Goal: Information Seeking & Learning: Check status

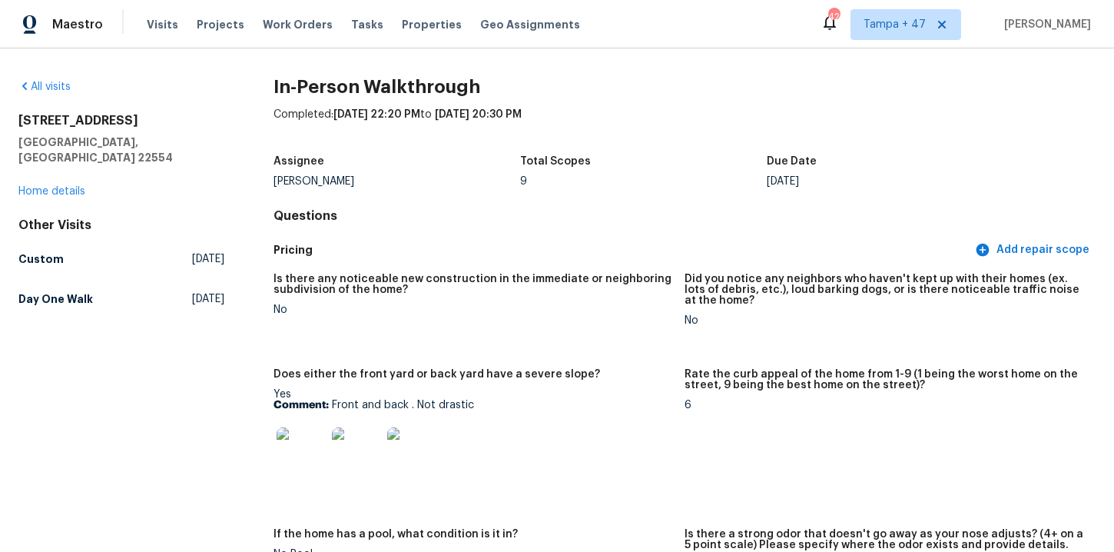
click at [88, 81] on div "All visits" at bounding box center [121, 86] width 206 height 15
click at [61, 81] on link "All visits" at bounding box center [44, 86] width 52 height 11
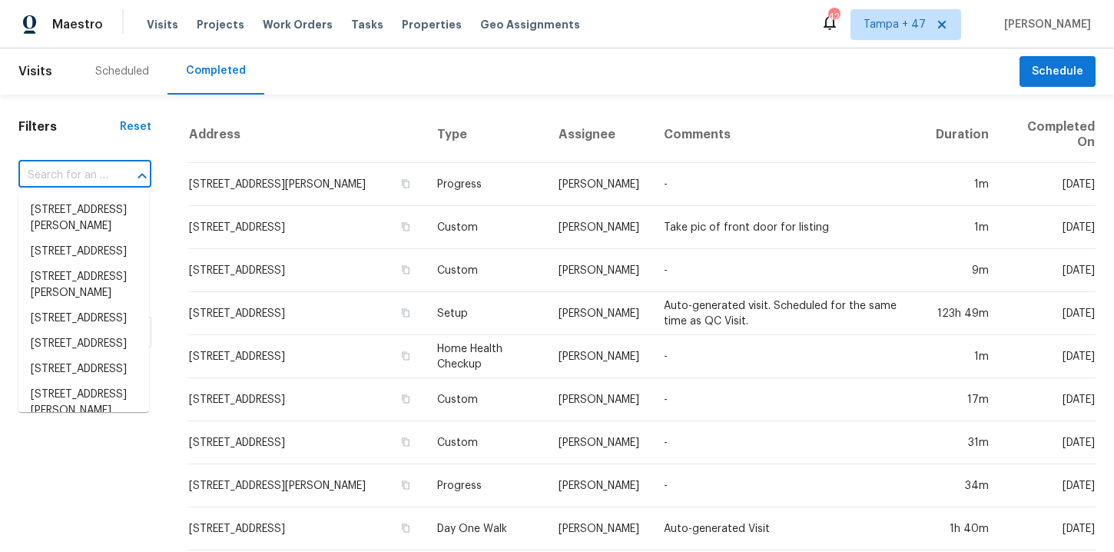
click at [80, 173] on input "text" at bounding box center [63, 176] width 90 height 24
paste input "5375 Wandering Way Mason, OH 45040"
type input "5375 Wandering Way Mason, OH 45040"
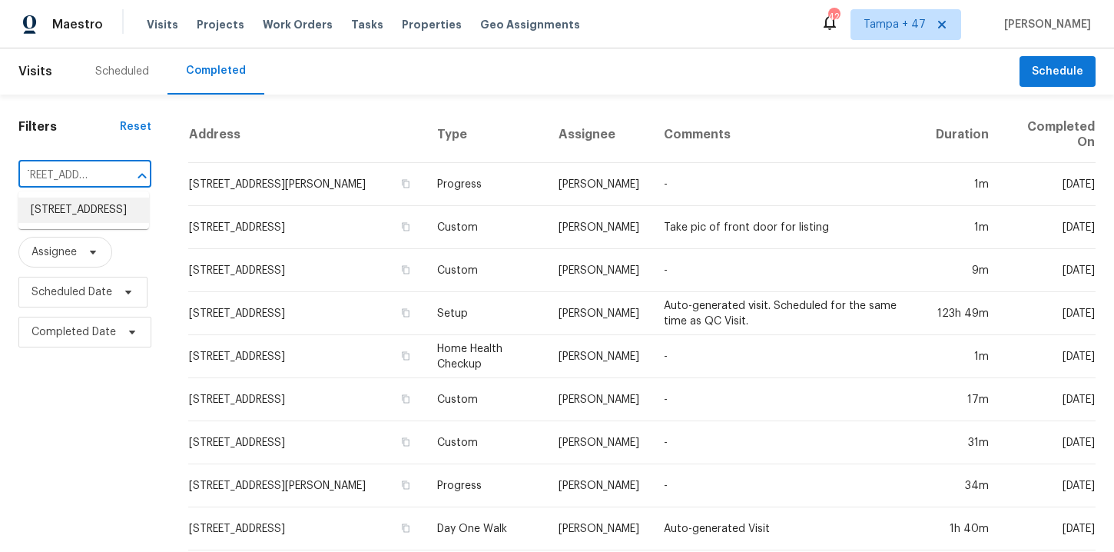
click at [88, 217] on li "5375 Wandering Way, Mason, OH 45040" at bounding box center [83, 209] width 131 height 25
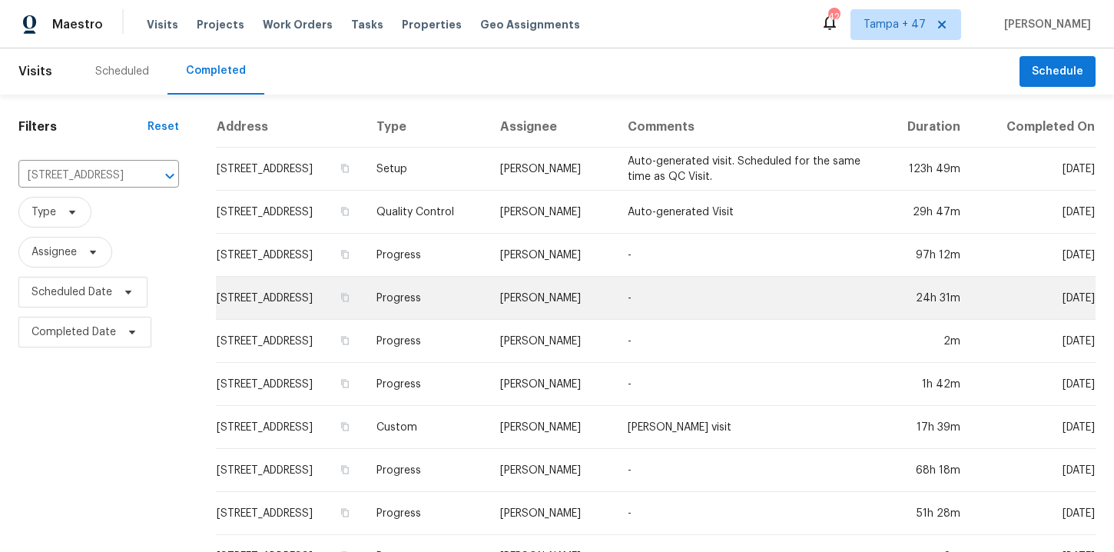
scroll to position [497, 0]
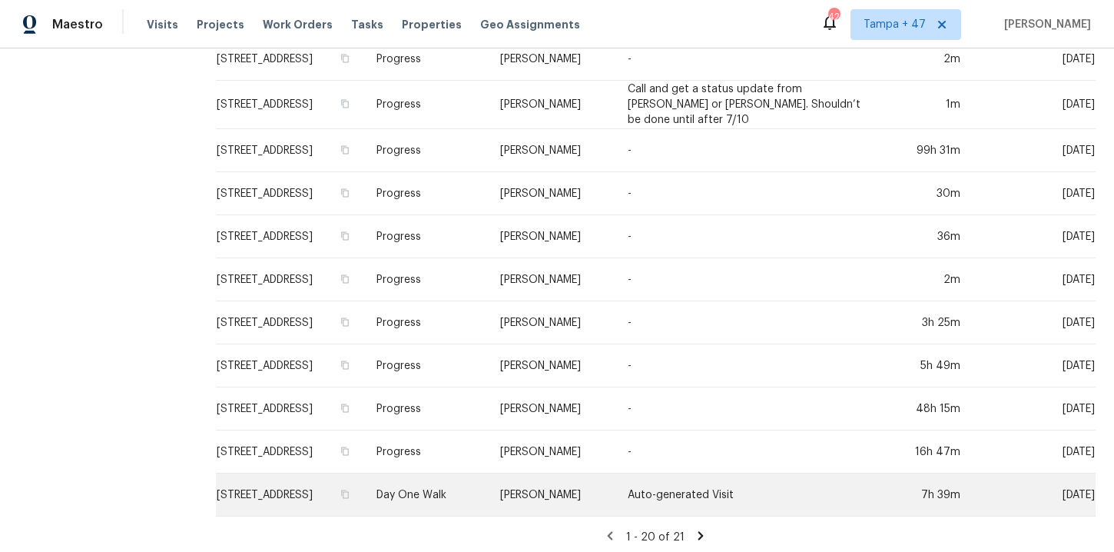
click at [488, 476] on td "Day One Walk" at bounding box center [426, 494] width 124 height 43
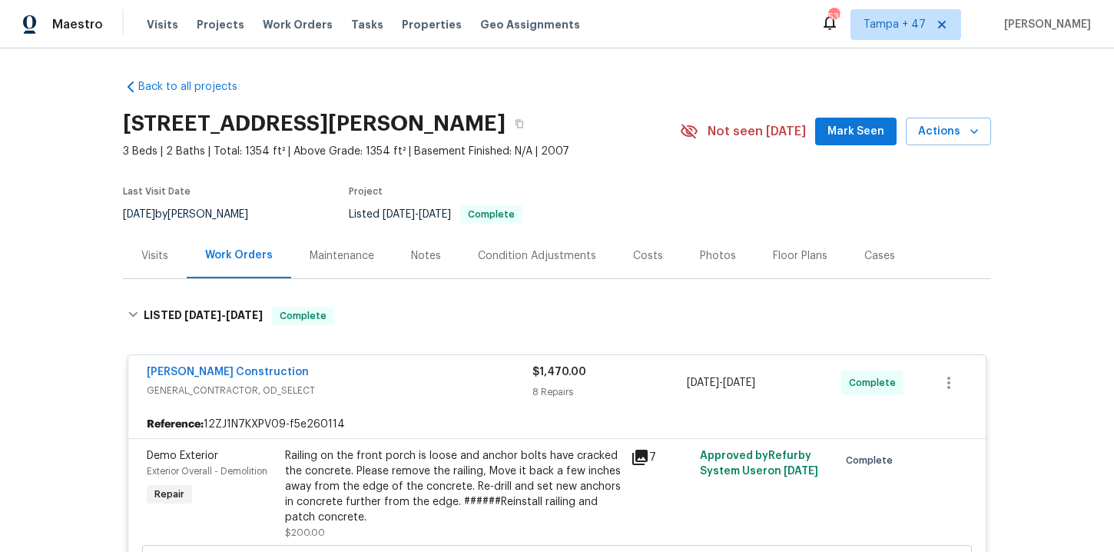
click at [299, 25] on span "Work Orders" at bounding box center [298, 24] width 70 height 15
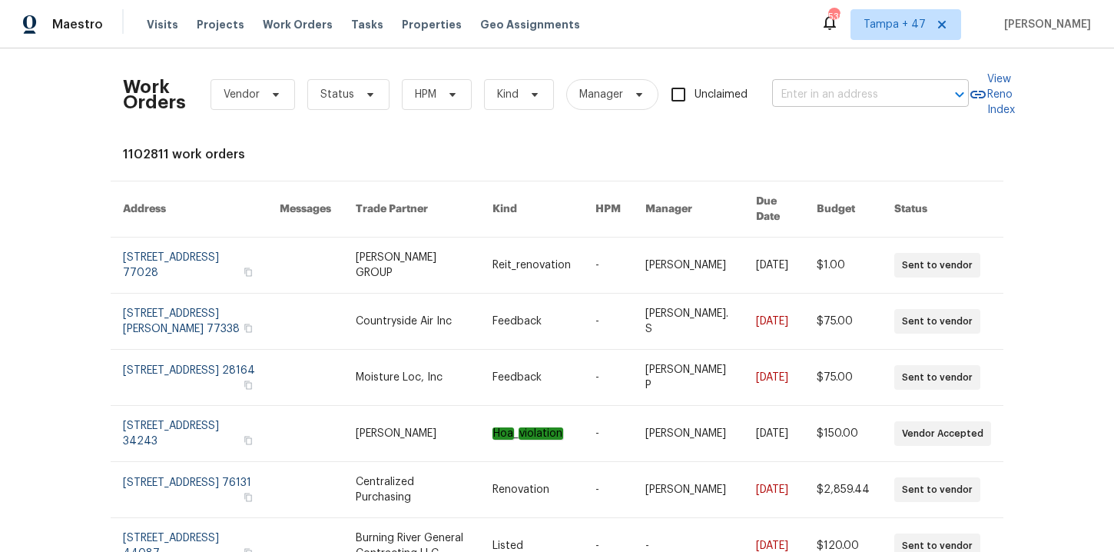
click at [804, 99] on input "text" at bounding box center [849, 95] width 154 height 24
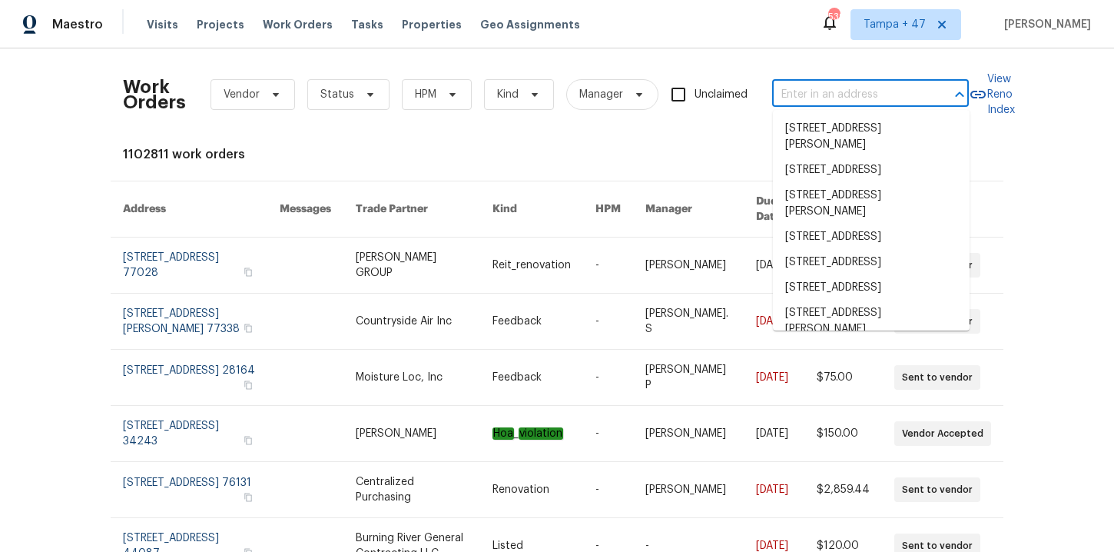
paste input "5375 Wandering Way Mason, OH 45040"
type input "5375 Wandering Way Mason, OH 45040"
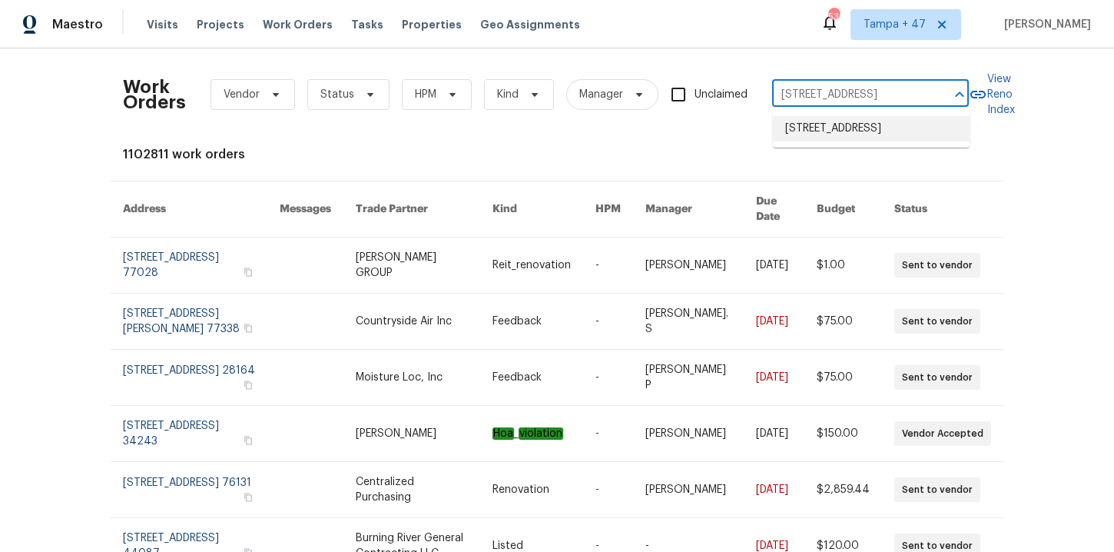
click at [847, 141] on li "5375 Wandering Way, Mason, OH 45040" at bounding box center [871, 128] width 197 height 25
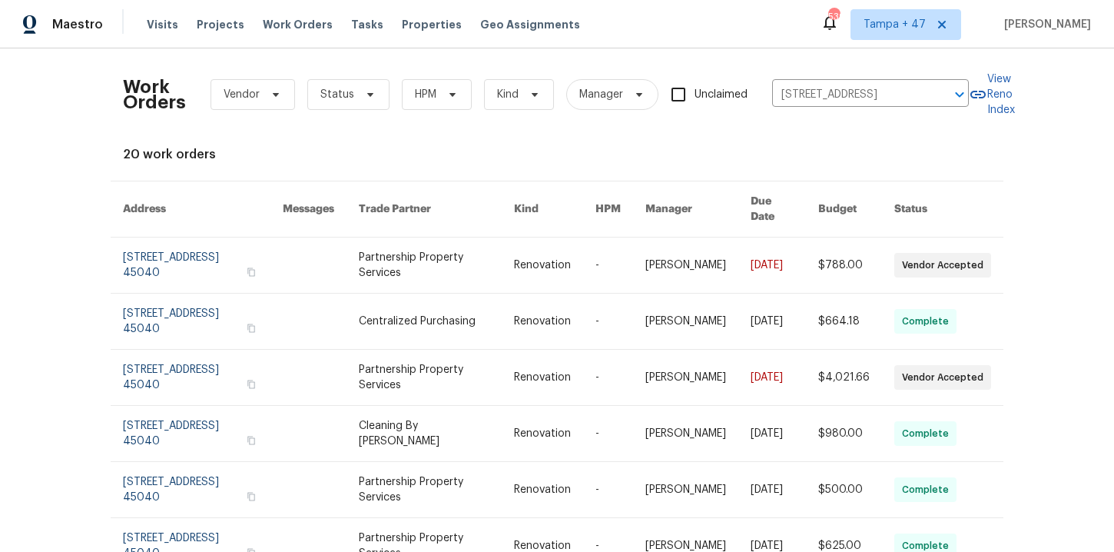
click at [182, 256] on link at bounding box center [203, 264] width 160 height 55
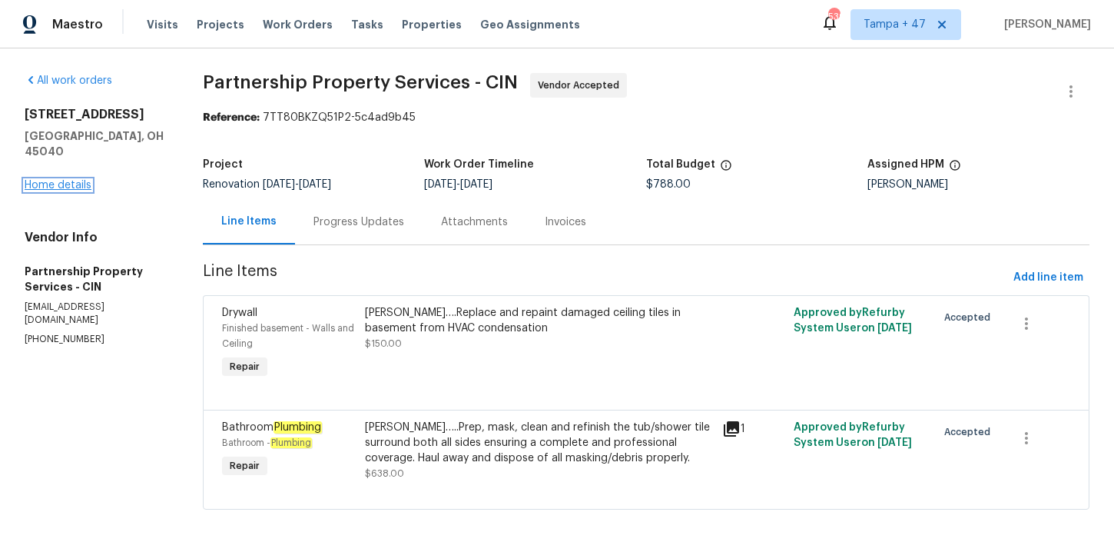
click at [71, 180] on link "Home details" at bounding box center [58, 185] width 67 height 11
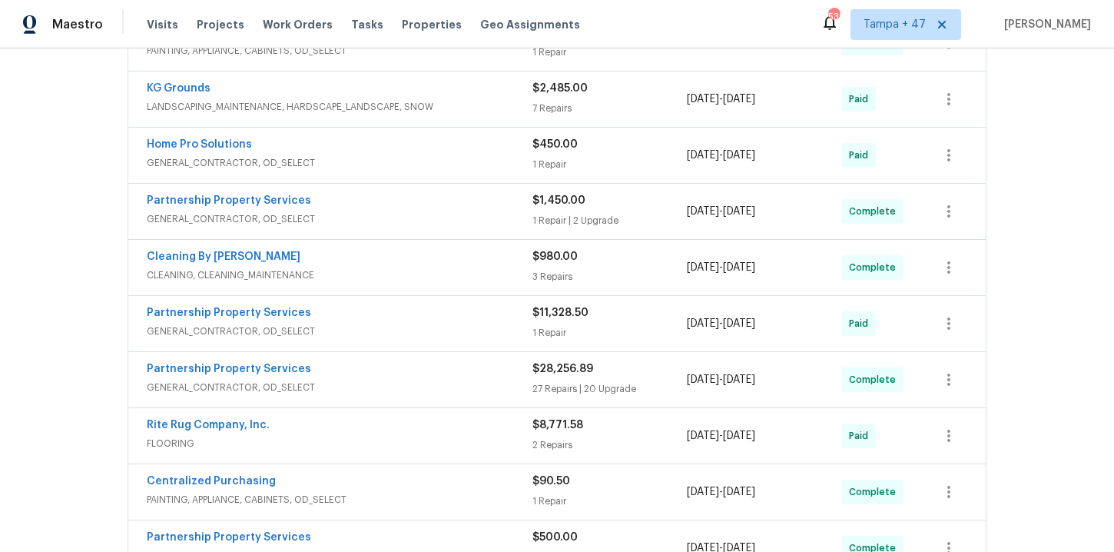
scroll to position [985, 0]
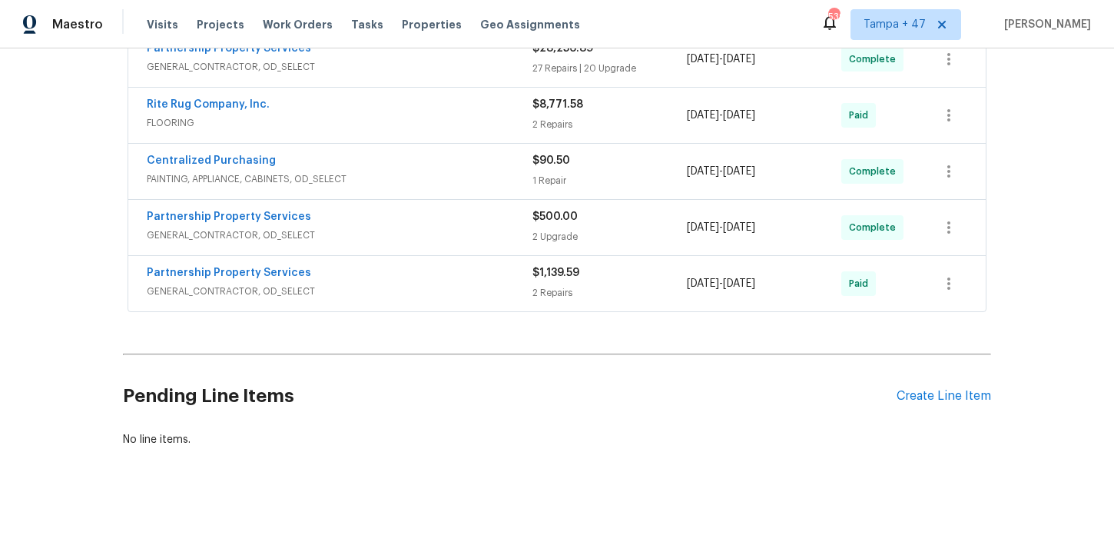
click at [437, 282] on div "Partnership Property Services" at bounding box center [340, 274] width 386 height 18
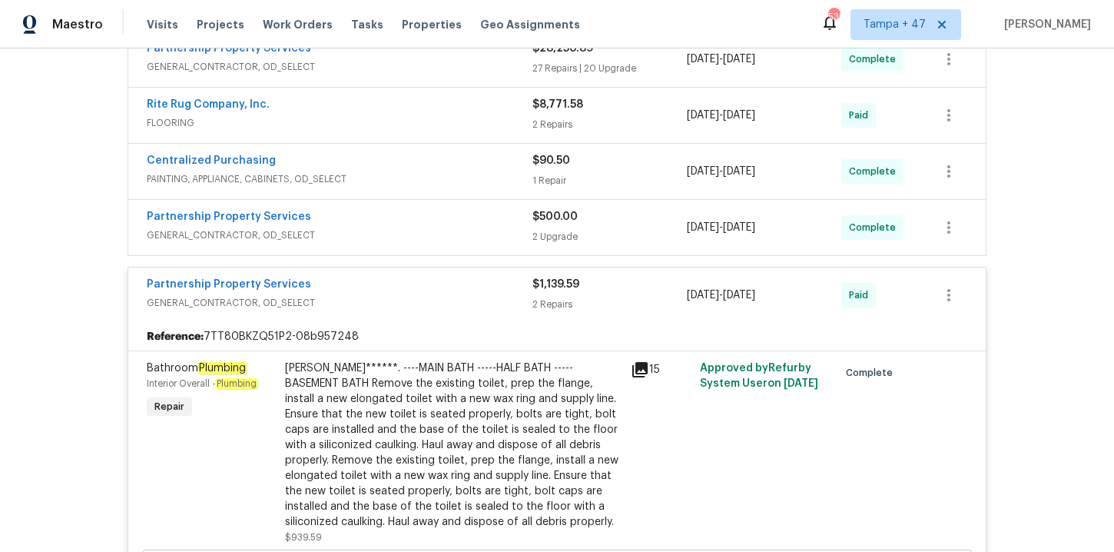
click at [423, 227] on div "Partnership Property Services" at bounding box center [340, 218] width 386 height 18
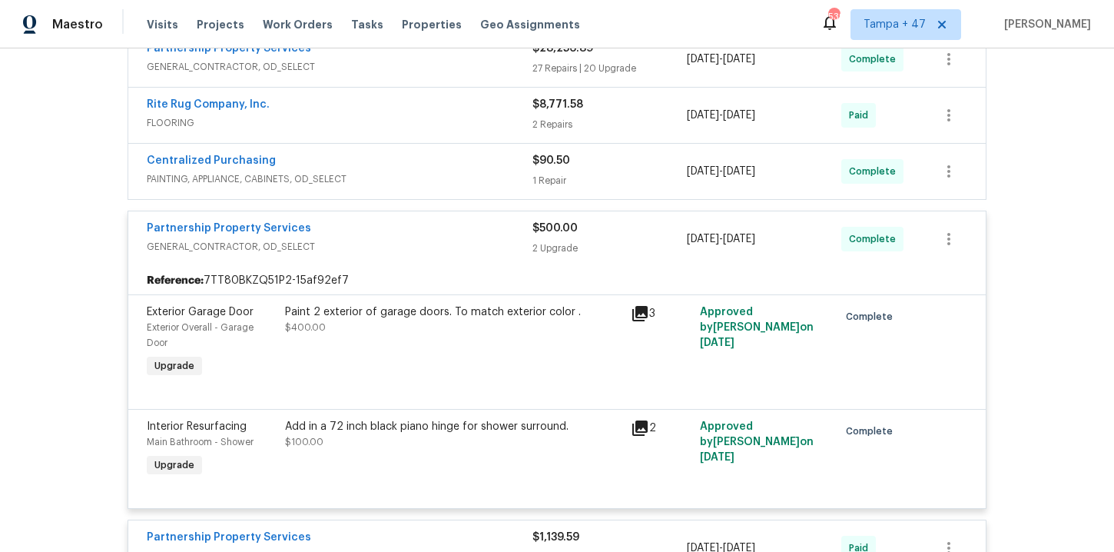
click at [426, 214] on div "Partnership Property Services GENERAL_CONTRACTOR, OD_SELECT $500.00 2 Upgrade 8…" at bounding box center [556, 238] width 857 height 55
click at [413, 162] on div "Centralized Purchasing" at bounding box center [340, 162] width 386 height 18
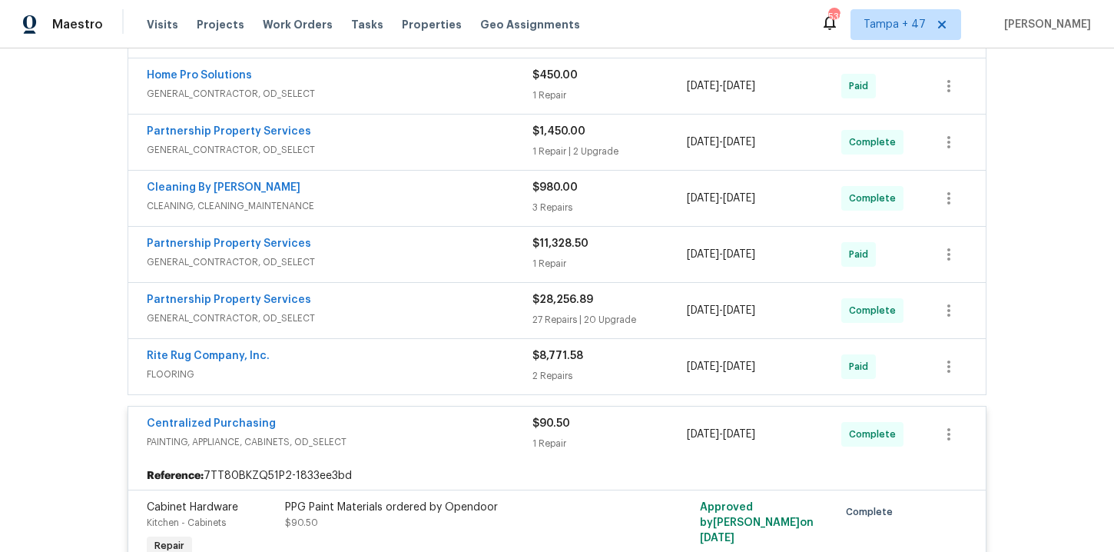
scroll to position [838, 0]
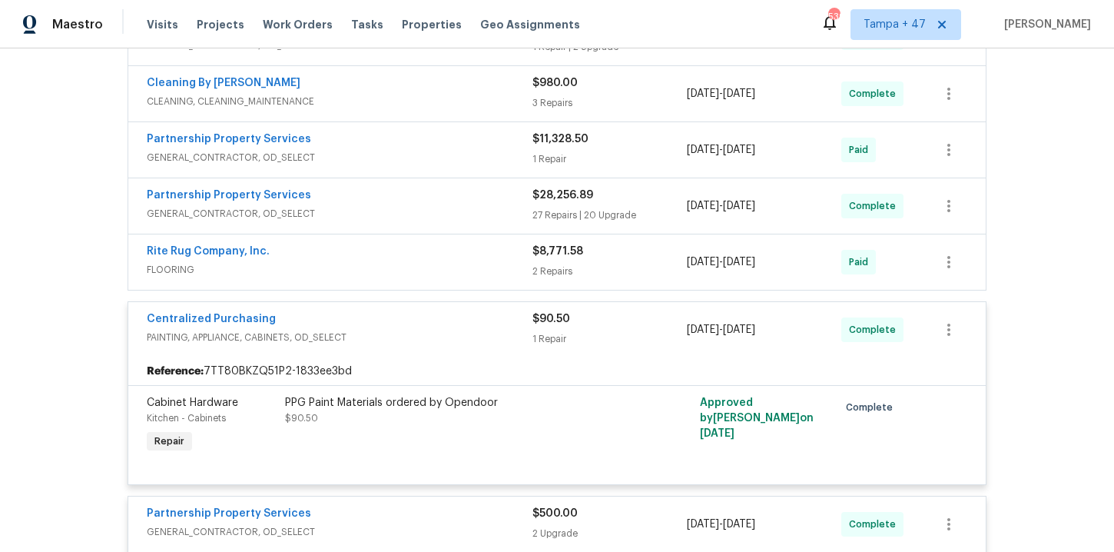
click at [482, 259] on div "Rite Rug Company, Inc." at bounding box center [340, 253] width 386 height 18
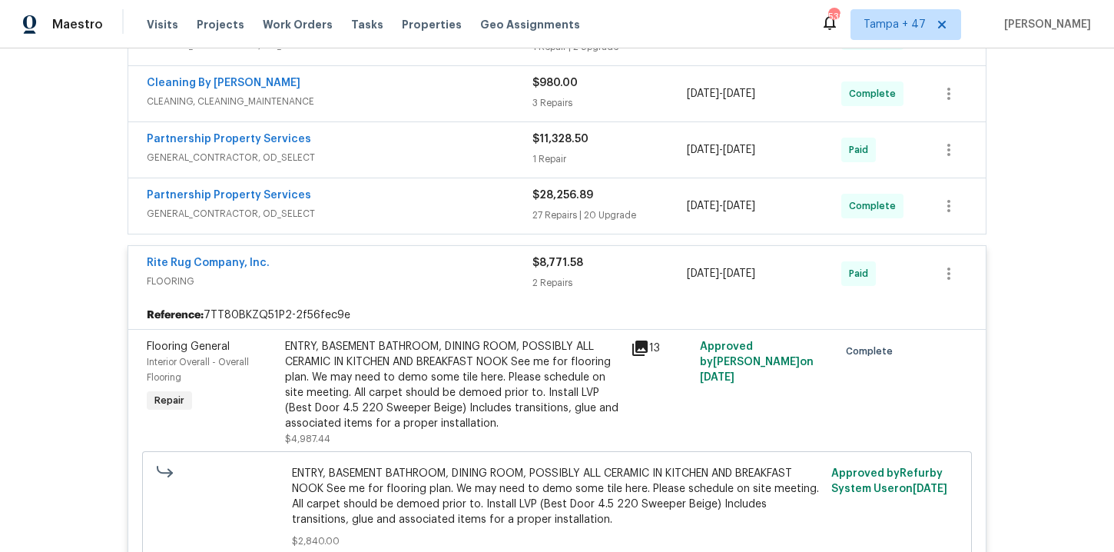
click at [461, 206] on span "GENERAL_CONTRACTOR, OD_SELECT" at bounding box center [340, 213] width 386 height 15
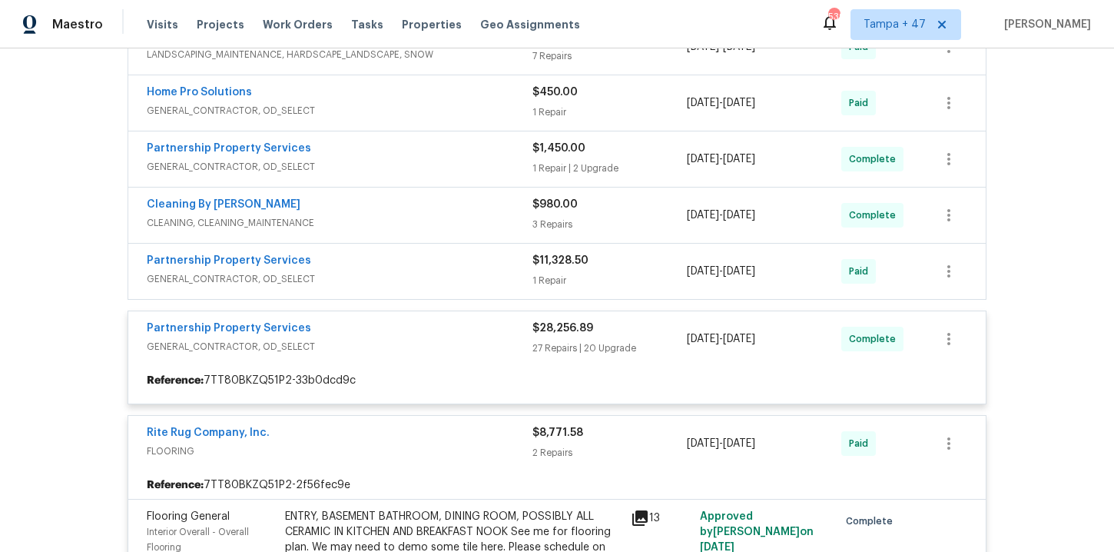
scroll to position [707, 0]
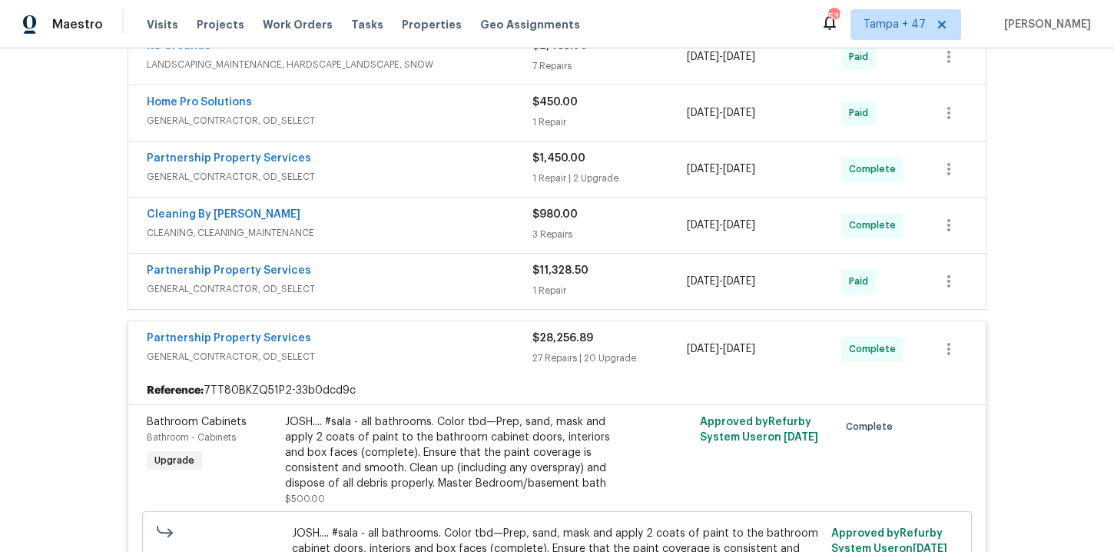
click at [447, 289] on span "GENERAL_CONTRACTOR, OD_SELECT" at bounding box center [340, 288] width 386 height 15
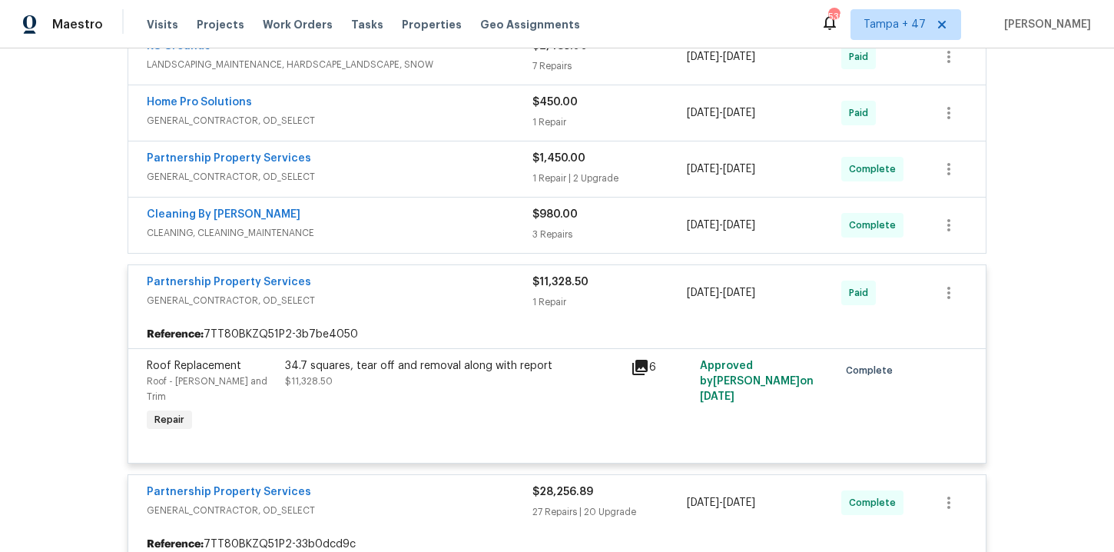
click at [439, 210] on div "Cleaning By Carrie" at bounding box center [340, 216] width 386 height 18
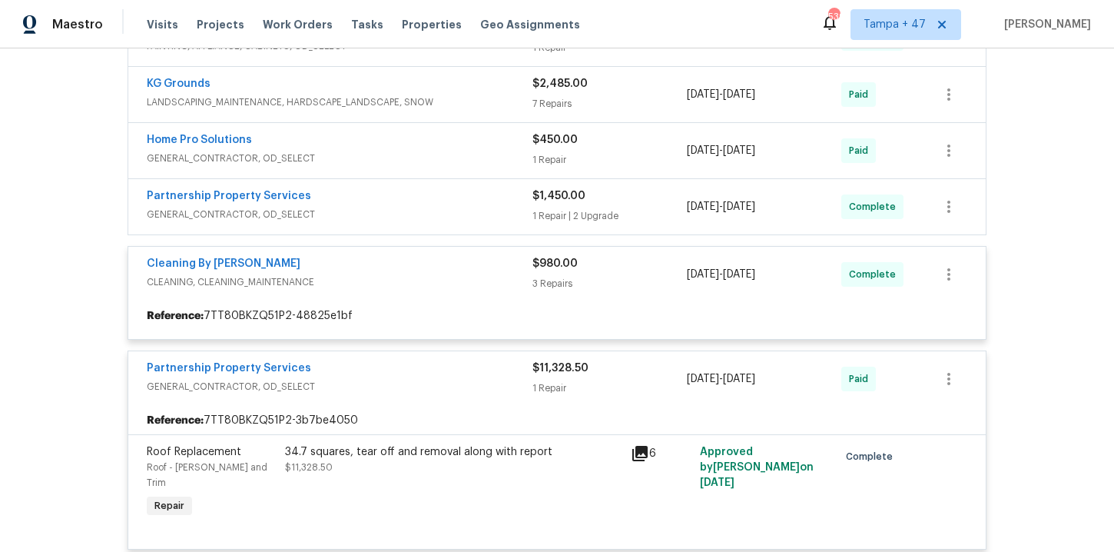
scroll to position [644, 0]
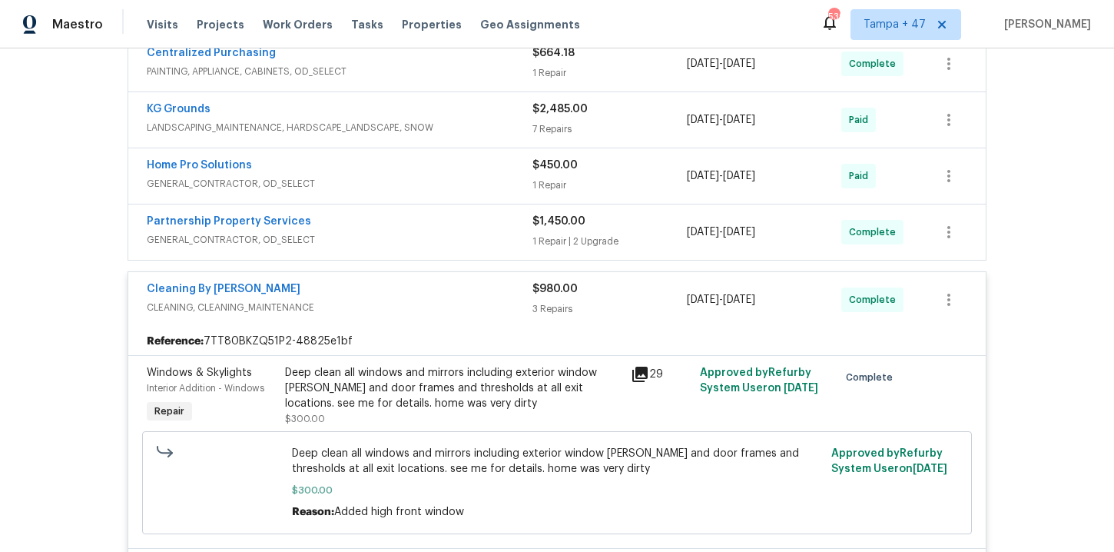
click at [438, 239] on span "GENERAL_CONTRACTOR, OD_SELECT" at bounding box center [340, 239] width 386 height 15
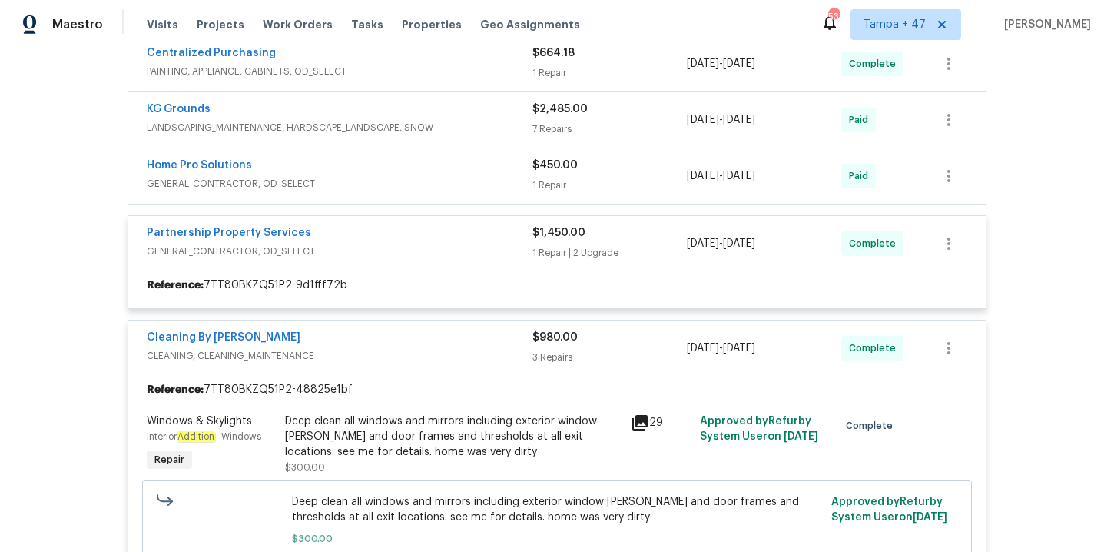
scroll to position [503, 0]
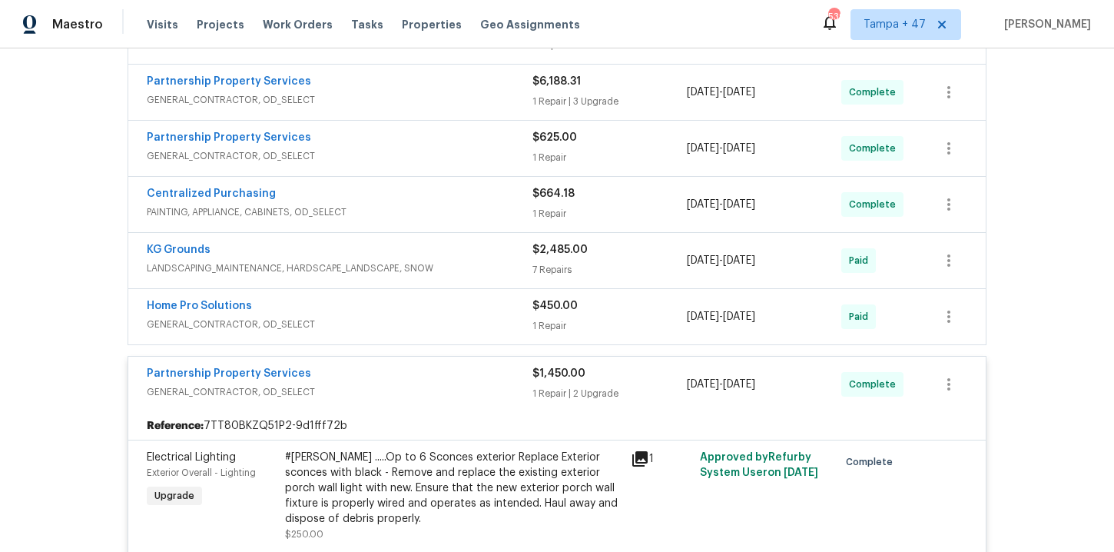
click at [433, 313] on div "Home Pro Solutions" at bounding box center [340, 307] width 386 height 18
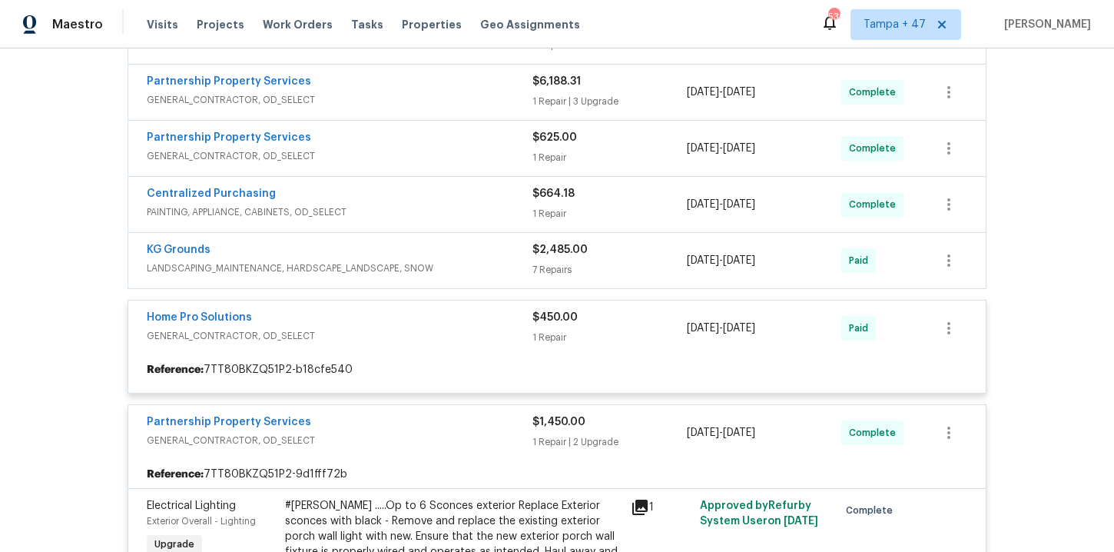
scroll to position [471, 0]
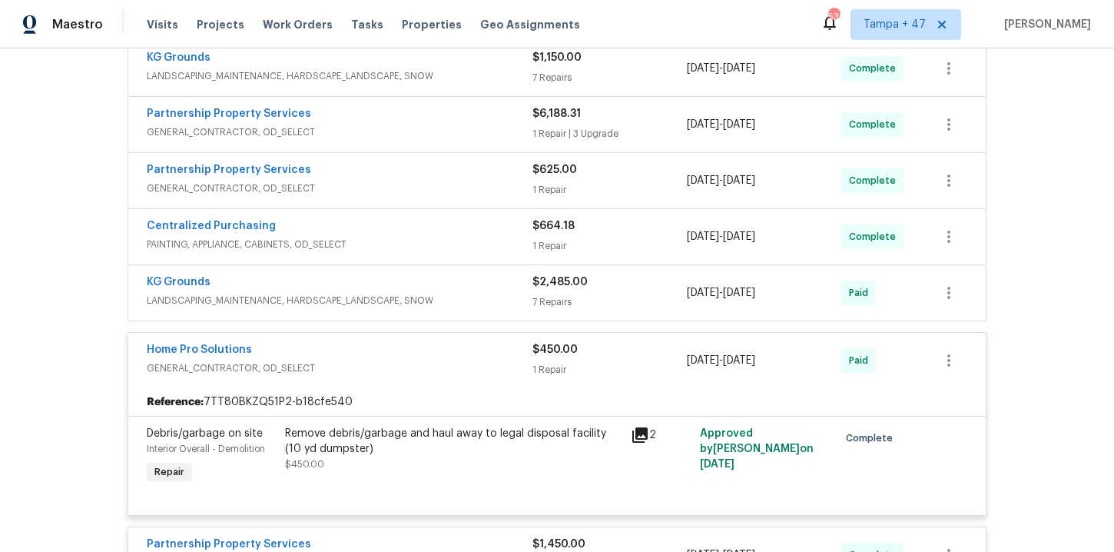
click at [452, 290] on div "KG Grounds" at bounding box center [340, 283] width 386 height 18
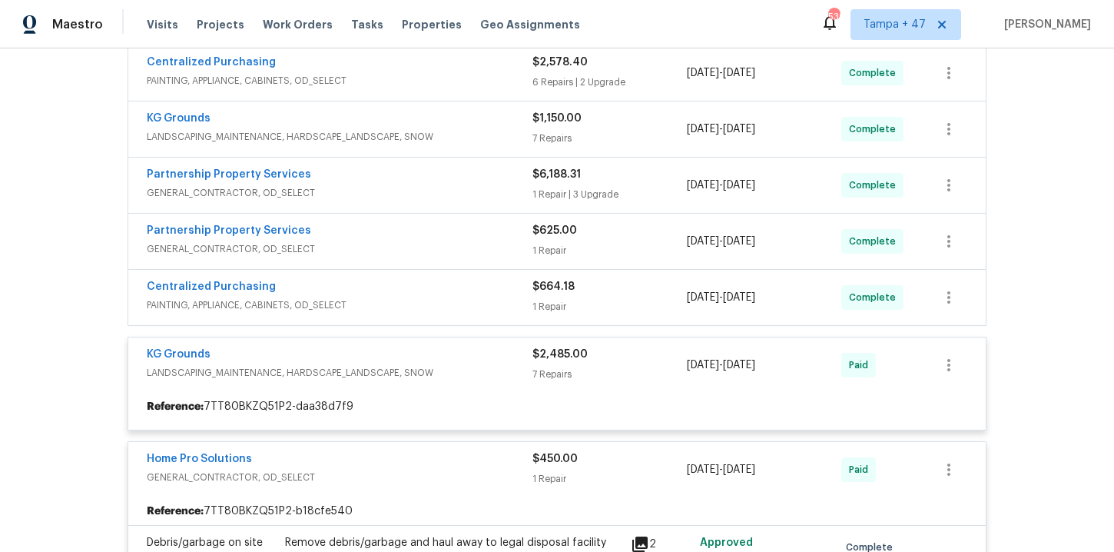
scroll to position [403, 0]
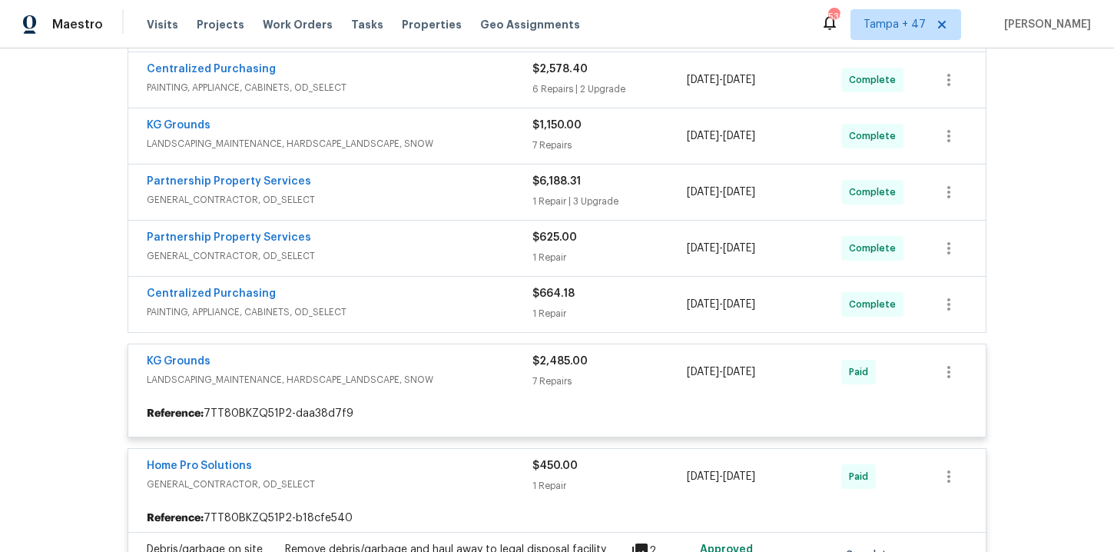
click at [439, 299] on div "Centralized Purchasing" at bounding box center [340, 295] width 386 height 18
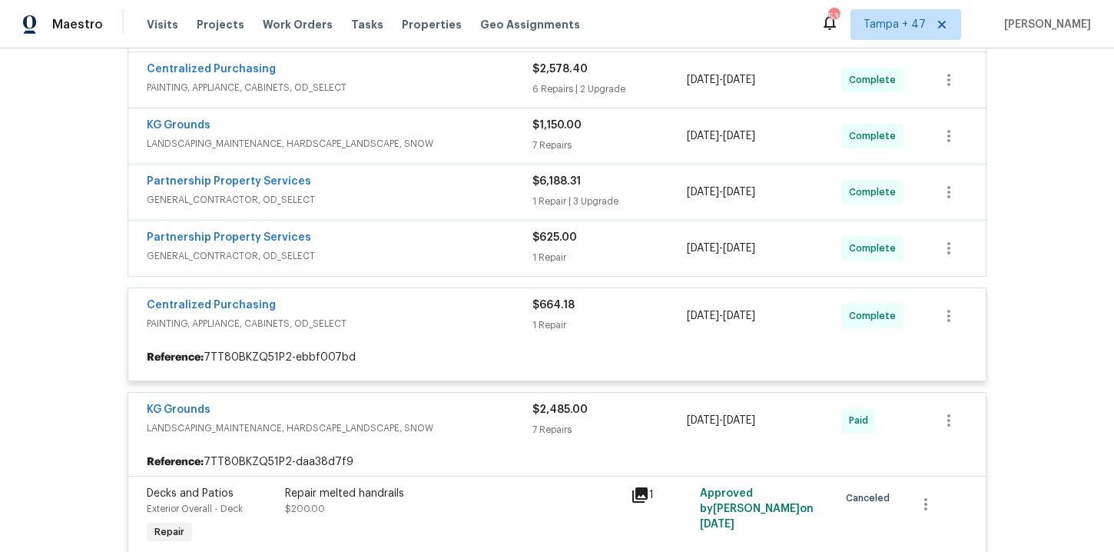
scroll to position [360, 0]
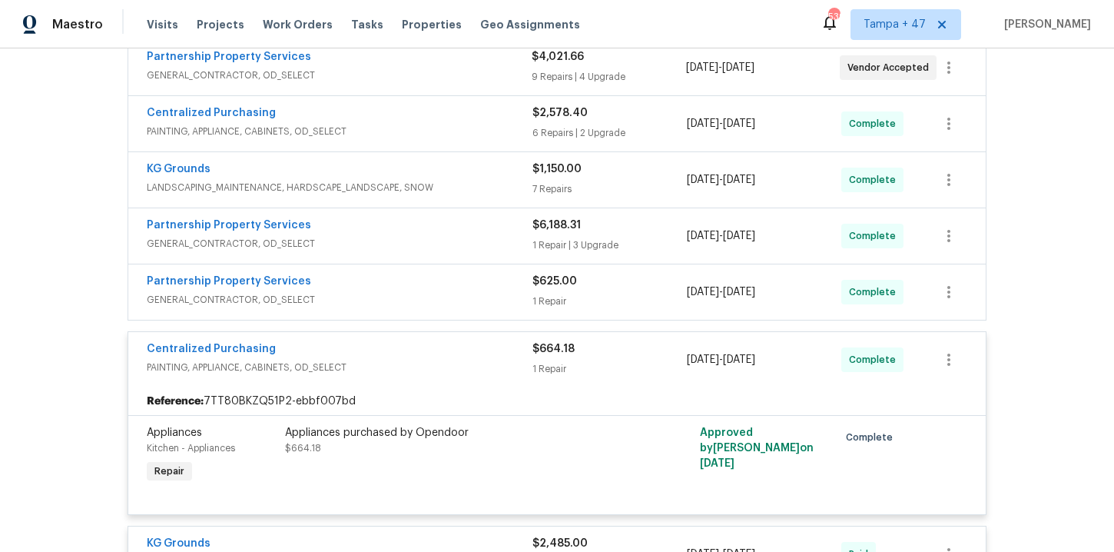
click at [435, 297] on span "GENERAL_CONTRACTOR, OD_SELECT" at bounding box center [340, 299] width 386 height 15
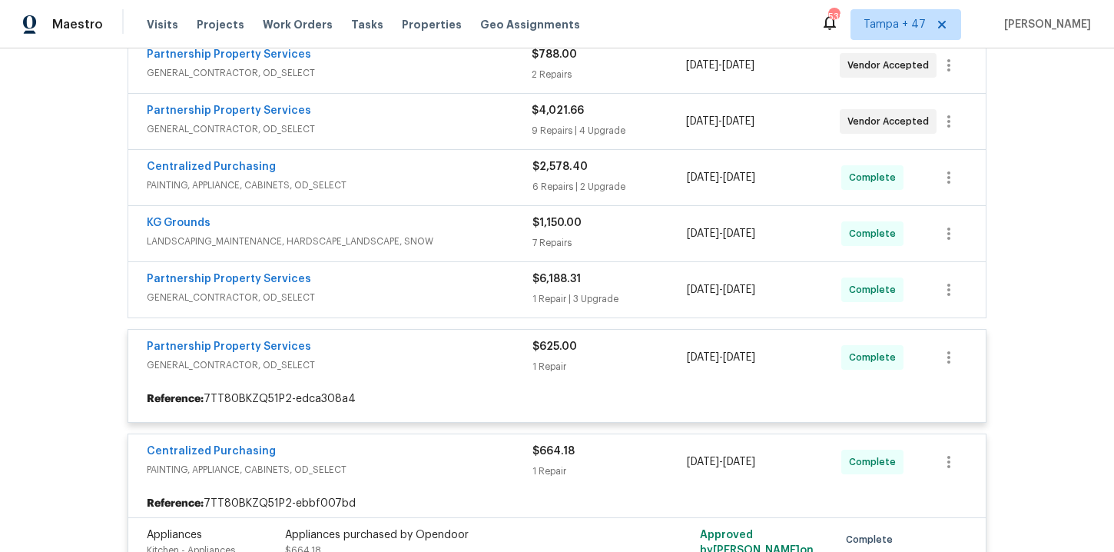
scroll to position [304, 0]
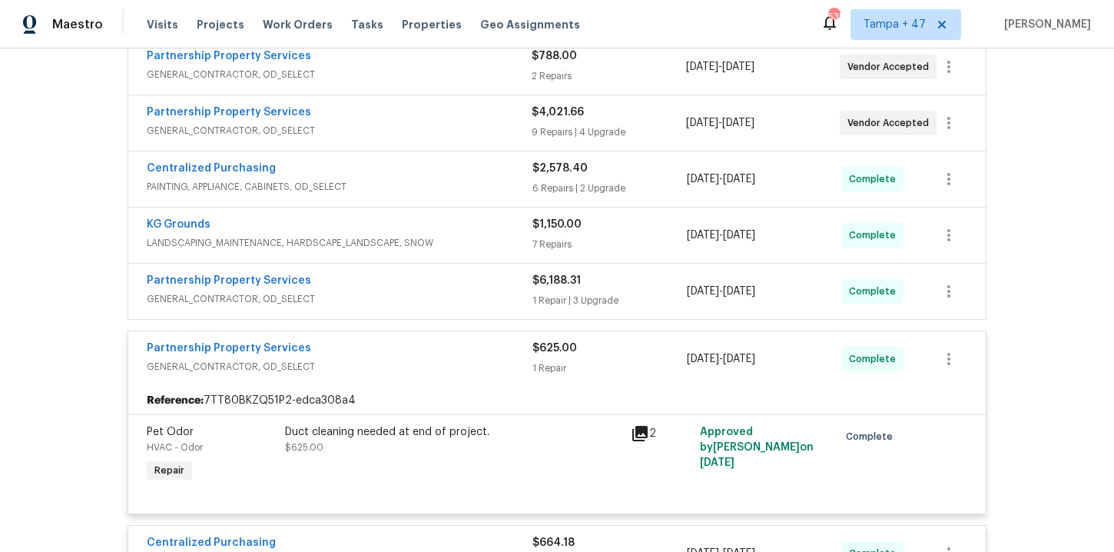
click at [430, 290] on div "Partnership Property Services" at bounding box center [340, 282] width 386 height 18
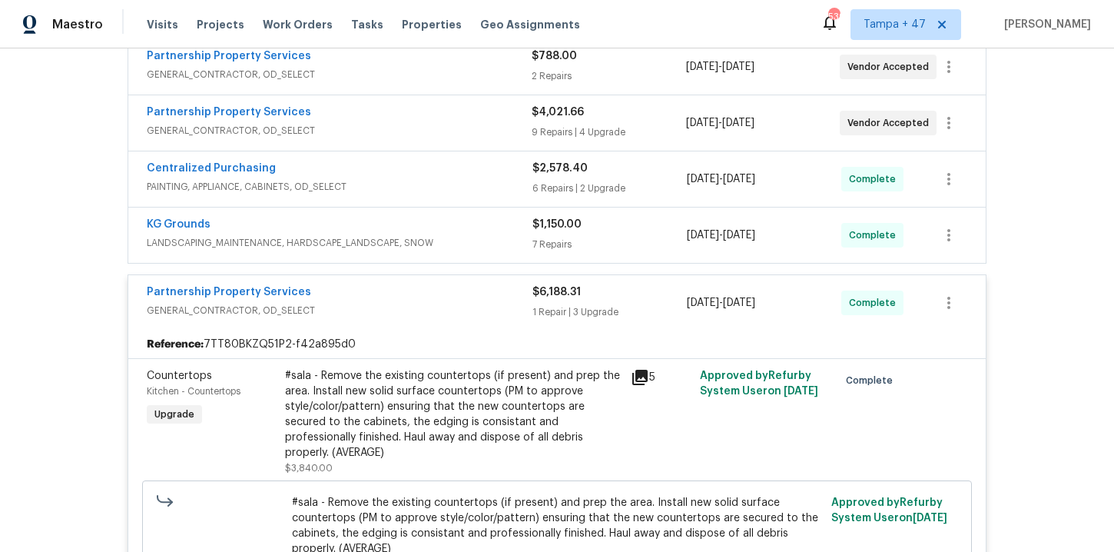
click at [458, 244] on span "LANDSCAPING_MAINTENANCE, HARDSCAPE_LANDSCAPE, SNOW" at bounding box center [340, 242] width 386 height 15
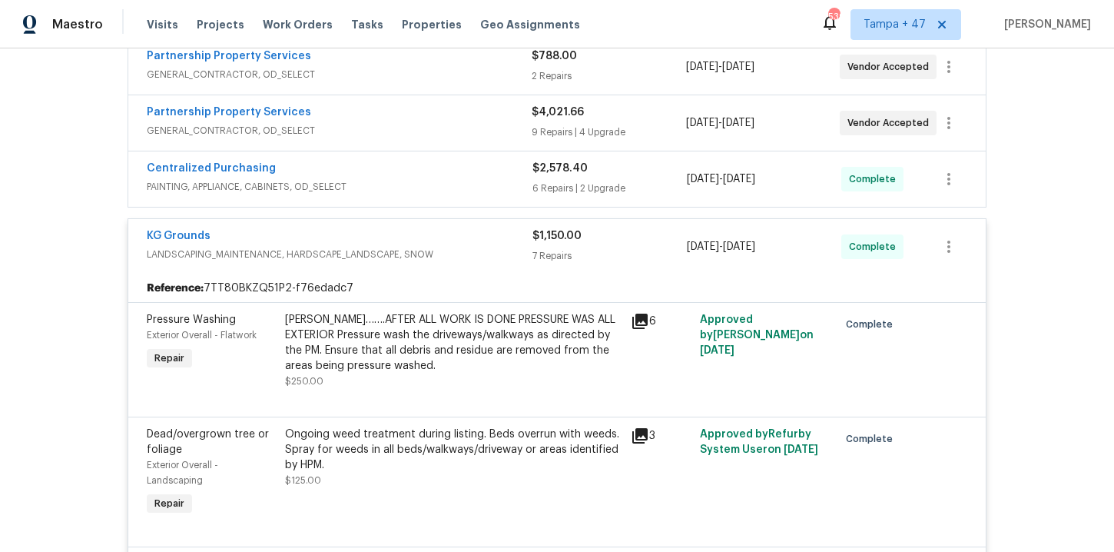
click at [444, 177] on div "Centralized Purchasing" at bounding box center [340, 170] width 386 height 18
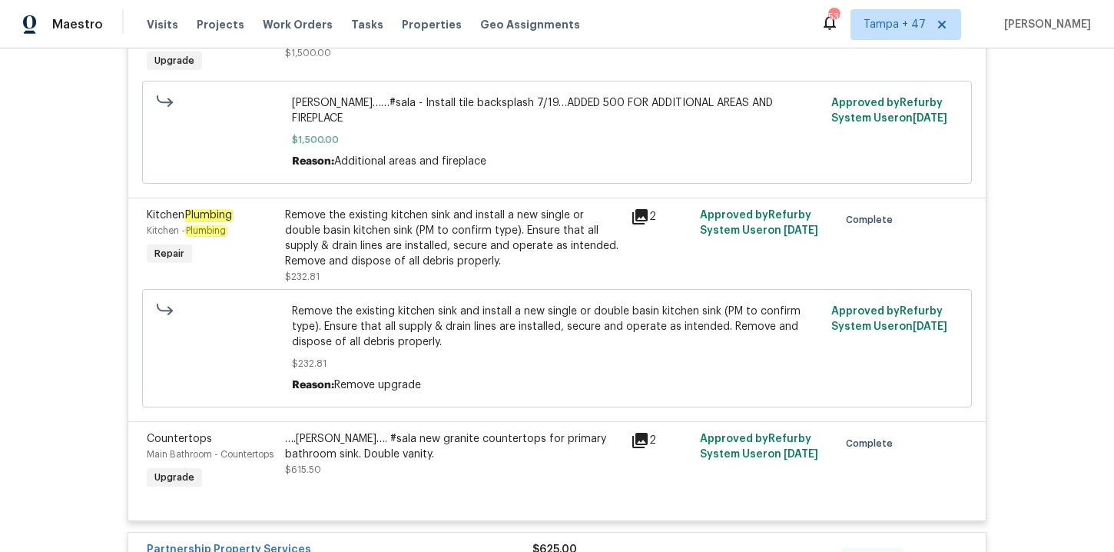
scroll to position [2775, 0]
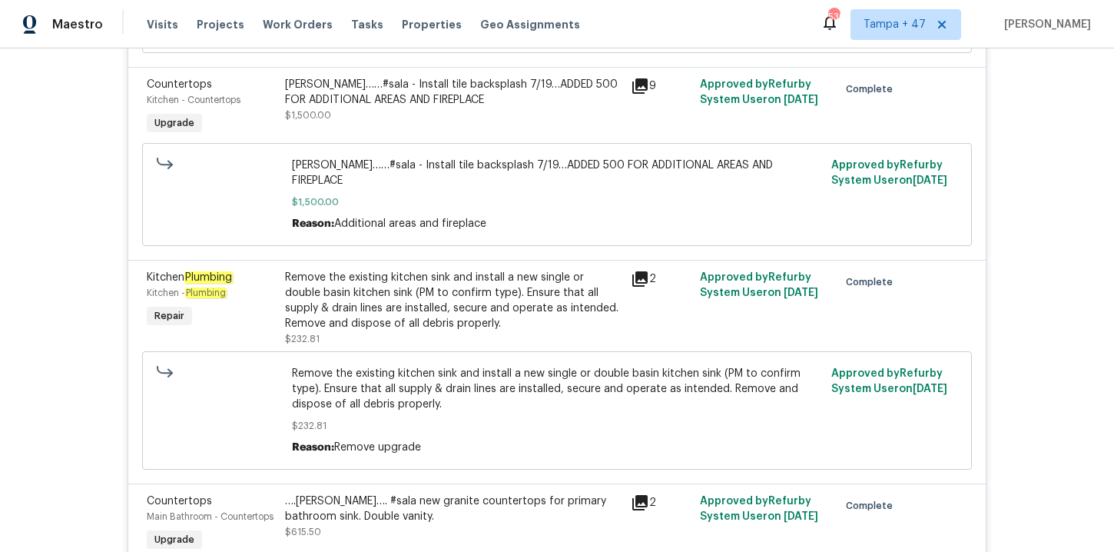
click at [663, 303] on div "2" at bounding box center [660, 308] width 69 height 86
click at [603, 291] on div "Remove the existing kitchen sink and install a new single or double basin kitch…" at bounding box center [453, 300] width 337 height 61
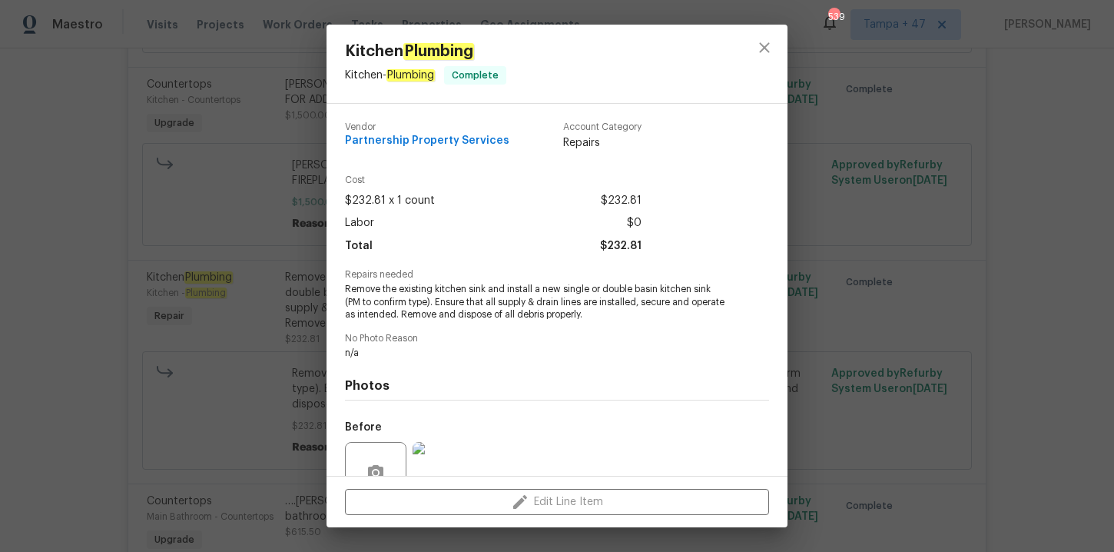
drag, startPoint x: 506, startPoint y: 288, endPoint x: 653, endPoint y: 300, distance: 148.0
click at [653, 300] on span "Remove the existing kitchen sink and install a new single or double basin kitch…" at bounding box center [536, 302] width 382 height 38
drag, startPoint x: 505, startPoint y: 288, endPoint x: 717, endPoint y: 290, distance: 212.1
click at [717, 290] on span "Remove the existing kitchen sink and install a new single or double basin kitch…" at bounding box center [536, 302] width 382 height 38
copy span "install a new single or double basin kitchen sink"
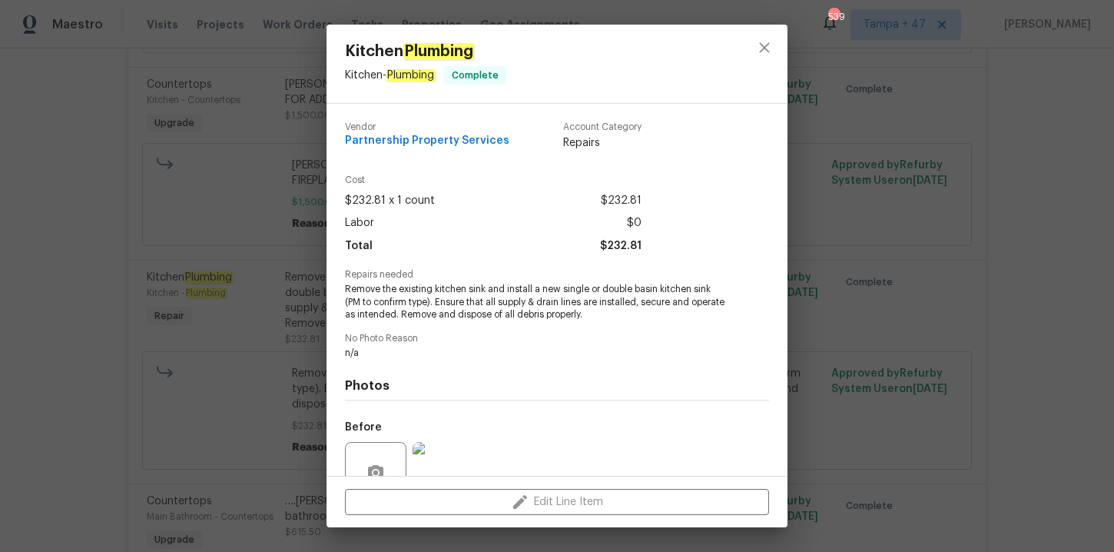
click at [930, 258] on div "Kitchen Plumbing Kitchen - Plumbing Complete Vendor Partnership Property Servic…" at bounding box center [557, 276] width 1114 height 552
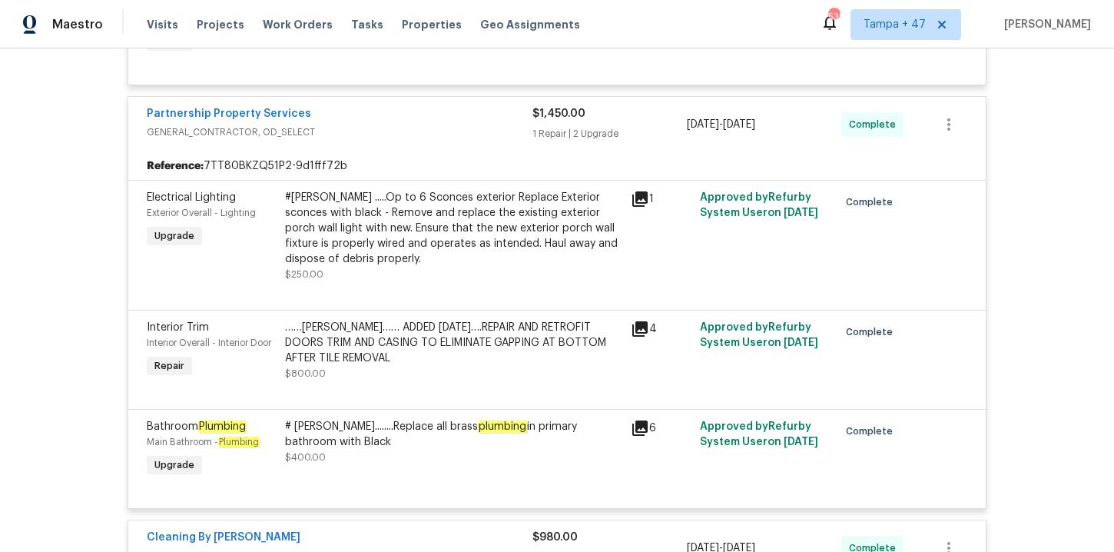
scroll to position [5086, 0]
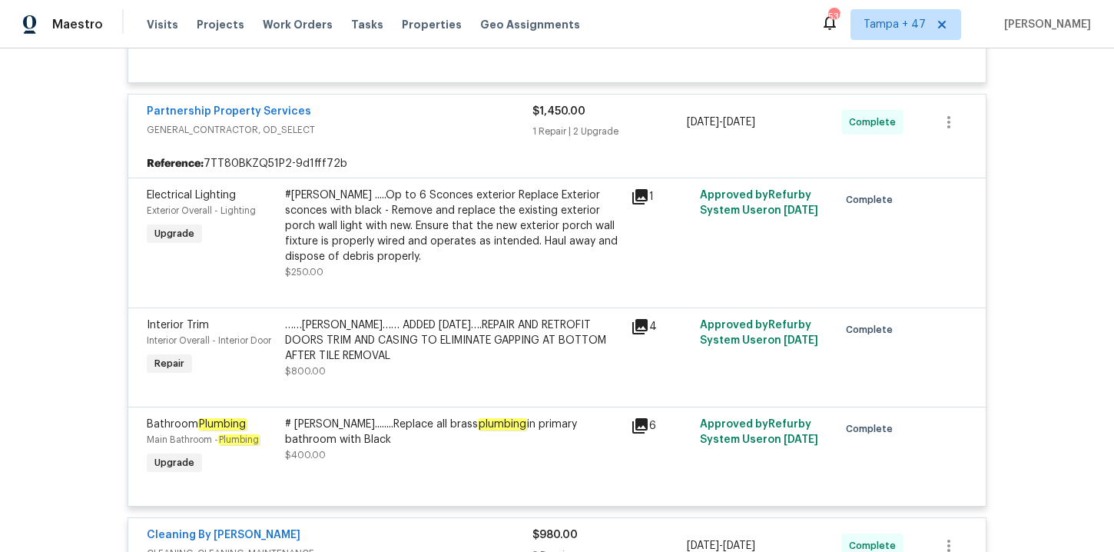
click at [476, 436] on div "# Sala DARRELL........Replace all brass plumbing in primary bathroom with Black…" at bounding box center [453, 439] width 337 height 46
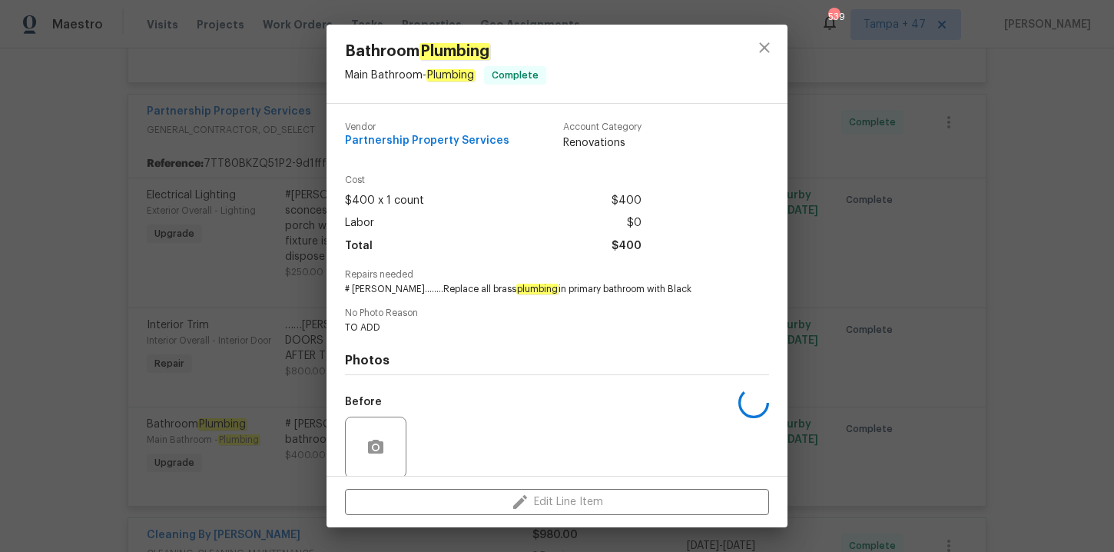
scroll to position [118, 0]
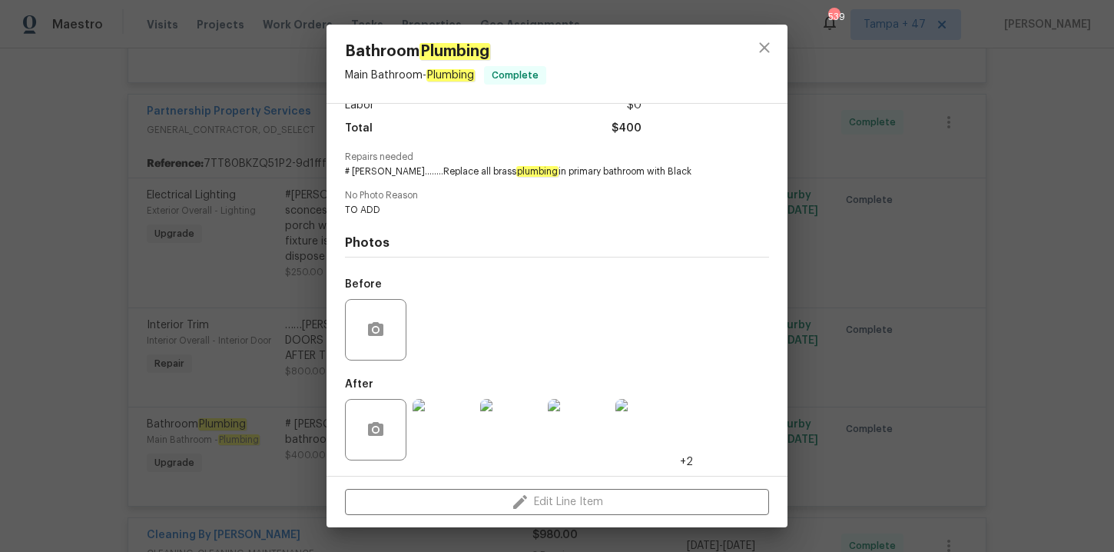
click at [461, 421] on img at bounding box center [443, 429] width 61 height 61
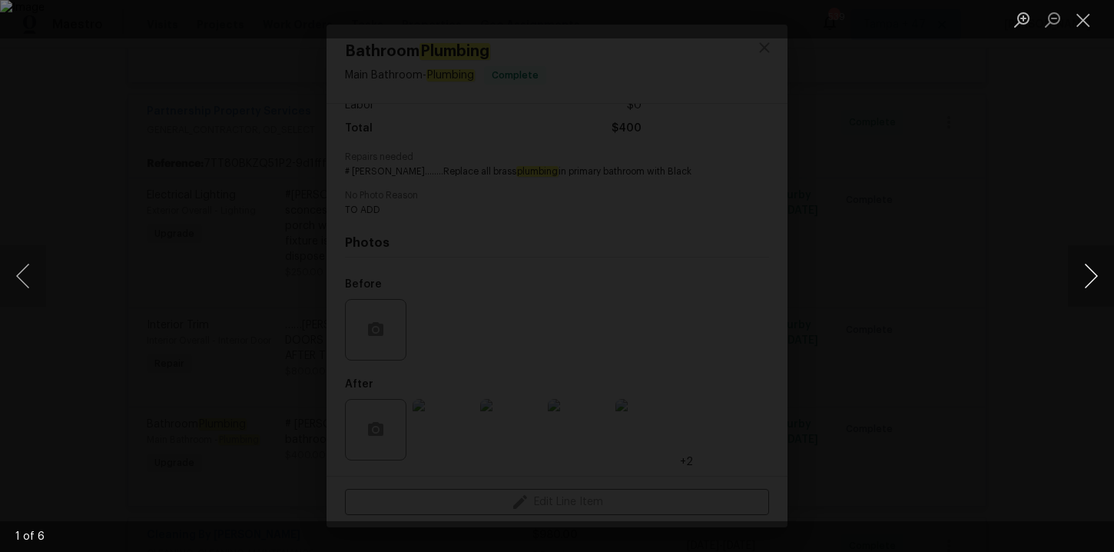
click at [1092, 275] on button "Next image" at bounding box center [1091, 275] width 46 height 61
click at [1083, 22] on button "Close lightbox" at bounding box center [1083, 19] width 31 height 27
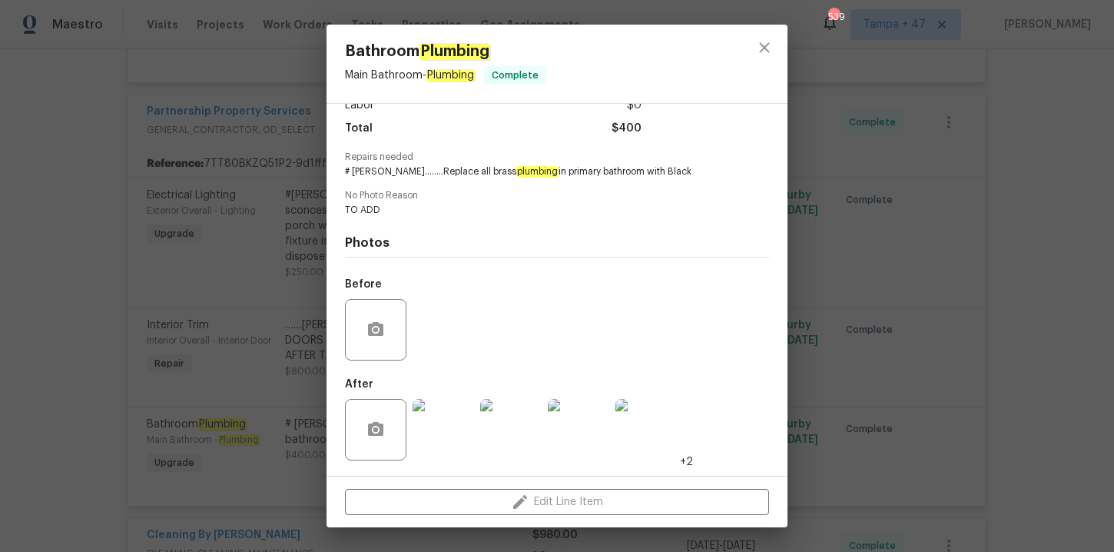
click at [1005, 185] on div "Bathroom Plumbing Main Bathroom - Plumbing Complete Vendor Partnership Property…" at bounding box center [557, 276] width 1114 height 552
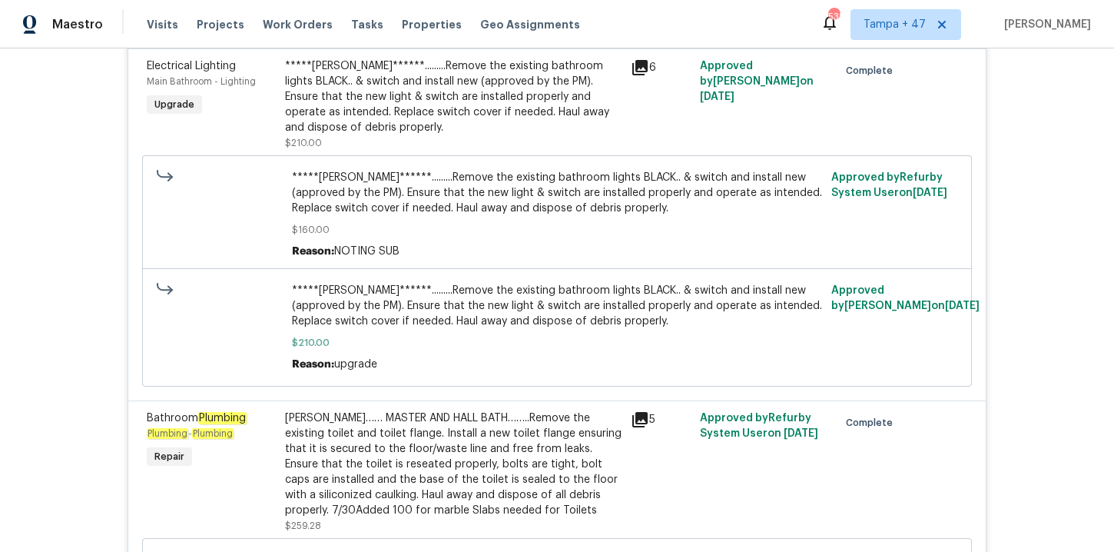
scroll to position [17616, 0]
click at [483, 411] on div "JOSH…… MASTER AND HALL BATH……..Remove the existing toilet and toilet flange. In…" at bounding box center [453, 465] width 337 height 108
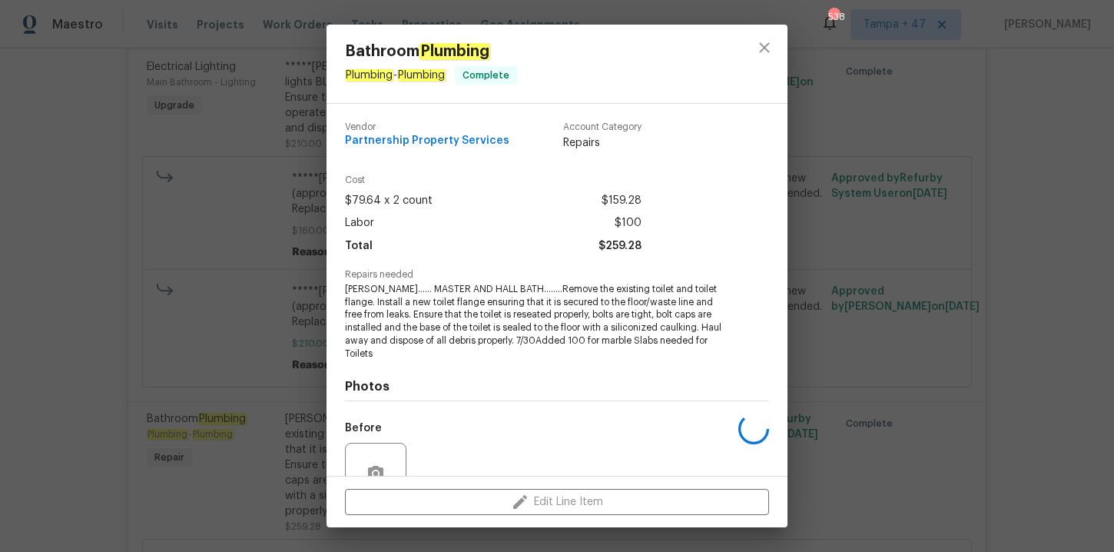
scroll to position [131, 0]
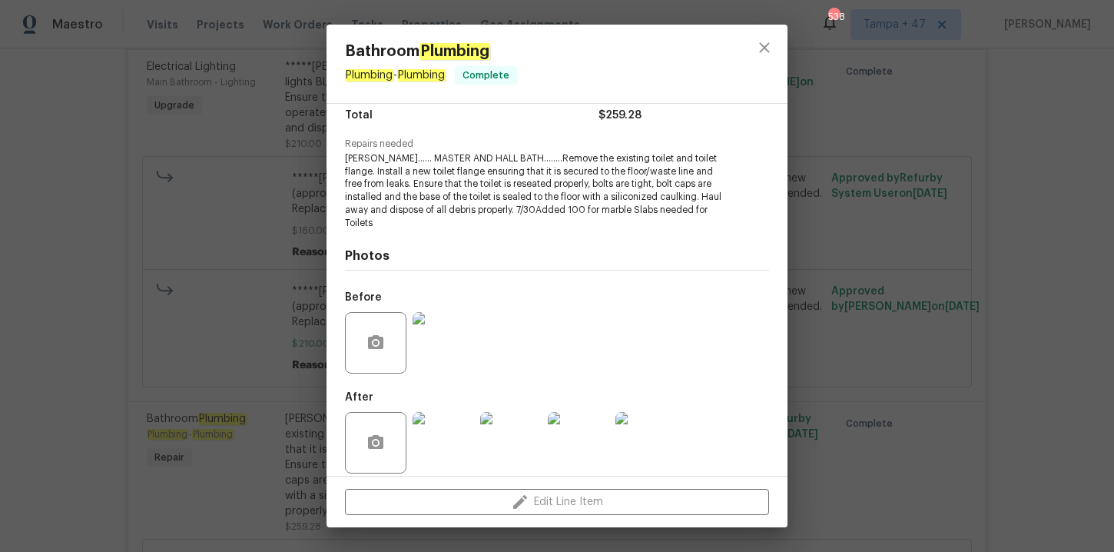
click at [448, 332] on img at bounding box center [443, 342] width 61 height 61
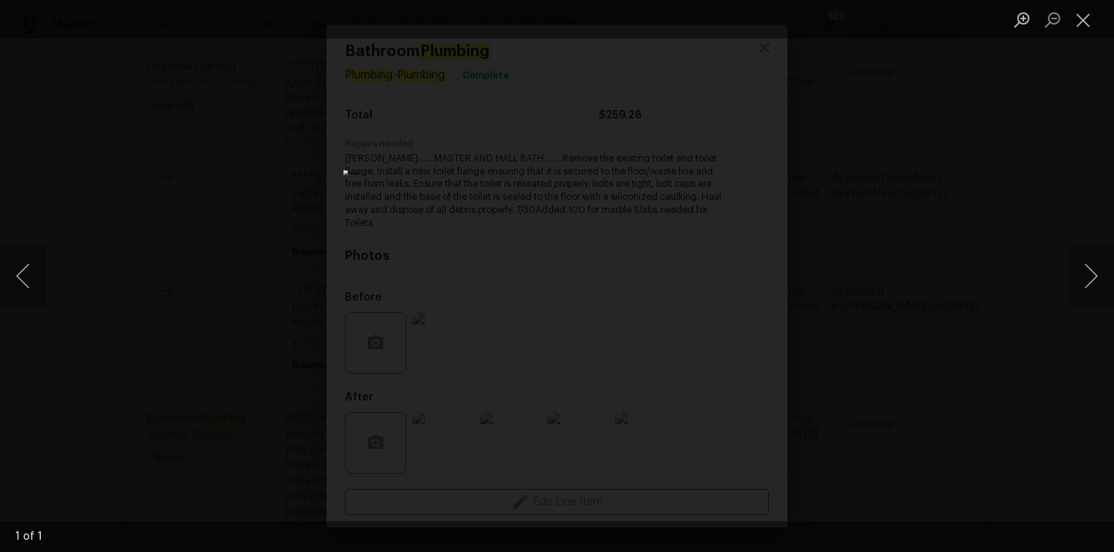
click at [966, 198] on div "Lightbox" at bounding box center [557, 276] width 1114 height 552
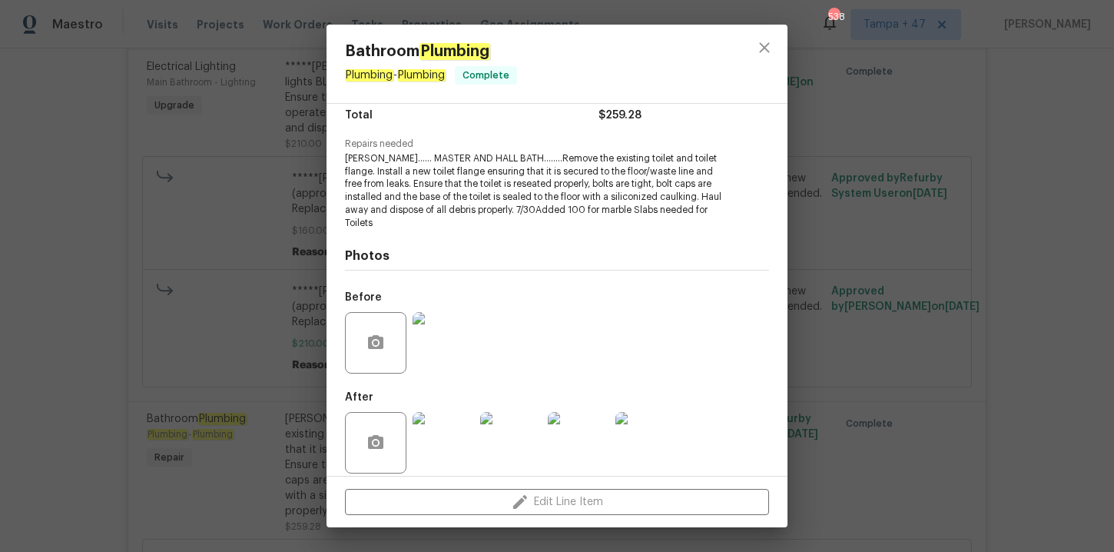
click at [948, 198] on div "Bathroom Plumbing Plumbing - Plumbing Complete Vendor Partnership Property Serv…" at bounding box center [557, 276] width 1114 height 552
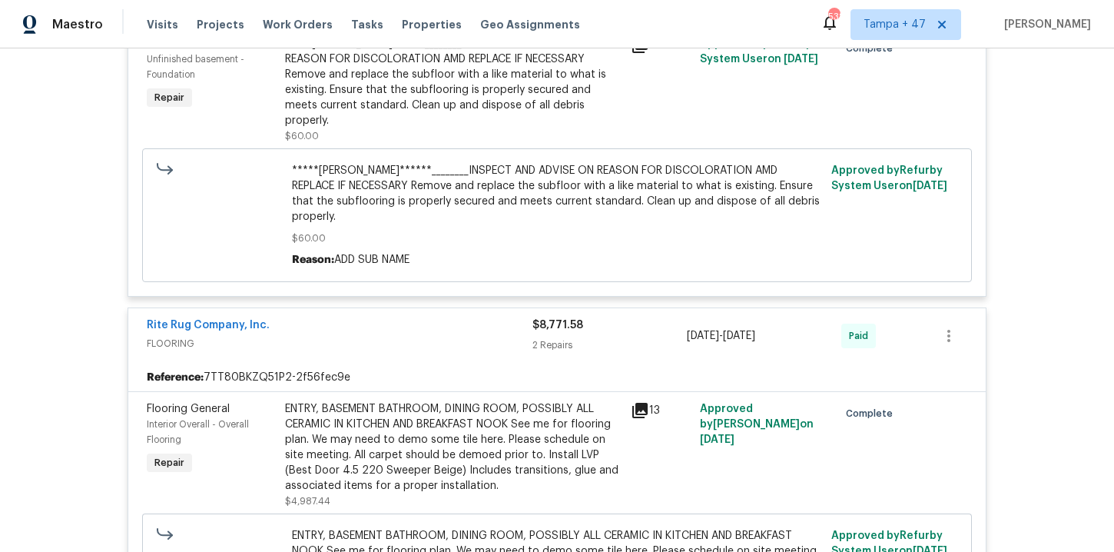
scroll to position [18305, 0]
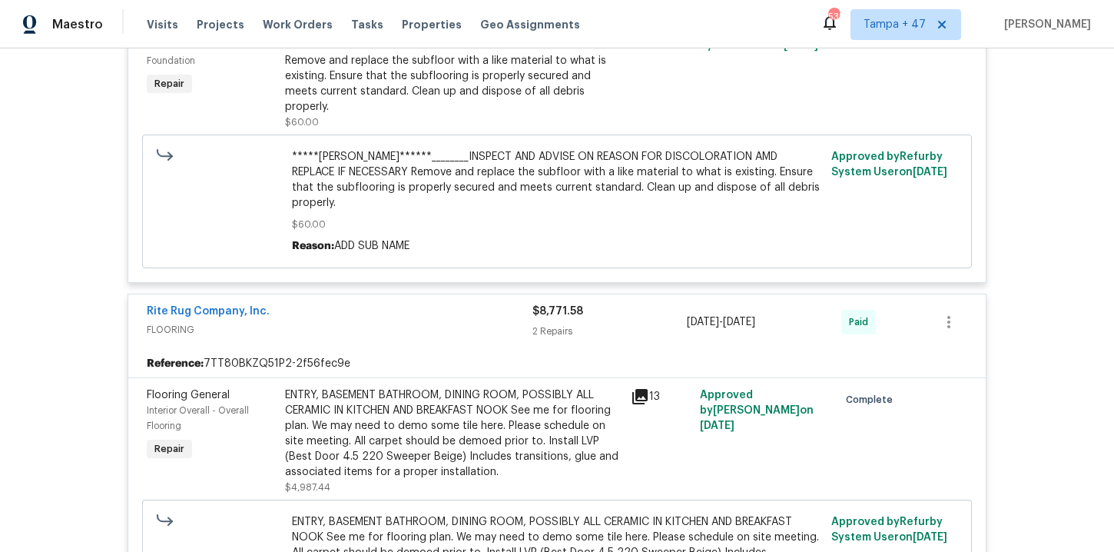
click at [534, 387] on div "ENTRY, BASEMENT BATHROOM, DINING ROOM, POSSIBLY ALL CERAMIC IN KITCHEN AND BREA…" at bounding box center [453, 433] width 337 height 92
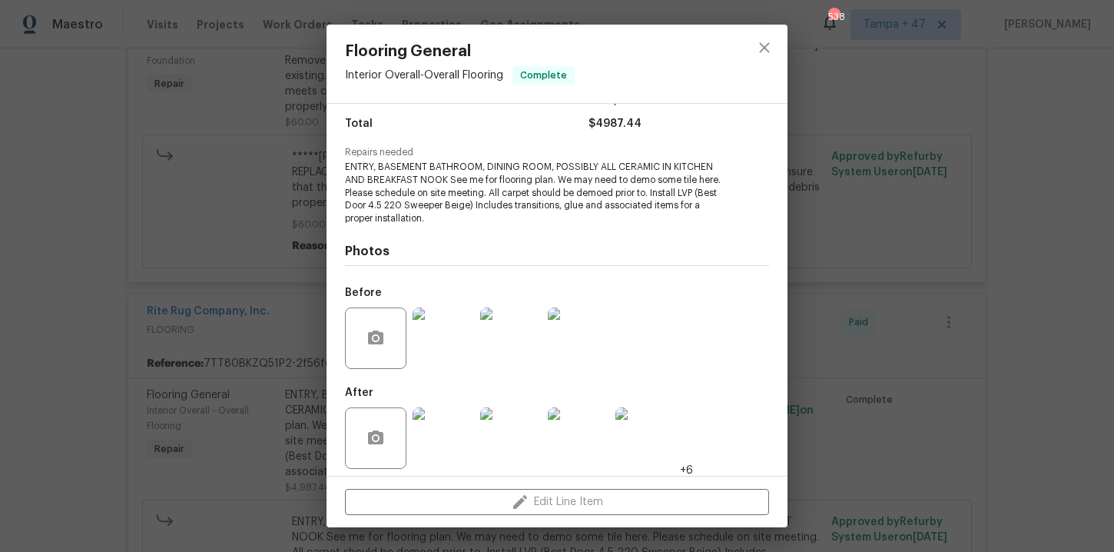
scroll to position [127, 0]
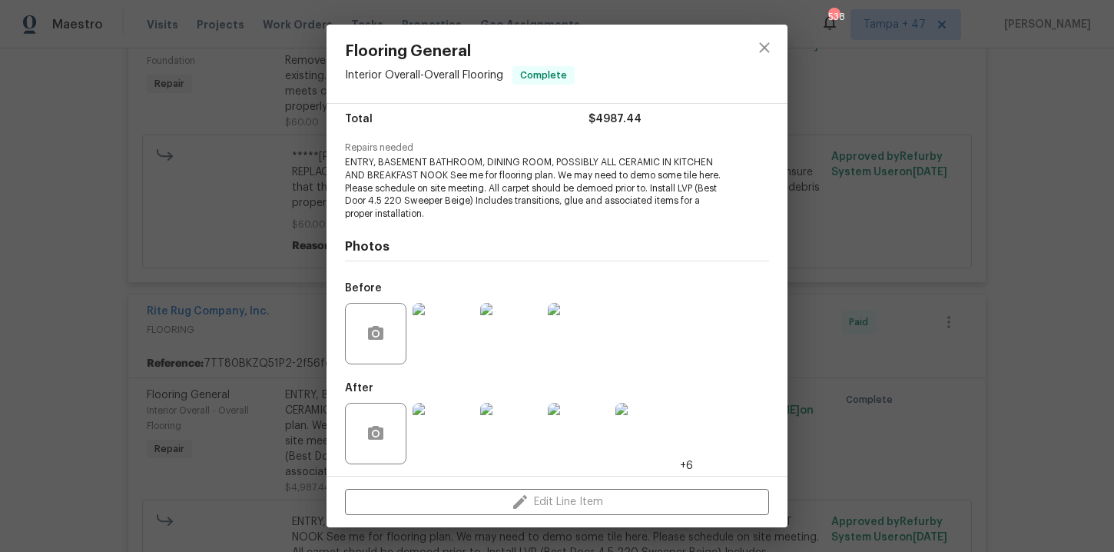
click at [900, 253] on div "Flooring General Interior Overall - Overall Flooring Complete Vendor Rite Rug C…" at bounding box center [557, 276] width 1114 height 552
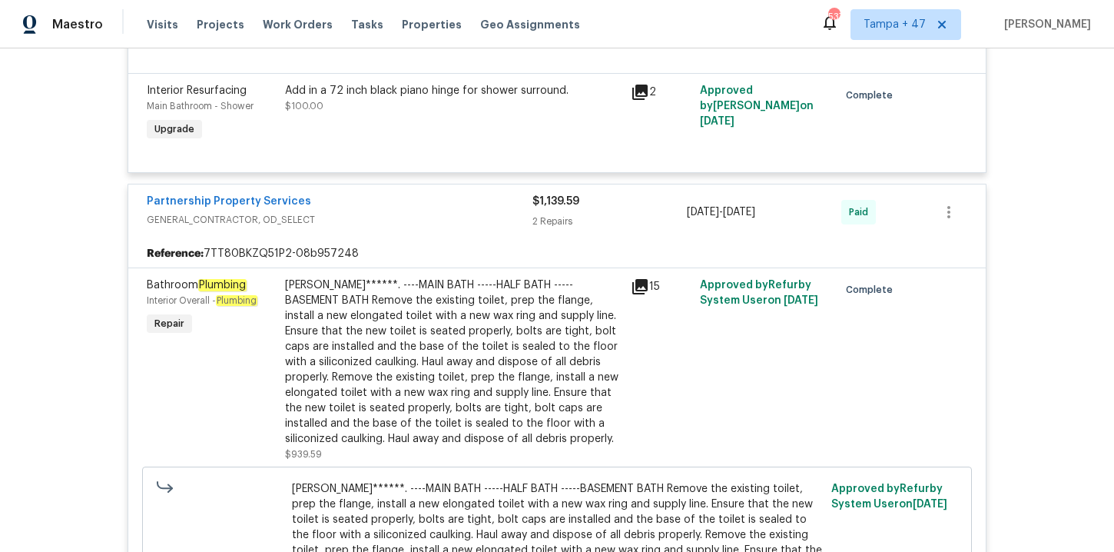
scroll to position [19601, 0]
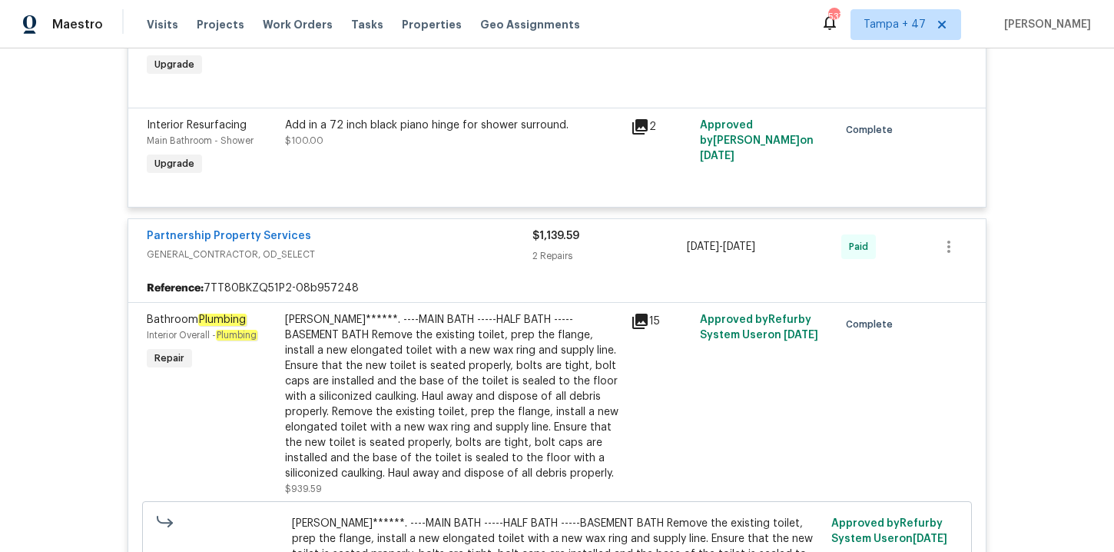
click at [556, 312] on div "RYAN******. ----MAIN BATH -----HALF BATH -----BASEMENT BATH Remove the existing…" at bounding box center [453, 396] width 337 height 169
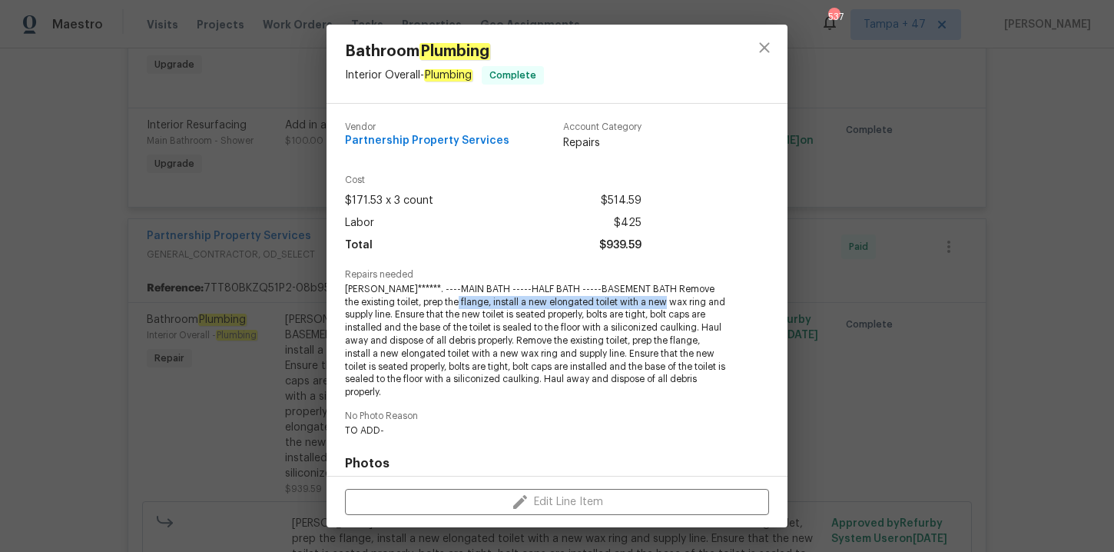
drag, startPoint x: 443, startPoint y: 304, endPoint x: 655, endPoint y: 304, distance: 212.1
click at [655, 304] on span "RYAN******. ----MAIN BATH -----HALF BATH -----BASEMENT BATH Remove the existing…" at bounding box center [536, 341] width 382 height 116
copy span "install a new elongated toilet with a new wax ring"
click at [957, 215] on div "Bathroom Plumbing Interior Overall - Plumbing Complete Vendor Partnership Prope…" at bounding box center [557, 276] width 1114 height 552
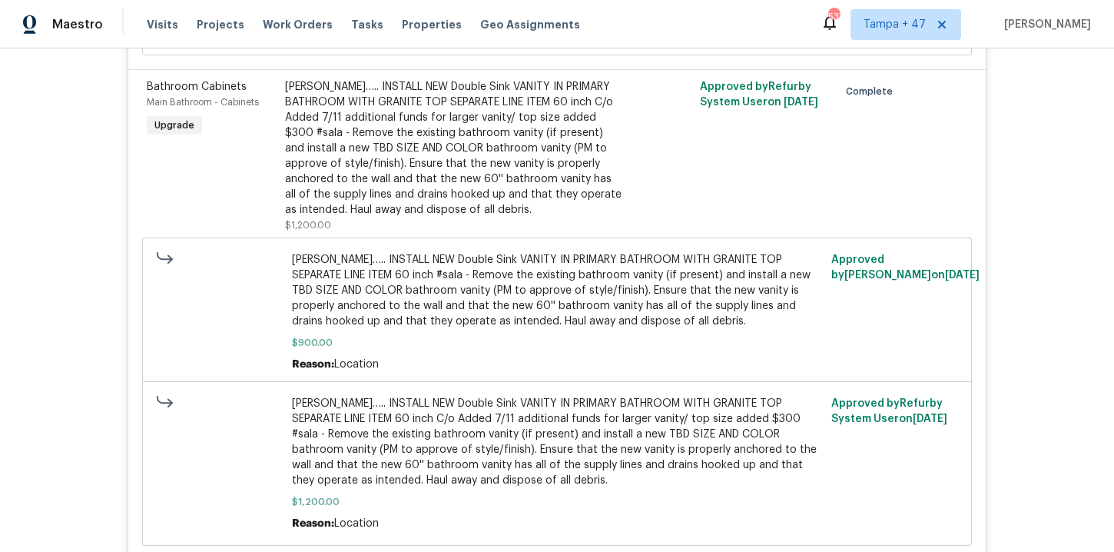
scroll to position [16932, 0]
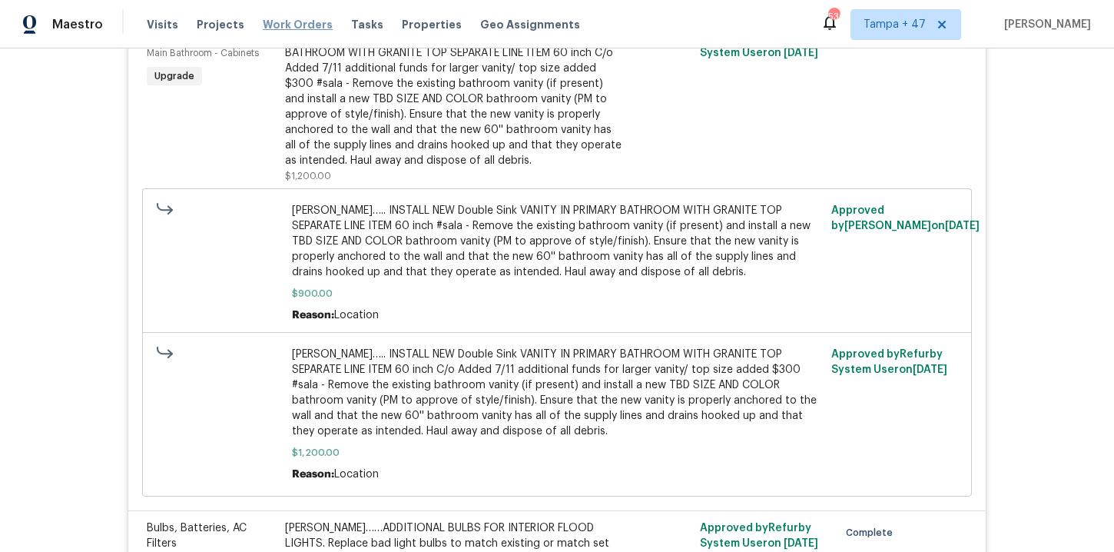
click at [289, 23] on span "Work Orders" at bounding box center [298, 24] width 70 height 15
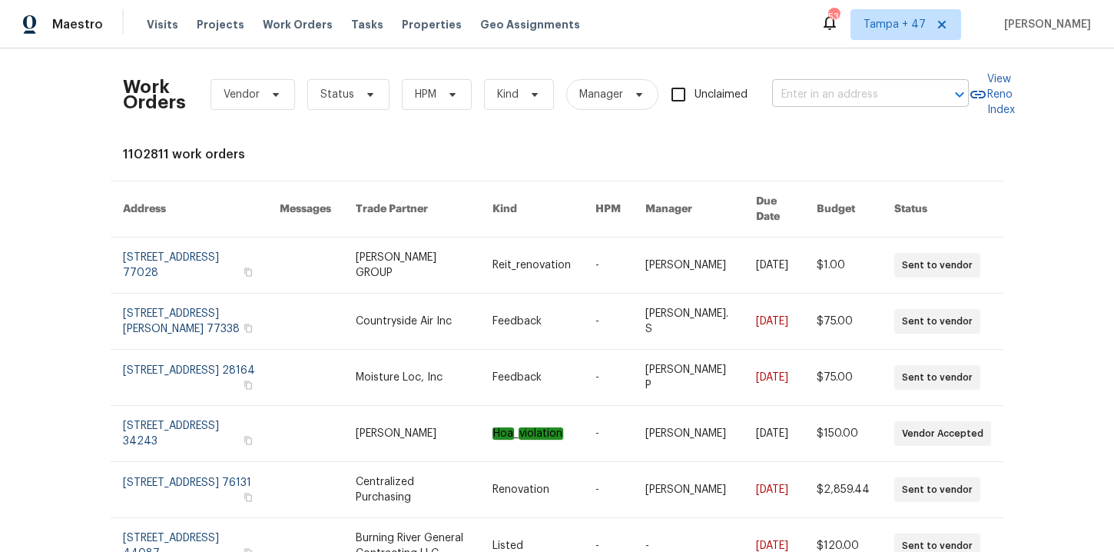
click at [897, 85] on input "text" at bounding box center [849, 95] width 154 height 24
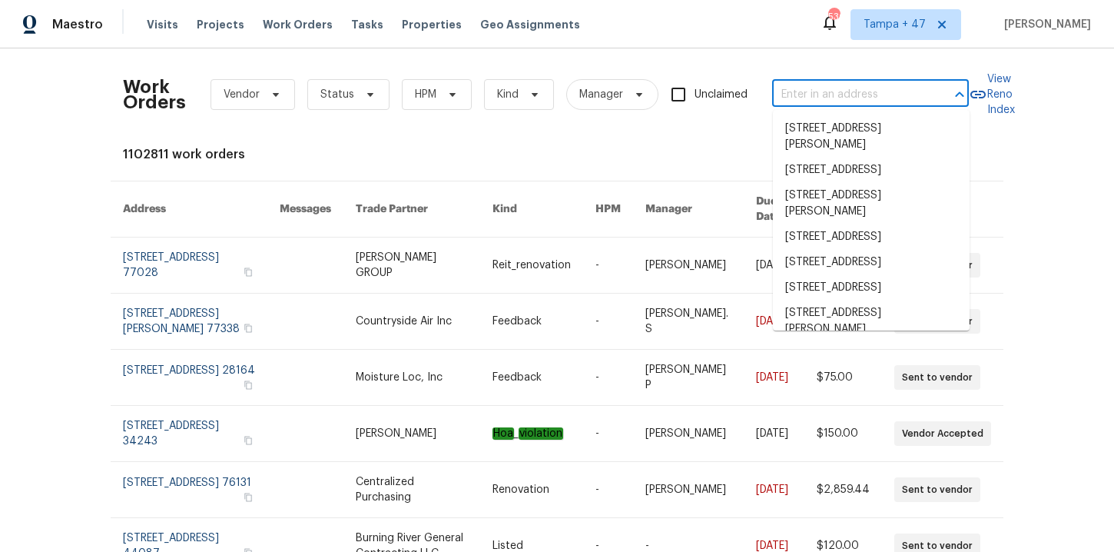
paste input "711 Forest Rd Rock Hill, SC 29730"
type input "711 Forest Rd Rock Hill, SC 29730"
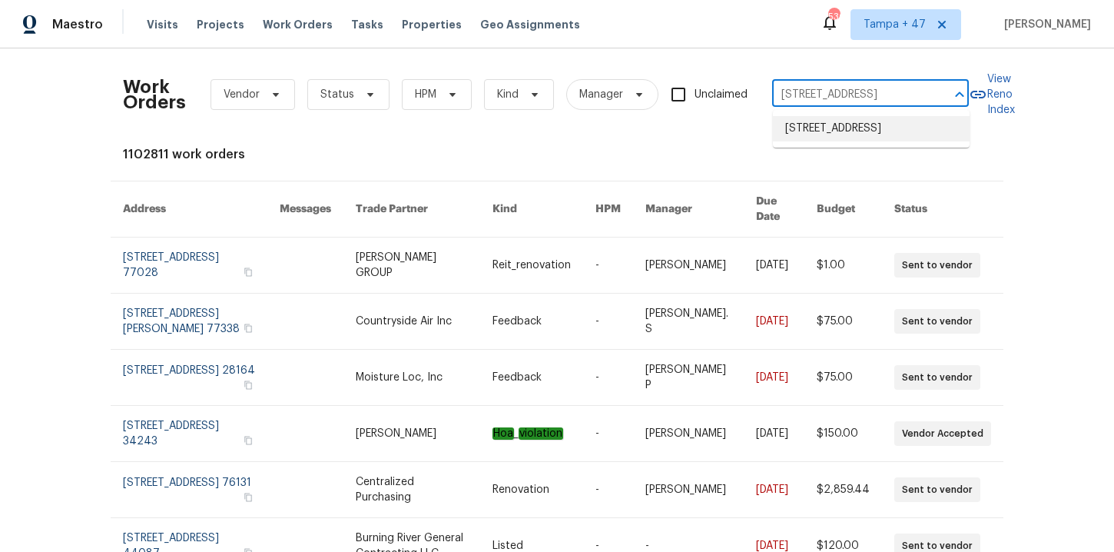
click at [867, 122] on li "711 Forest Rd, Rock Hill, SC 29730" at bounding box center [871, 128] width 197 height 25
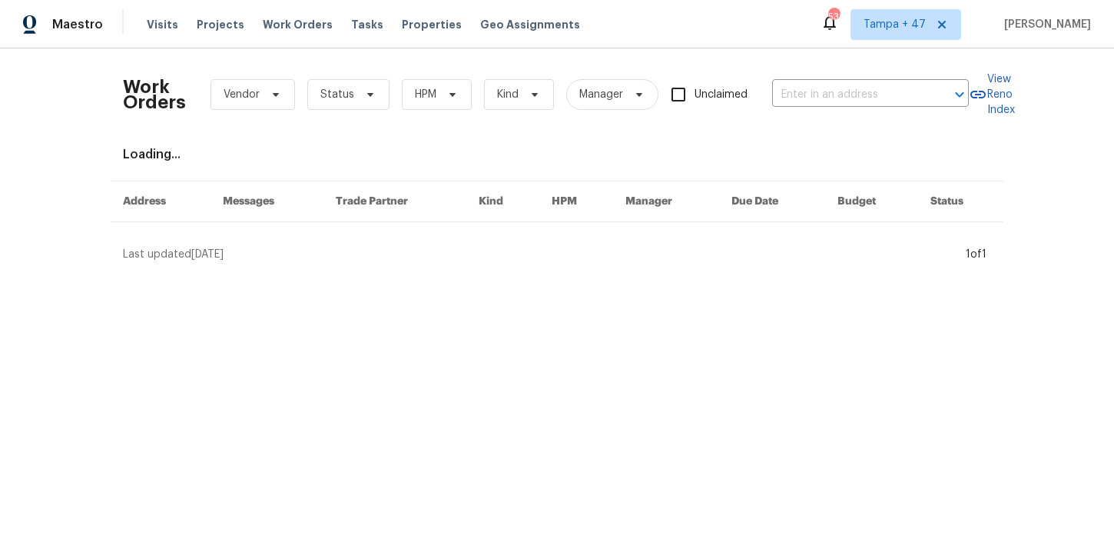
type input "711 Forest Rd, Rock Hill, SC 29730"
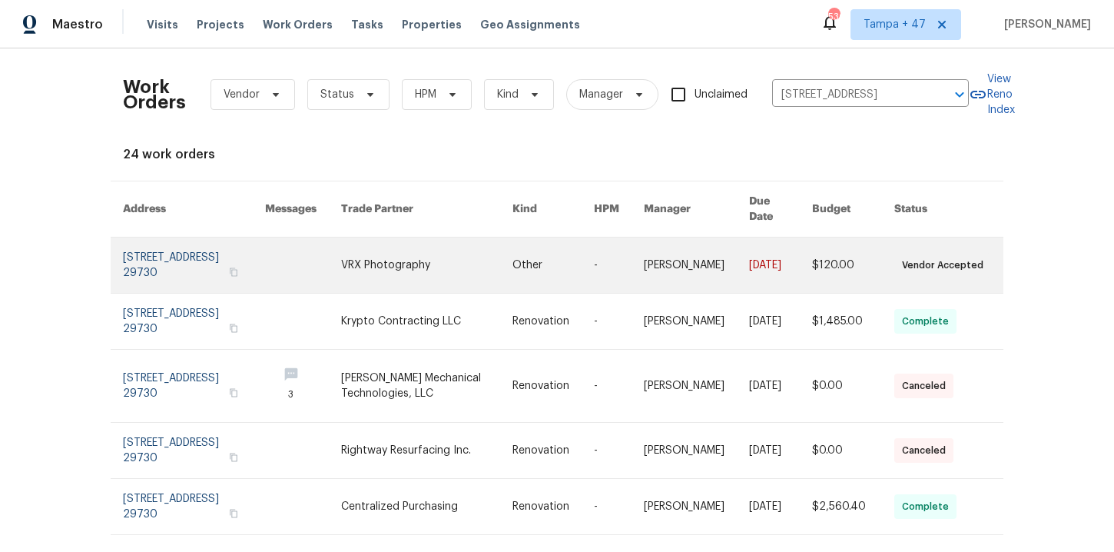
click at [180, 249] on link at bounding box center [194, 264] width 142 height 55
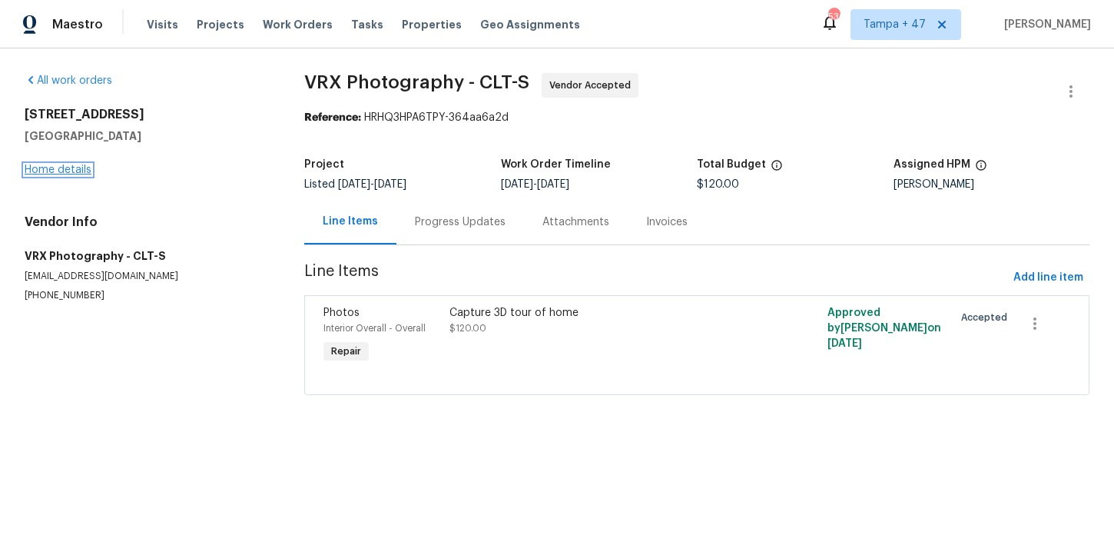
click at [75, 165] on link "Home details" at bounding box center [58, 169] width 67 height 11
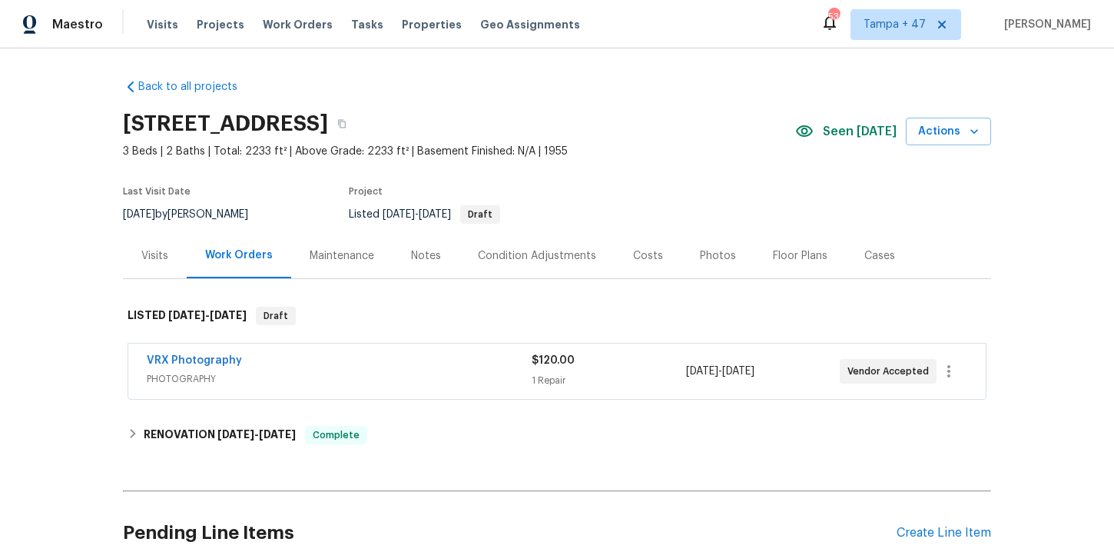
scroll to position [81, 0]
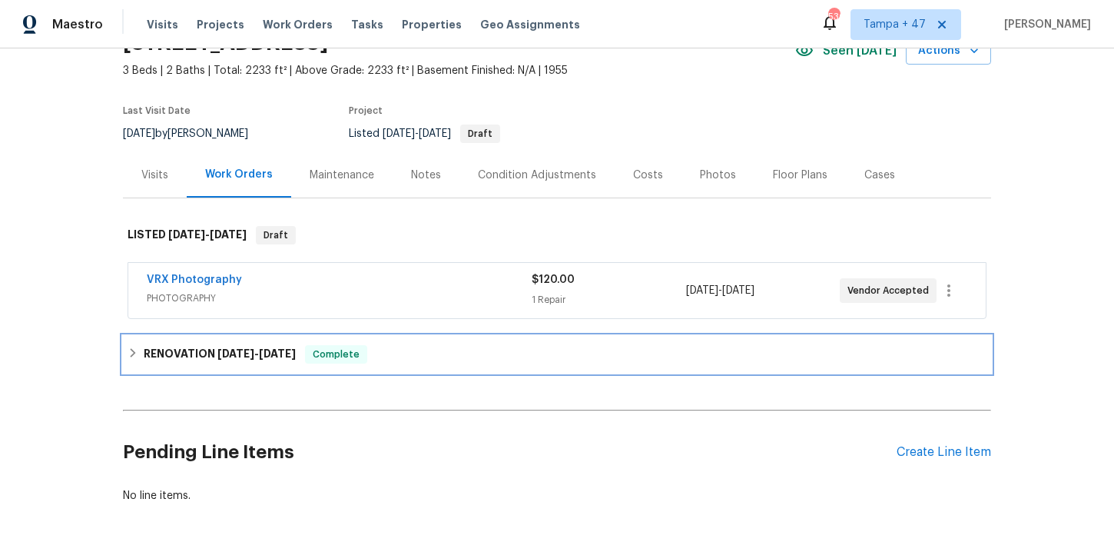
click at [416, 359] on div "RENOVATION 5/29/25 - 8/11/25 Complete" at bounding box center [557, 354] width 859 height 18
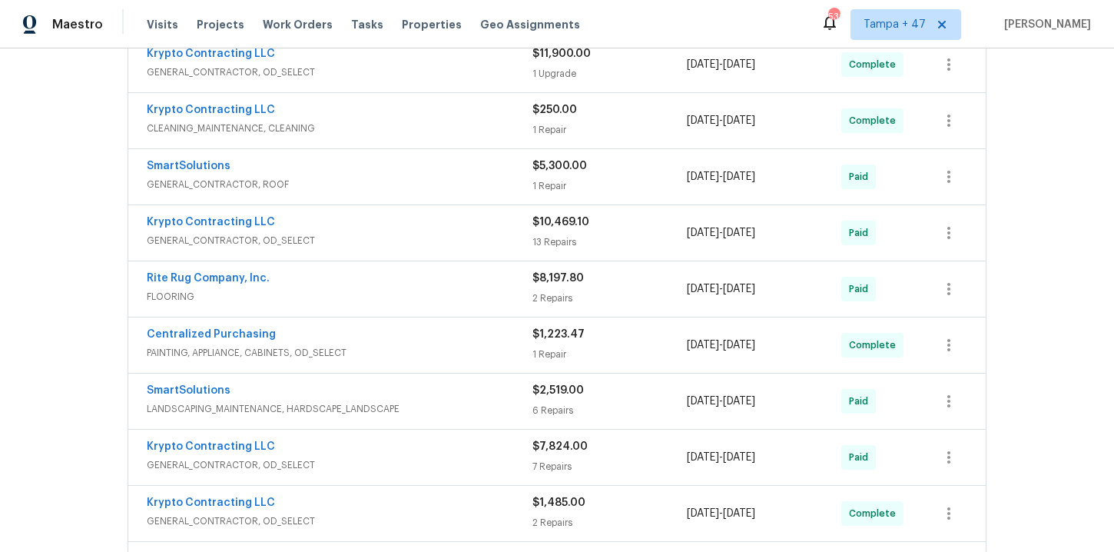
scroll to position [433, 0]
click at [390, 74] on span "GENERAL_CONTRACTOR, OD_SELECT" at bounding box center [340, 71] width 386 height 15
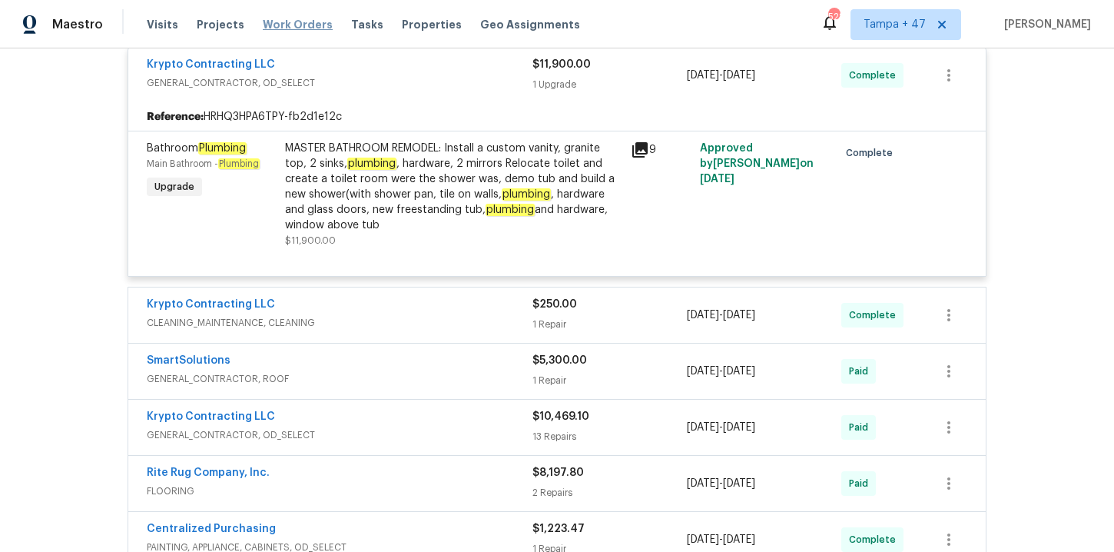
click at [297, 26] on span "Work Orders" at bounding box center [298, 24] width 70 height 15
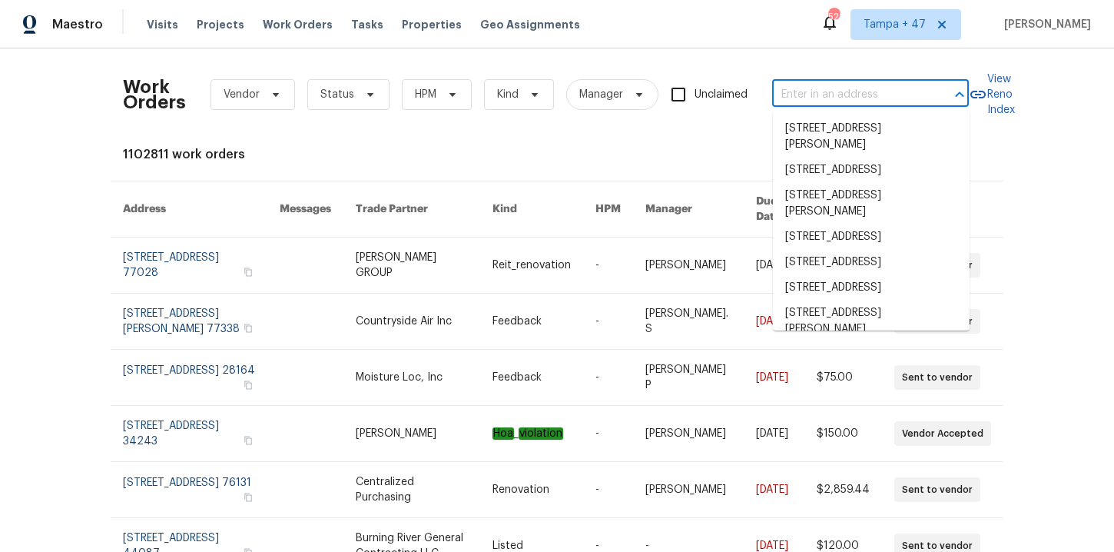
click at [804, 99] on input "text" at bounding box center [849, 95] width 154 height 24
paste input "9100 Palm Bay Cir Raleigh, NC 27617"
type input "9100 Palm Bay Cir Raleigh, NC 27617"
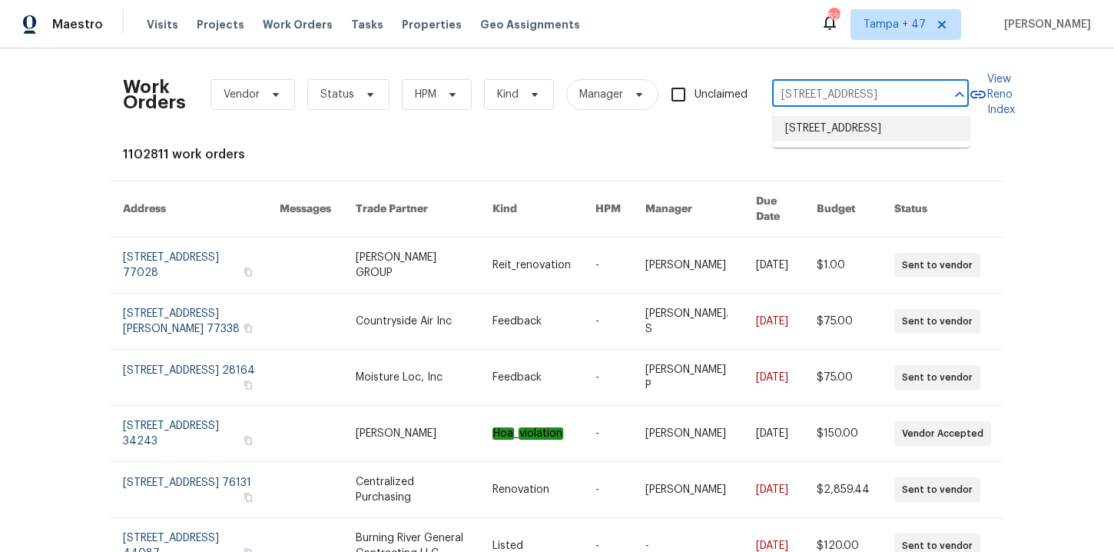
click at [840, 131] on li "9100 Palm Bay Cir, Raleigh, NC 27617" at bounding box center [871, 128] width 197 height 25
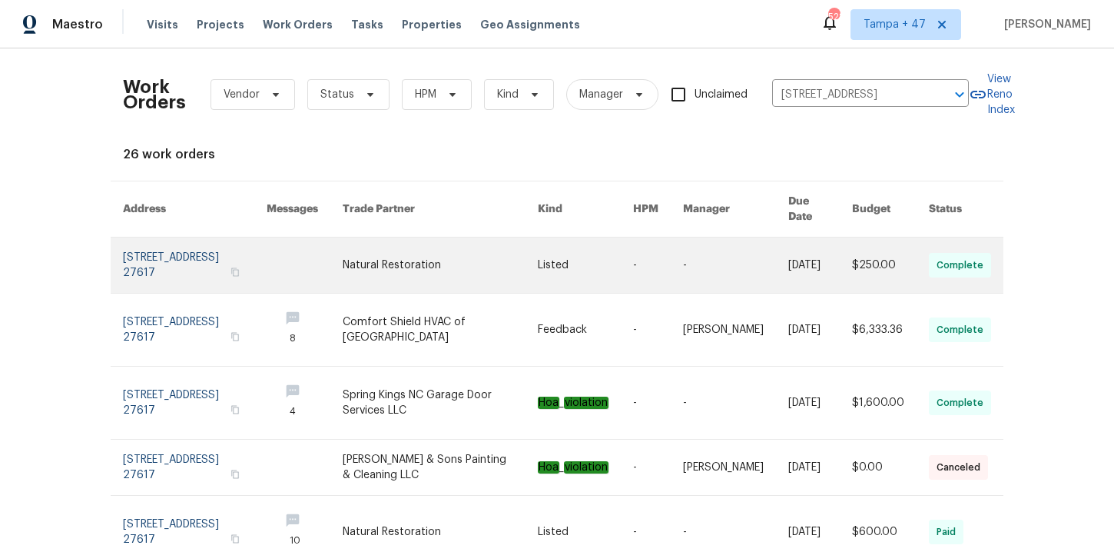
click at [165, 247] on link at bounding box center [195, 264] width 144 height 55
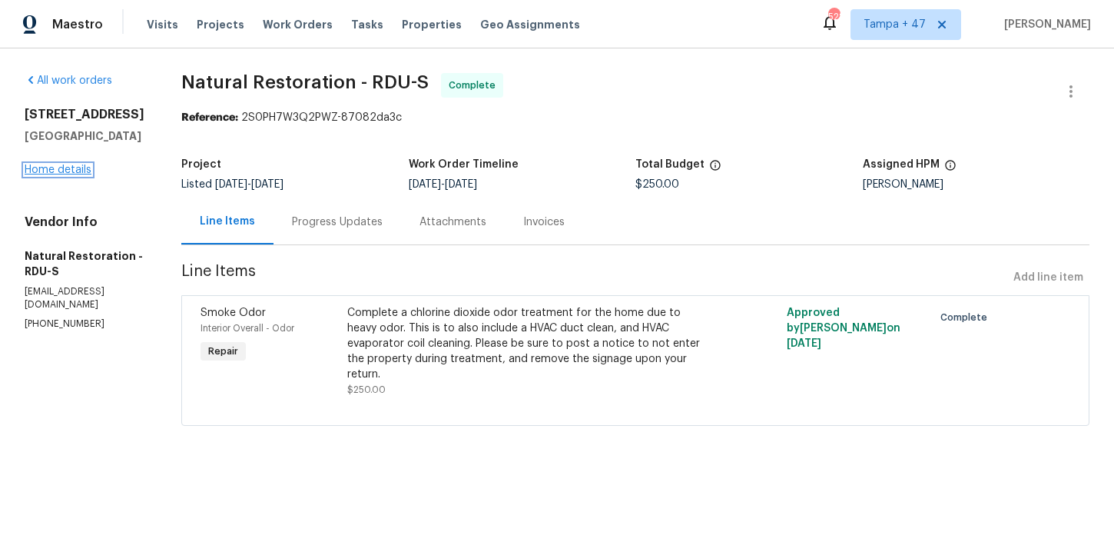
click at [62, 171] on link "Home details" at bounding box center [58, 169] width 67 height 11
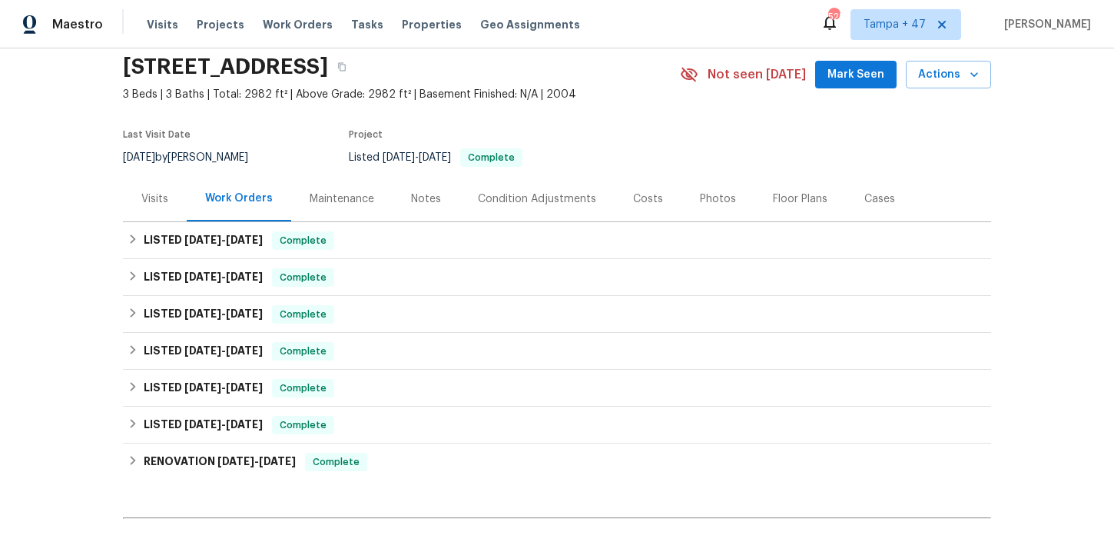
scroll to position [61, 0]
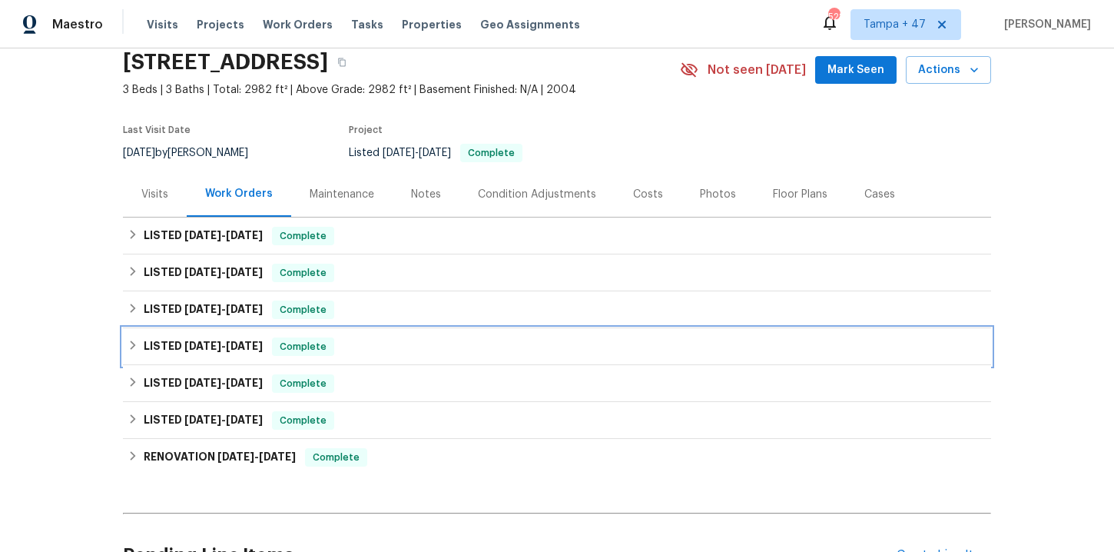
click at [386, 340] on div "LISTED 3/19/25 - 3/27/25 Complete" at bounding box center [557, 346] width 859 height 18
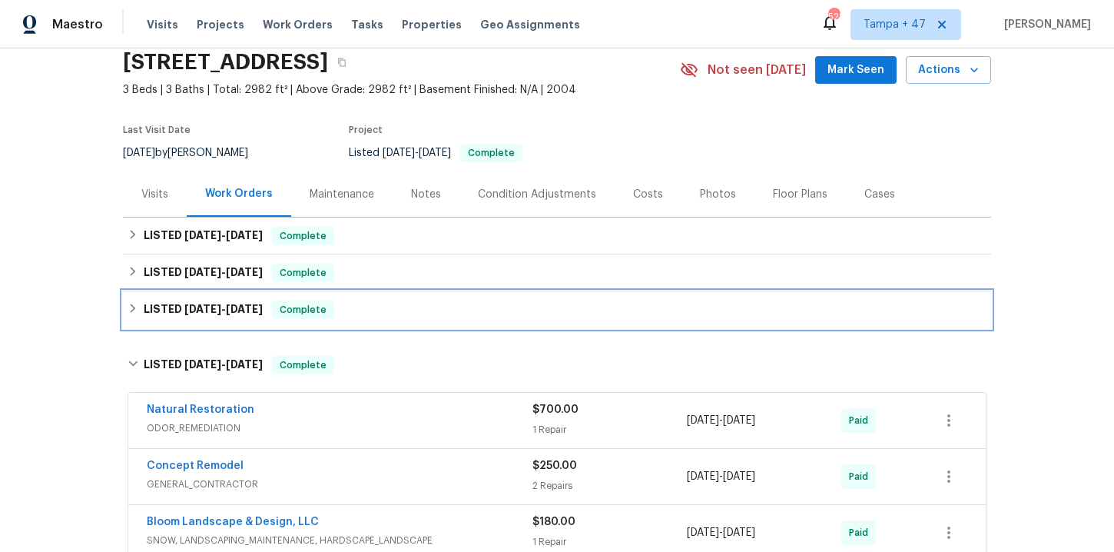
click at [378, 305] on div "LISTED 6/2/25 - 6/6/25 Complete" at bounding box center [557, 309] width 859 height 18
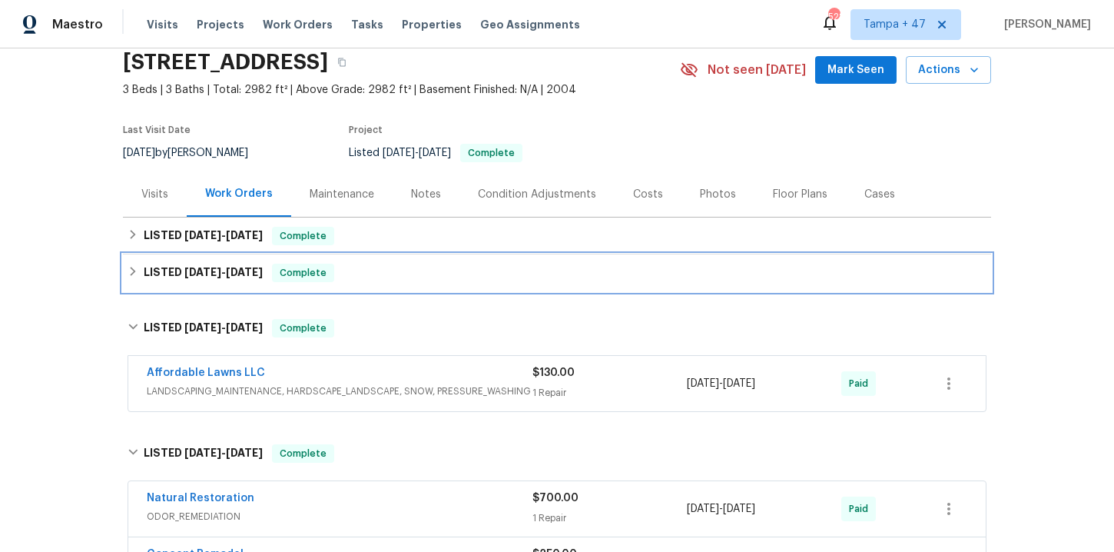
click at [377, 273] on div "LISTED 6/2/25 - 6/6/25 Complete" at bounding box center [557, 273] width 859 height 18
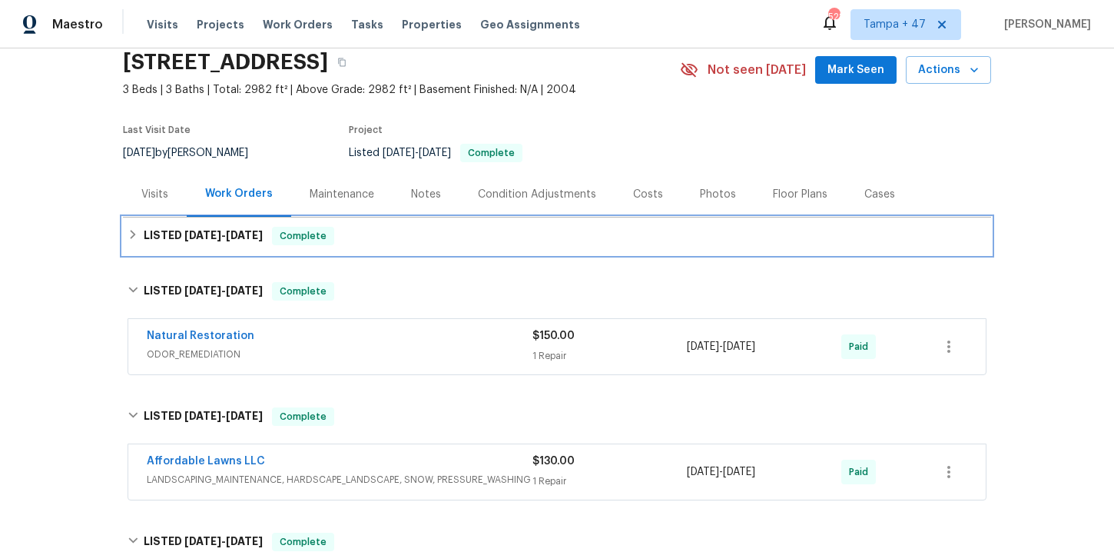
click at [379, 243] on div "LISTED 7/23/25 - 8/20/25 Complete" at bounding box center [557, 236] width 859 height 18
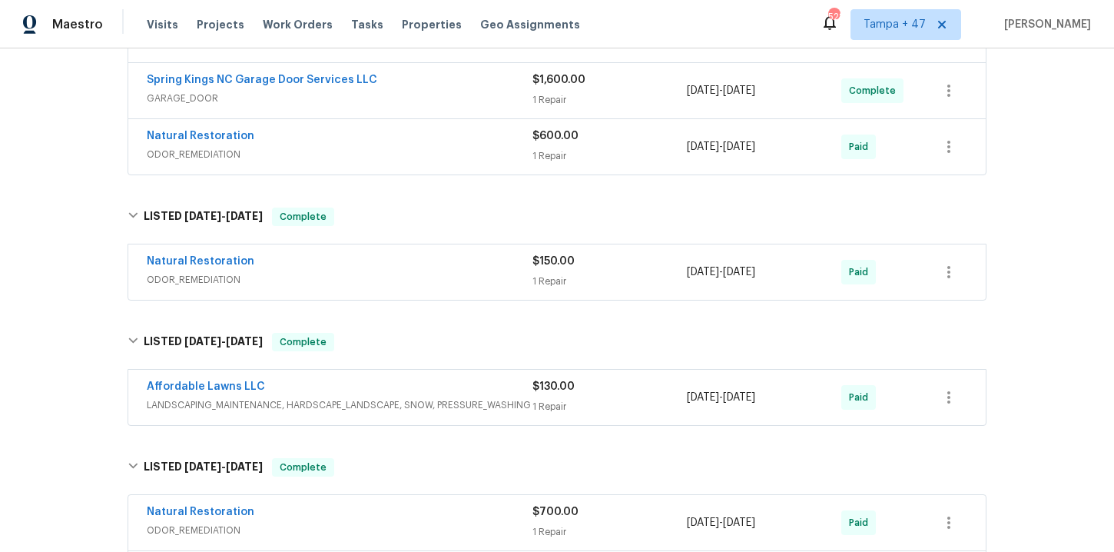
scroll to position [469, 0]
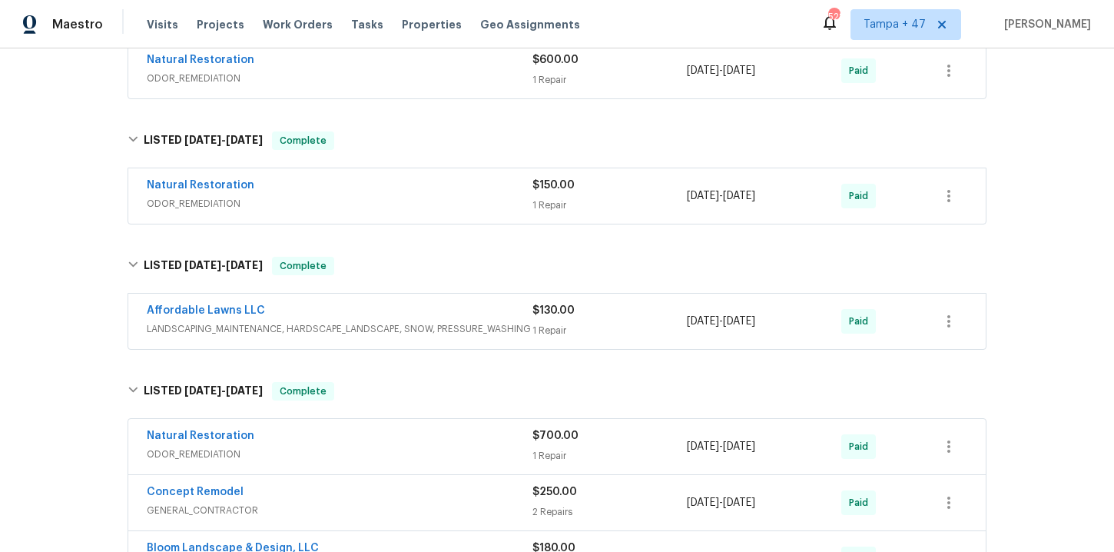
click at [401, 314] on div "Affordable Lawns LLC" at bounding box center [340, 312] width 386 height 18
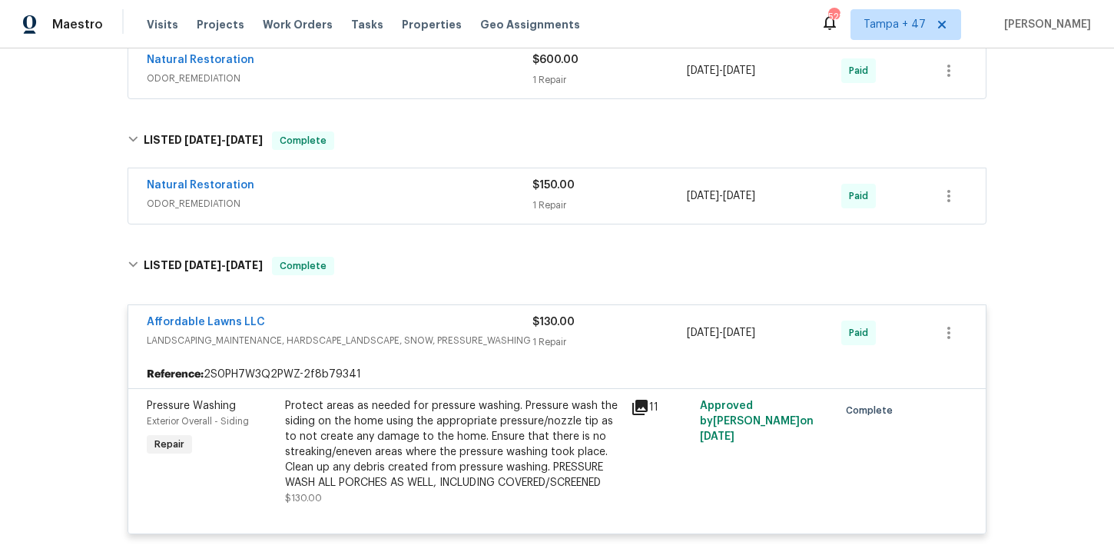
click at [384, 196] on span "ODOR_REMEDIATION" at bounding box center [340, 203] width 386 height 15
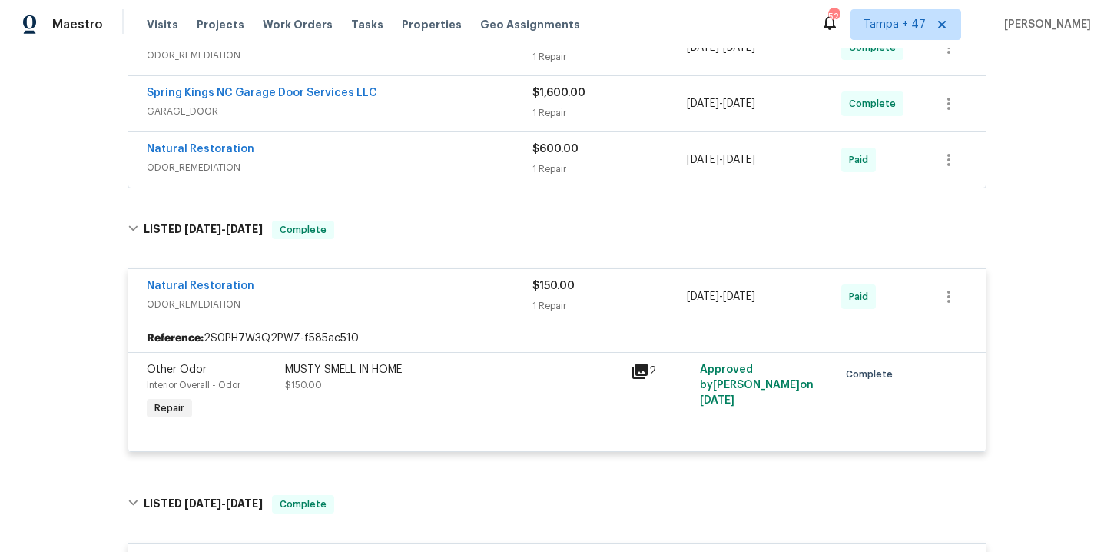
click at [374, 164] on span "ODOR_REMEDIATION" at bounding box center [340, 167] width 386 height 15
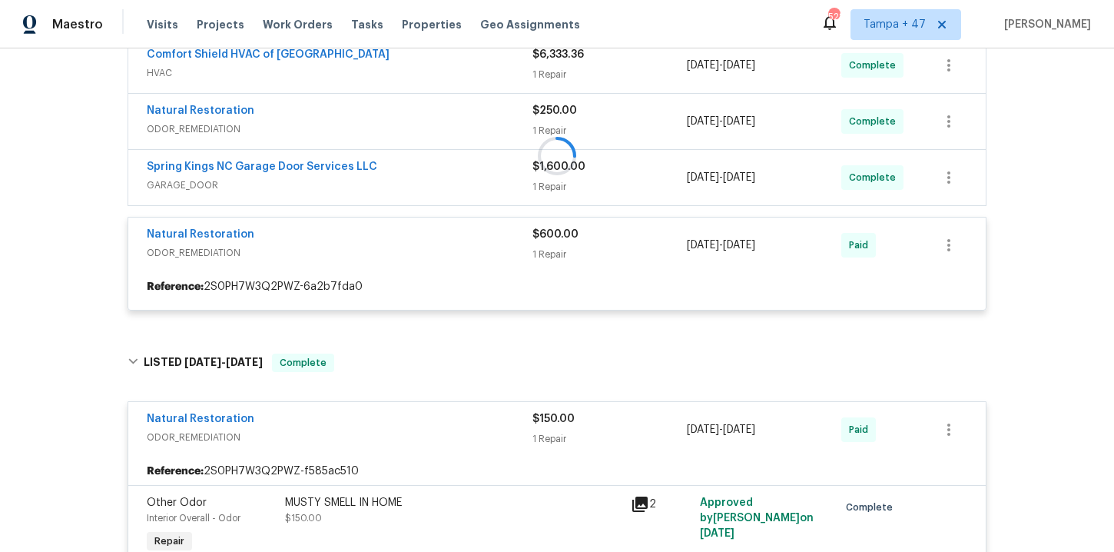
scroll to position [267, 0]
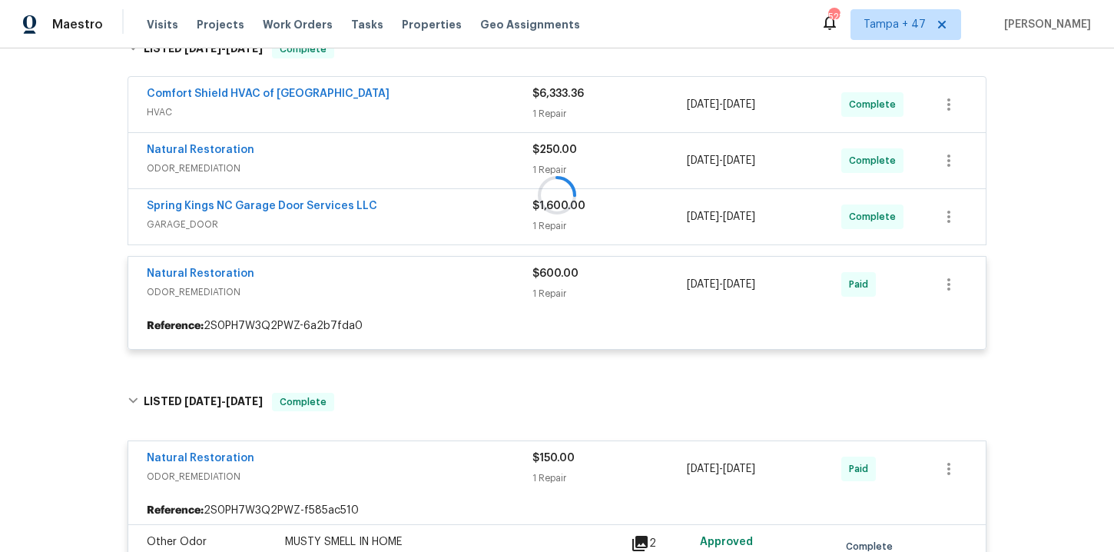
click at [403, 220] on div at bounding box center [557, 195] width 868 height 340
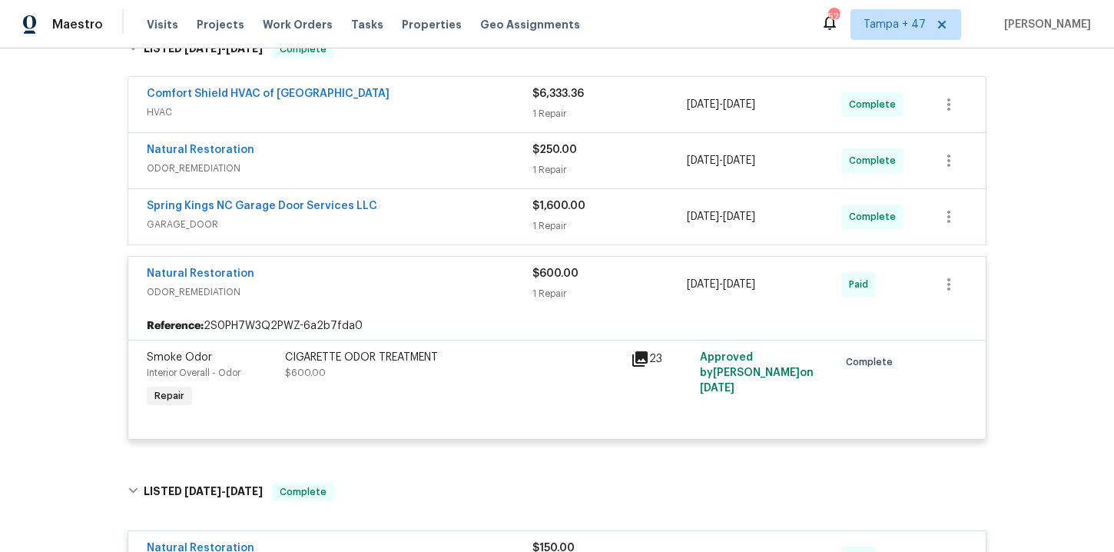
click at [403, 217] on span "GARAGE_DOOR" at bounding box center [340, 224] width 386 height 15
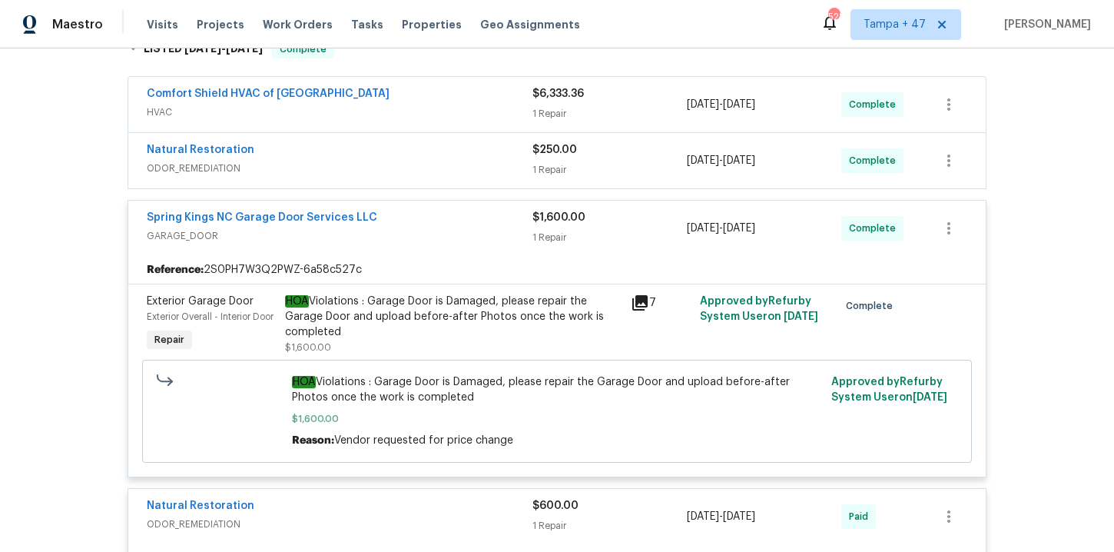
click at [389, 168] on span "ODOR_REMEDIATION" at bounding box center [340, 168] width 386 height 15
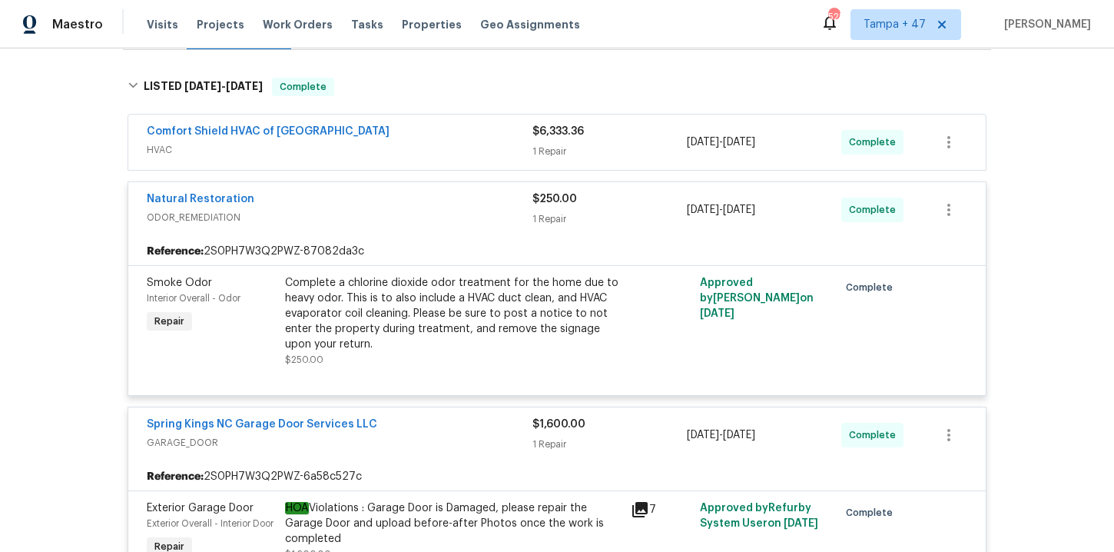
scroll to position [226, 0]
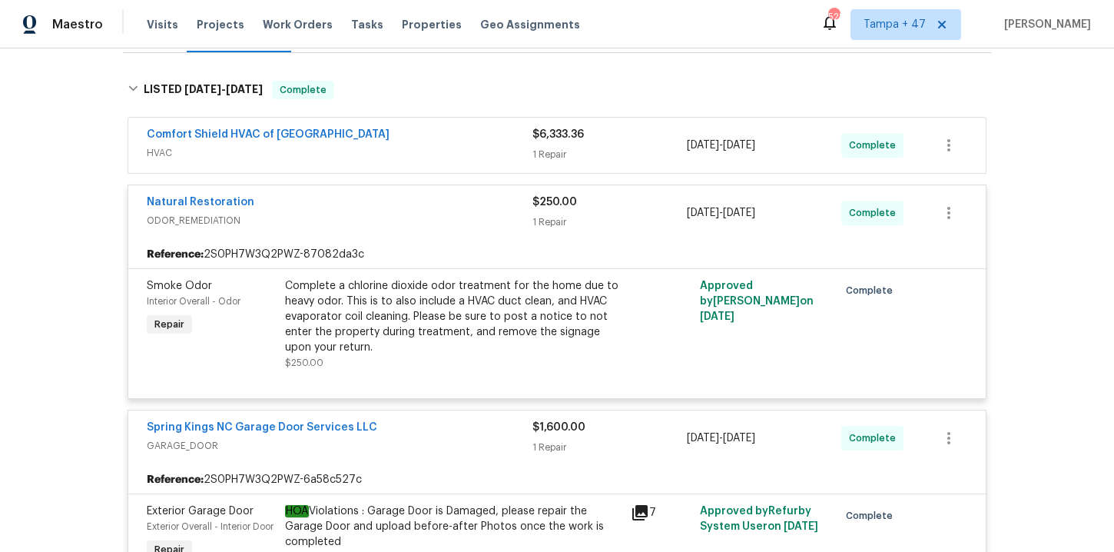
click at [394, 158] on span "HVAC" at bounding box center [340, 152] width 386 height 15
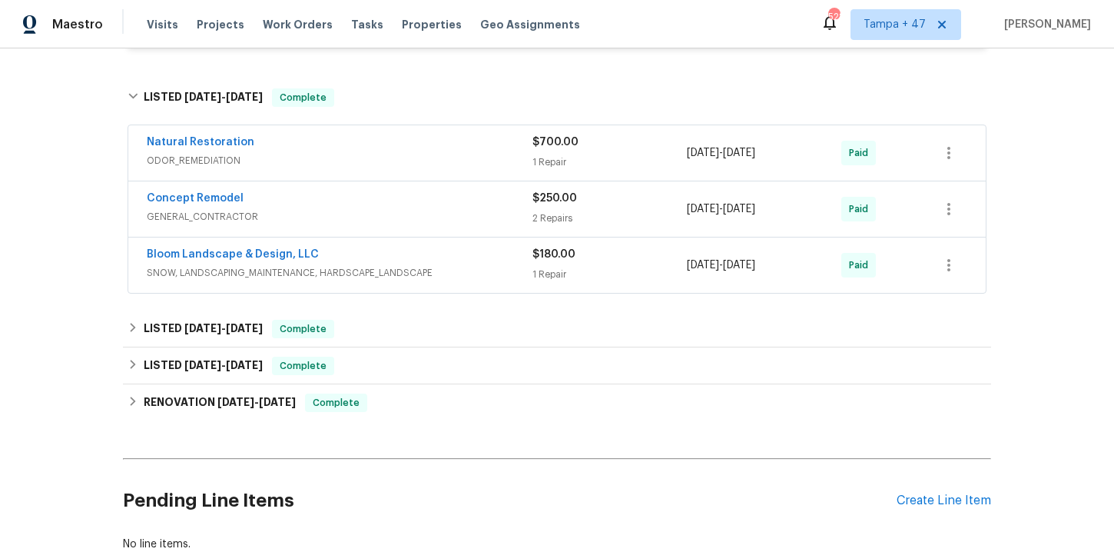
scroll to position [1987, 0]
click at [467, 280] on span "SNOW, LANDSCAPING_MAINTENANCE, HARDSCAPE_LANDSCAPE" at bounding box center [340, 271] width 386 height 15
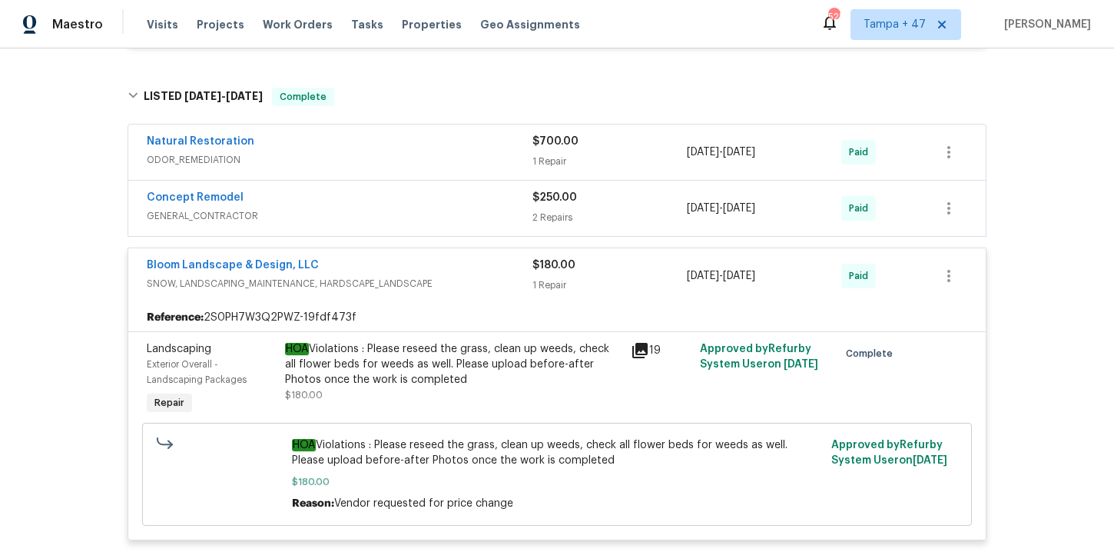
click at [430, 224] on span "GENERAL_CONTRACTOR" at bounding box center [340, 215] width 386 height 15
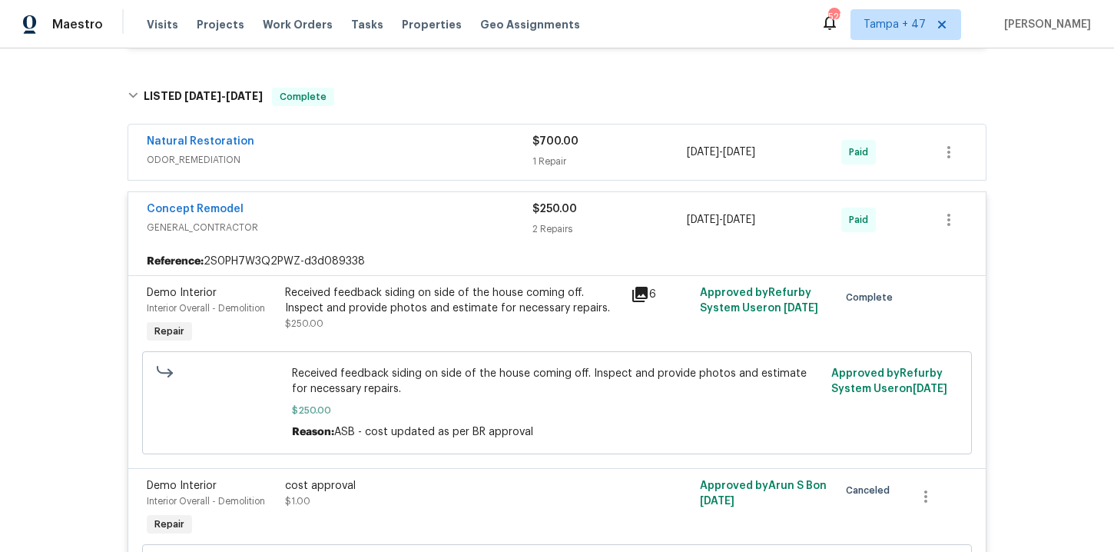
click at [390, 152] on div "Natural Restoration" at bounding box center [340, 143] width 386 height 18
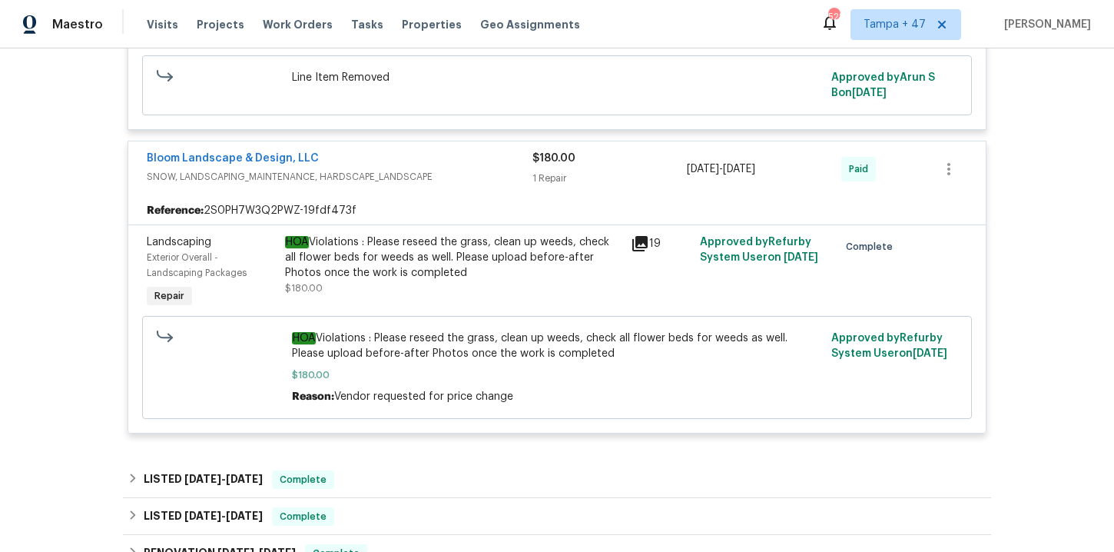
scroll to position [2951, 0]
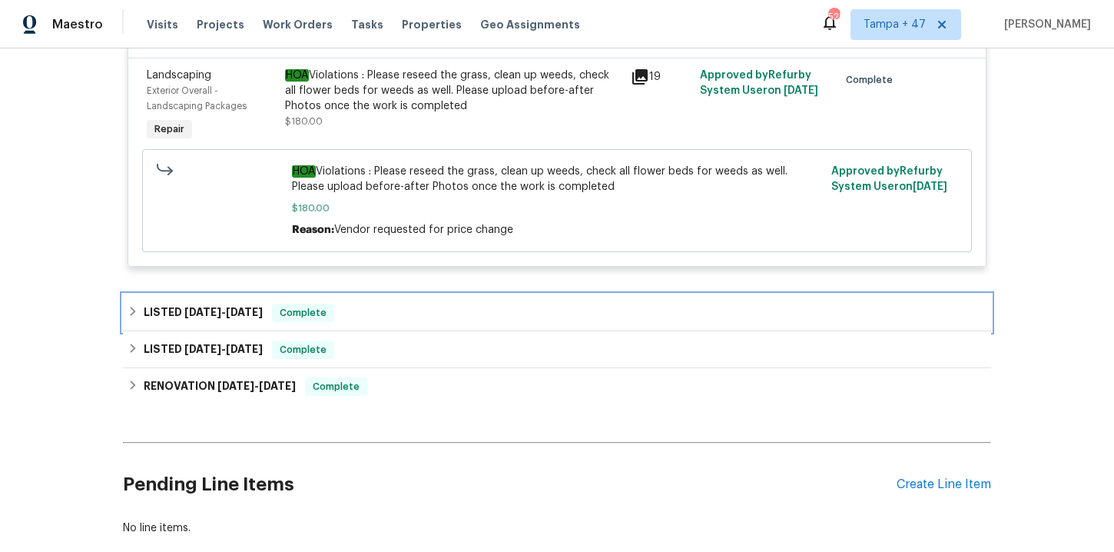
click at [395, 331] on div "LISTED 3/13/25 - 3/18/25 Complete" at bounding box center [557, 312] width 868 height 37
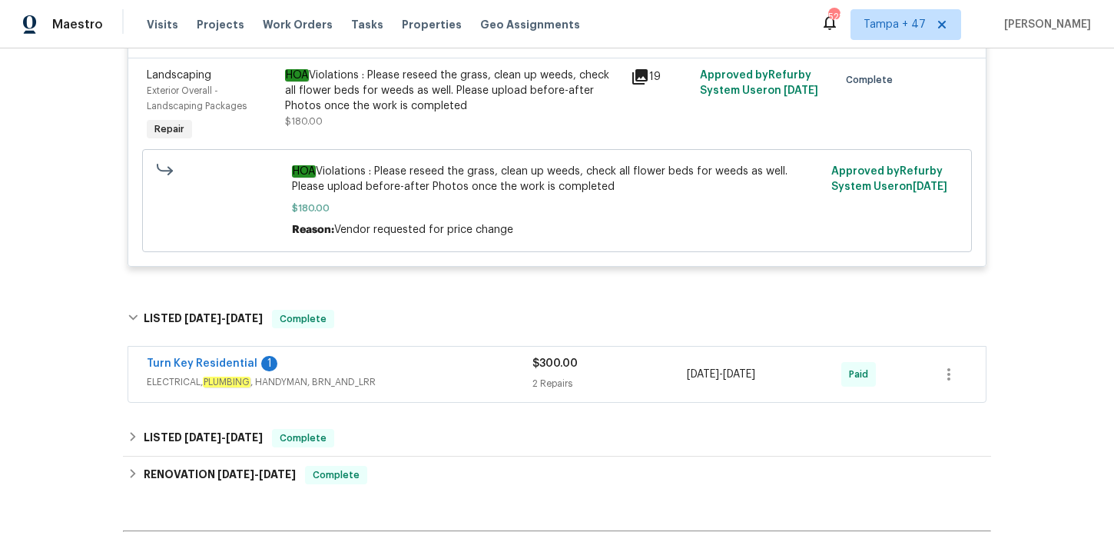
click at [430, 390] on span "ELECTRICAL, PLUMBING , HANDYMAN, BRN_AND_LRR" at bounding box center [340, 381] width 386 height 15
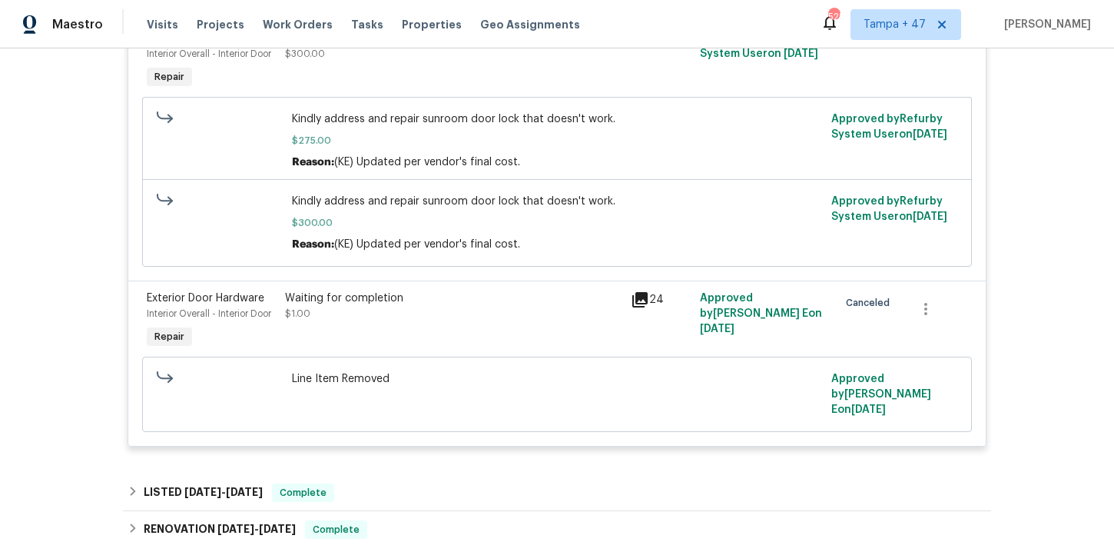
scroll to position [3451, 0]
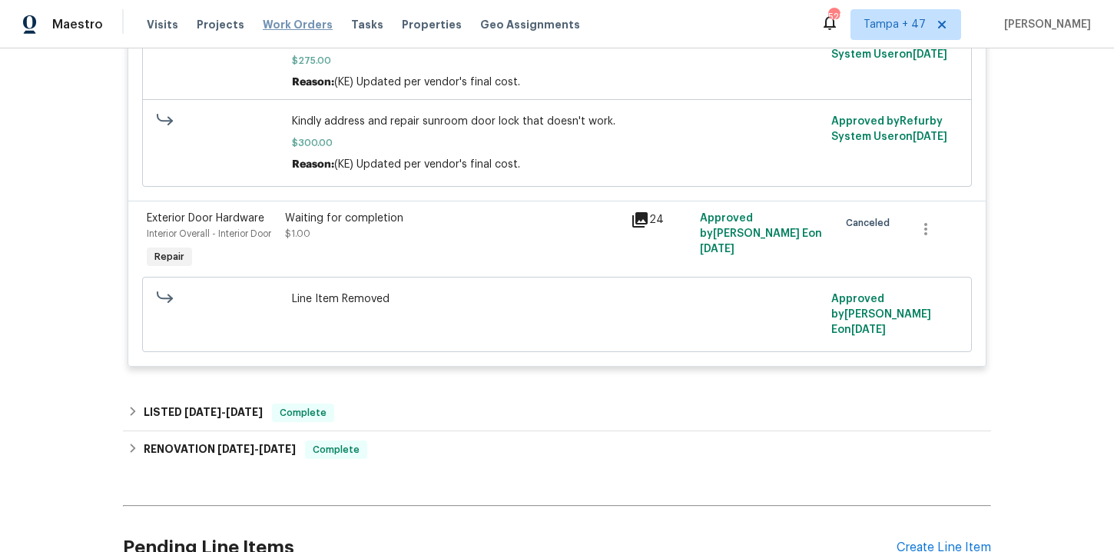
click at [300, 28] on span "Work Orders" at bounding box center [298, 24] width 70 height 15
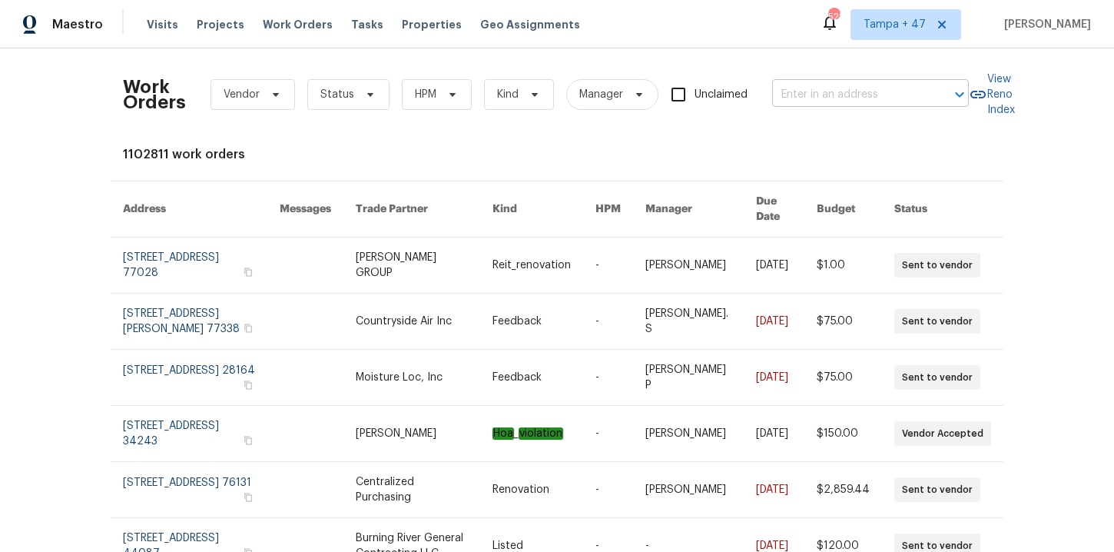
click at [822, 91] on input "text" at bounding box center [849, 95] width 154 height 24
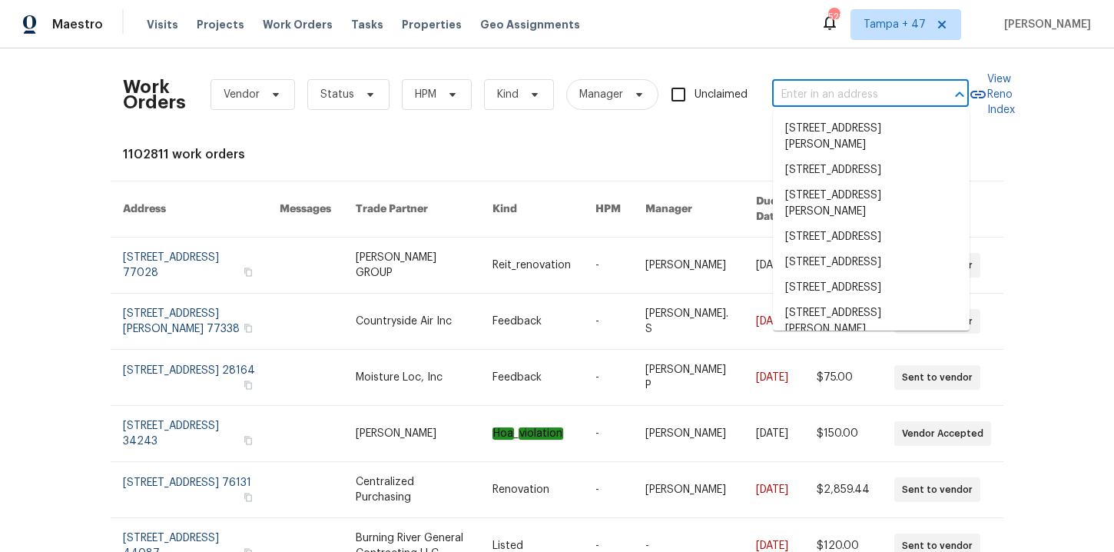
paste input "15807 N 60th Ave Glendale, AZ 85306"
type input "15807 N 60th Ave Glendale, AZ 85306"
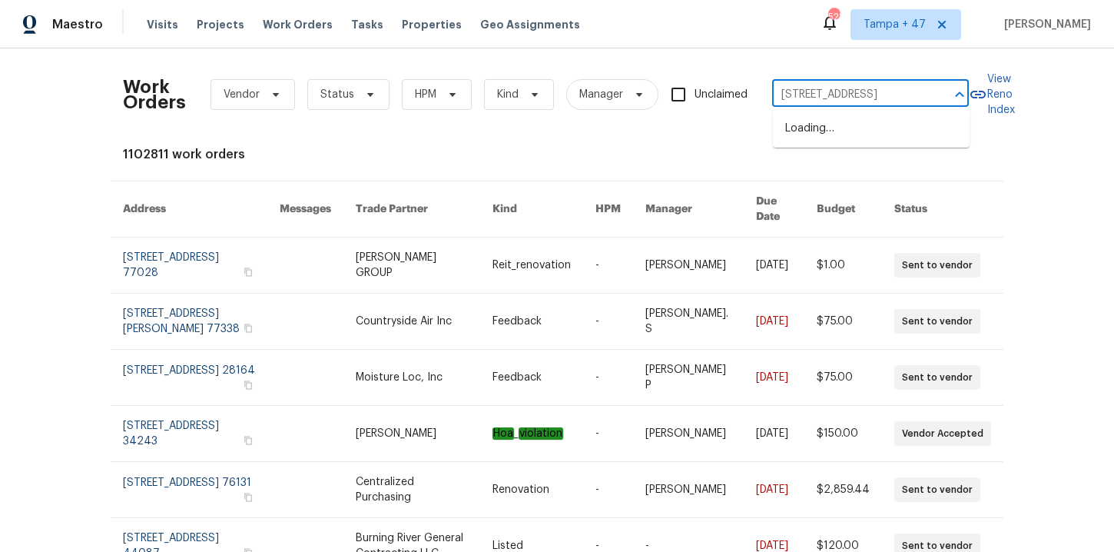
scroll to position [0, 47]
click at [834, 131] on li "15807 N 60th Ave, Glendale, AZ 85306" at bounding box center [871, 128] width 197 height 25
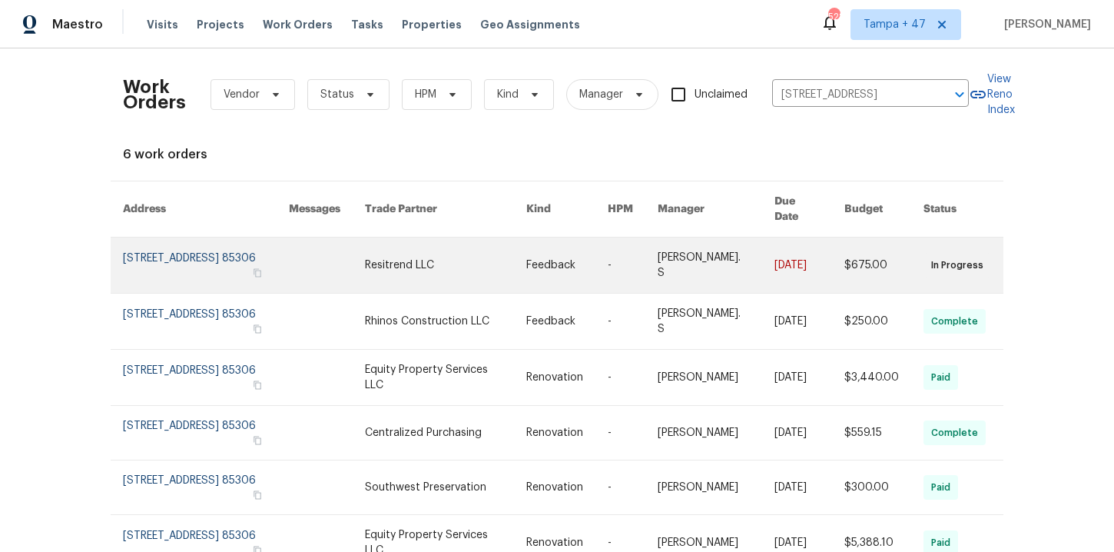
click at [178, 250] on link at bounding box center [206, 264] width 166 height 55
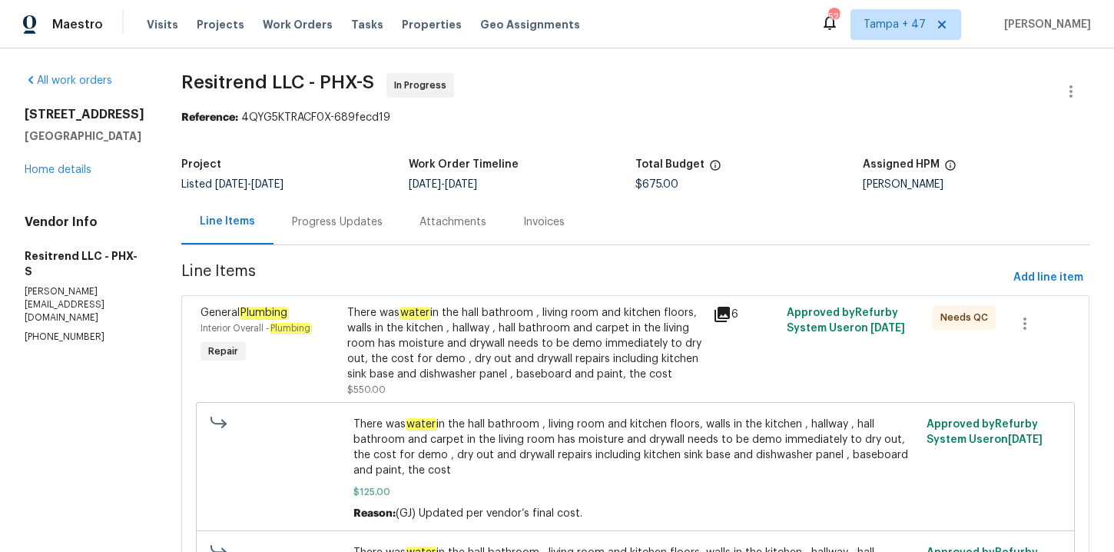
click at [71, 177] on div "15807 N 60th Ave Glendale, AZ 85306 Home details" at bounding box center [85, 142] width 120 height 71
click at [71, 175] on link "Home details" at bounding box center [58, 169] width 67 height 11
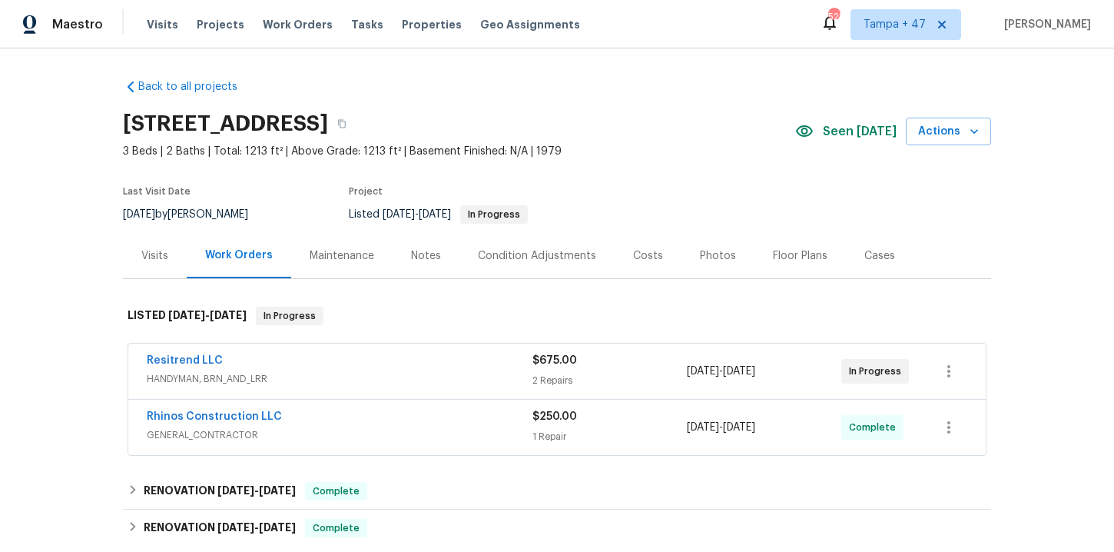
scroll to position [164, 0]
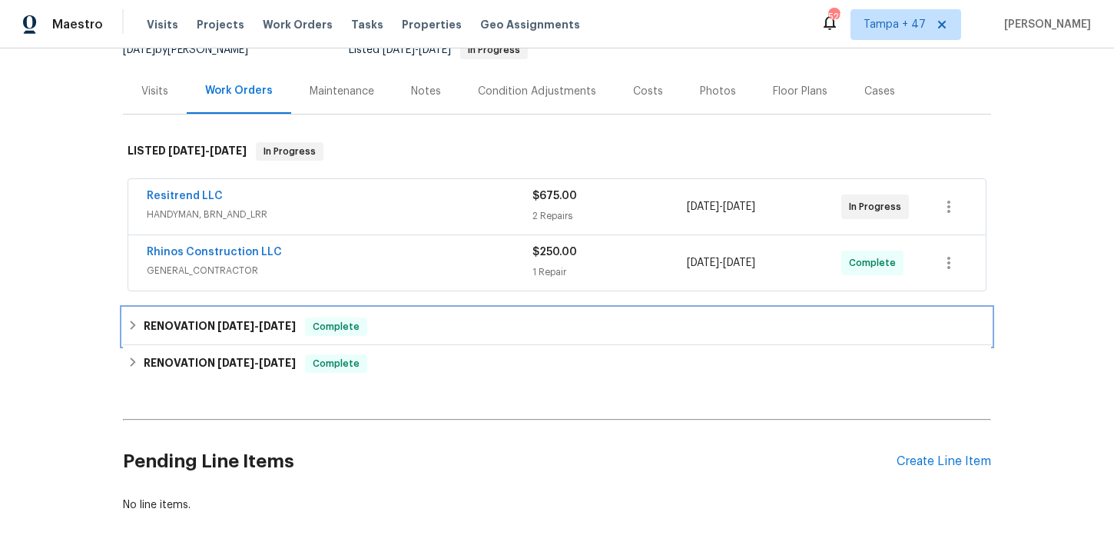
click at [406, 323] on div "RENOVATION 7/2/25 - 7/11/25 Complete" at bounding box center [557, 326] width 859 height 18
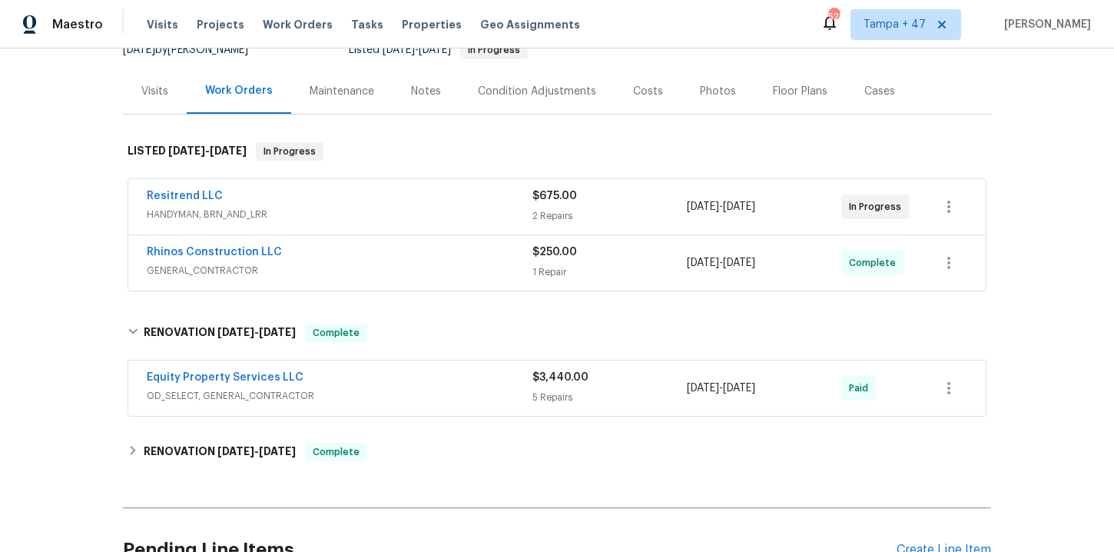
click at [411, 396] on span "OD_SELECT, GENERAL_CONTRACTOR" at bounding box center [340, 395] width 386 height 15
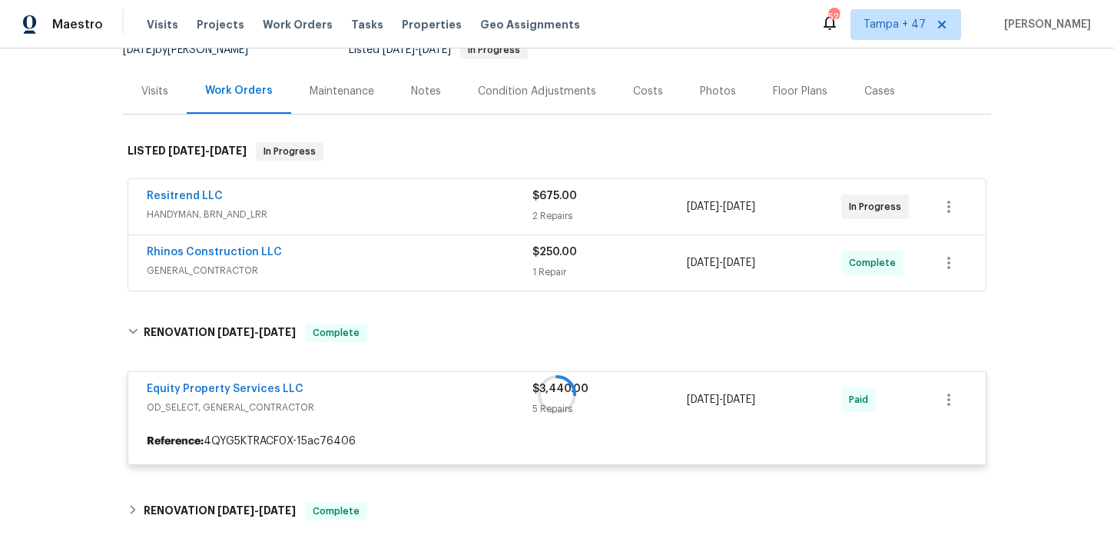
click at [416, 257] on div "Rhinos Construction LLC" at bounding box center [340, 253] width 386 height 18
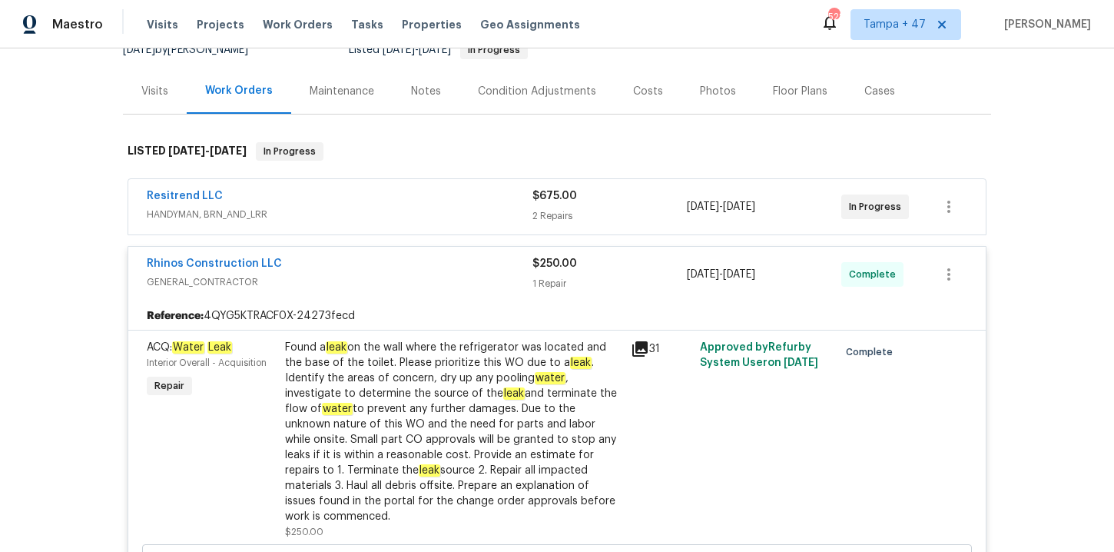
click at [400, 209] on span "HANDYMAN, BRN_AND_LRR" at bounding box center [340, 214] width 386 height 15
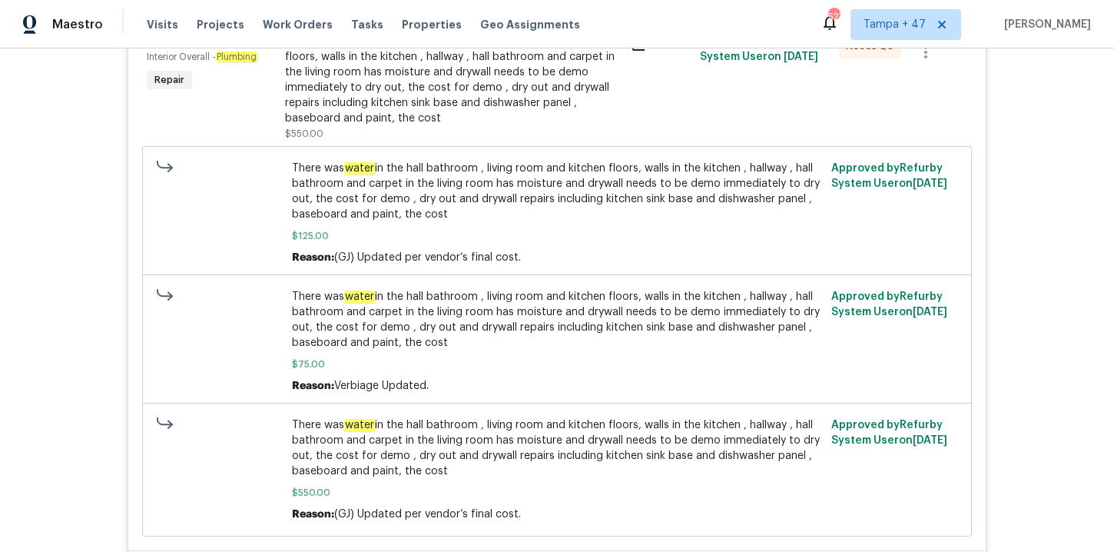
scroll to position [486, 0]
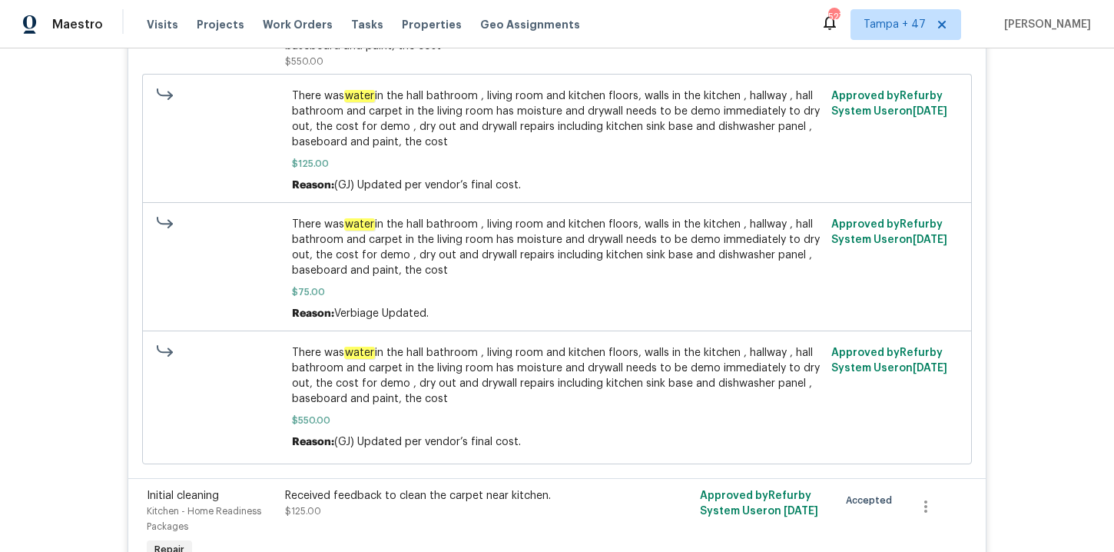
click at [554, 260] on span "There was water in the hall bathroom , living room and kitchen floors, walls in…" at bounding box center [557, 247] width 531 height 61
click at [552, 246] on span "There was water in the hall bathroom , living room and kitchen floors, walls in…" at bounding box center [557, 247] width 531 height 61
click at [549, 263] on span "There was water in the hall bathroom , living room and kitchen floors, walls in…" at bounding box center [557, 247] width 531 height 61
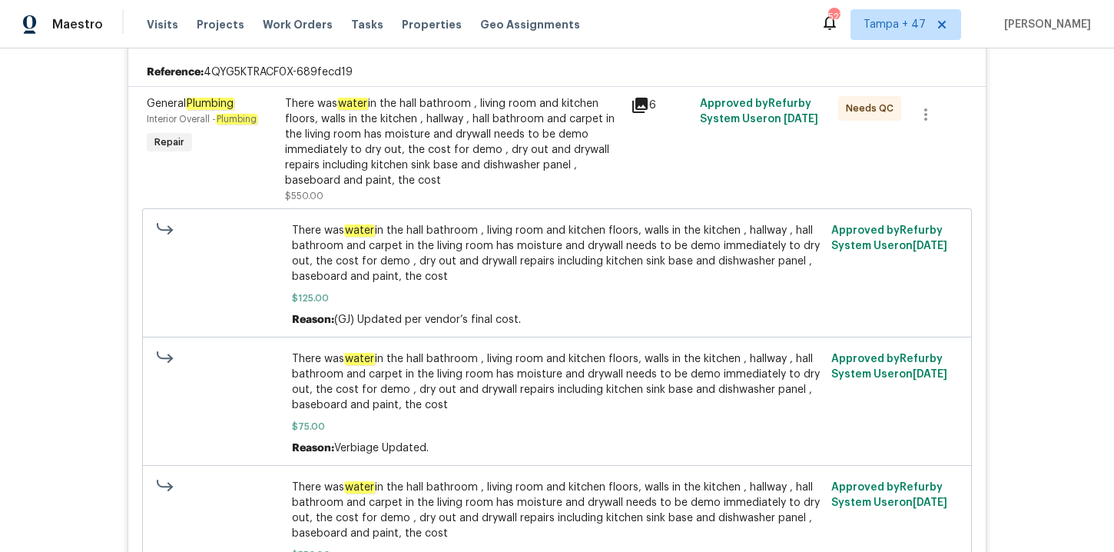
scroll to position [333, 0]
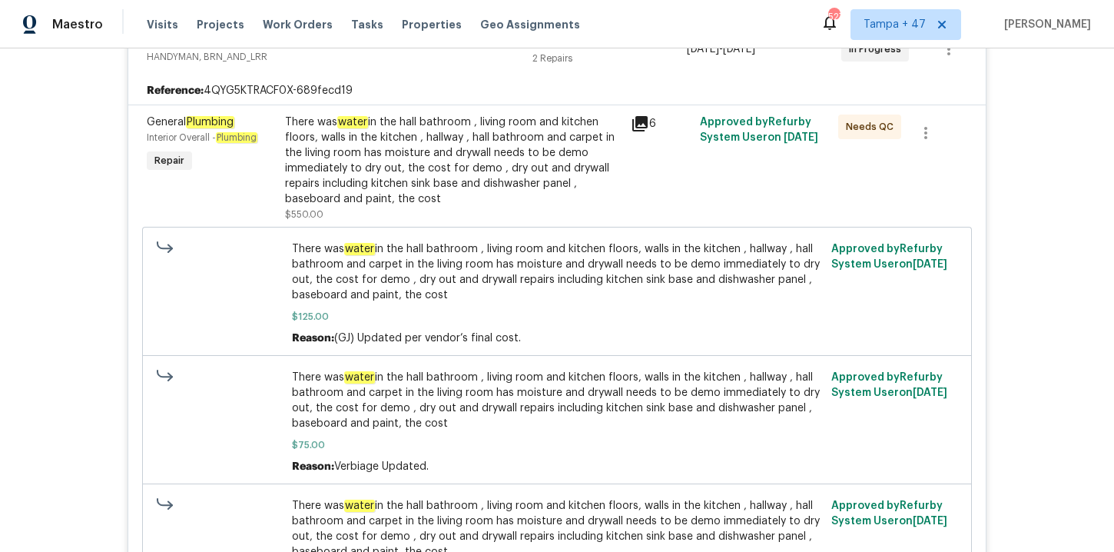
click at [505, 154] on div "There was water in the hall bathroom , living room and kitchen floors, walls in…" at bounding box center [453, 160] width 337 height 92
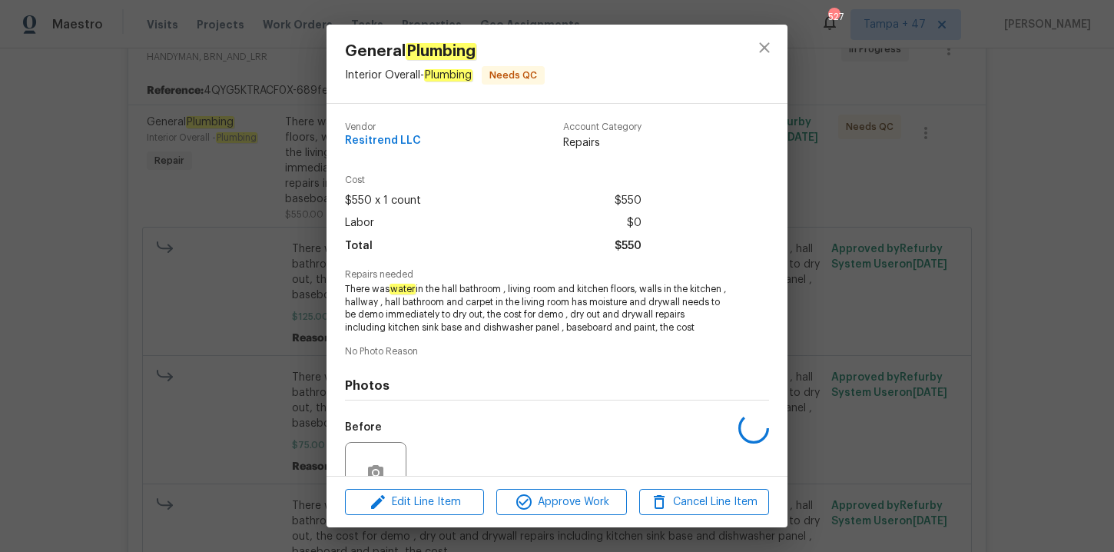
scroll to position [156, 0]
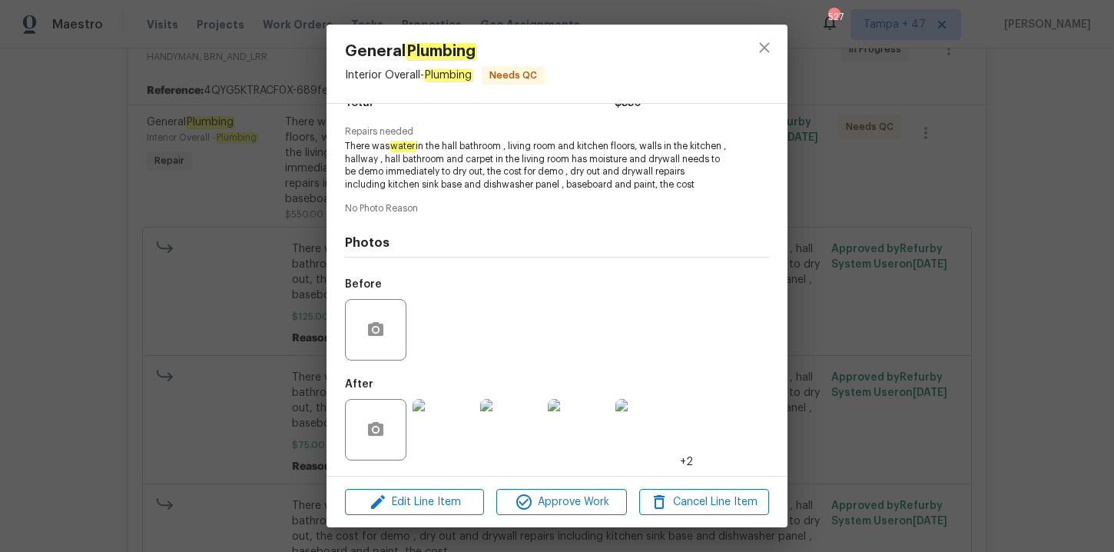
click at [857, 301] on div "General Plumbing Interior Overall - Plumbing Needs QC Vendor Resitrend LLC Acco…" at bounding box center [557, 276] width 1114 height 552
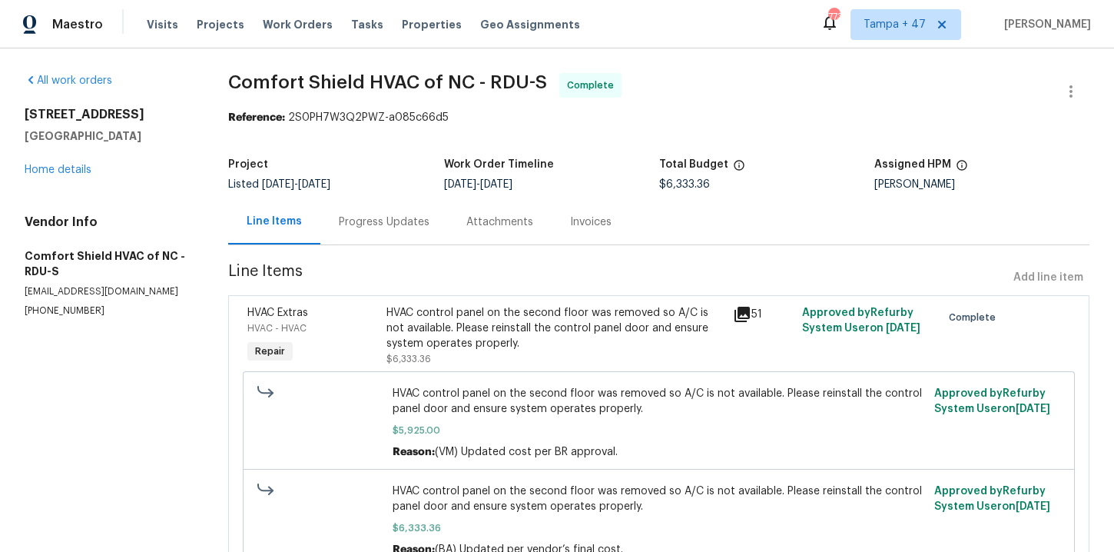
click at [362, 228] on div "Progress Updates" at bounding box center [384, 221] width 91 height 15
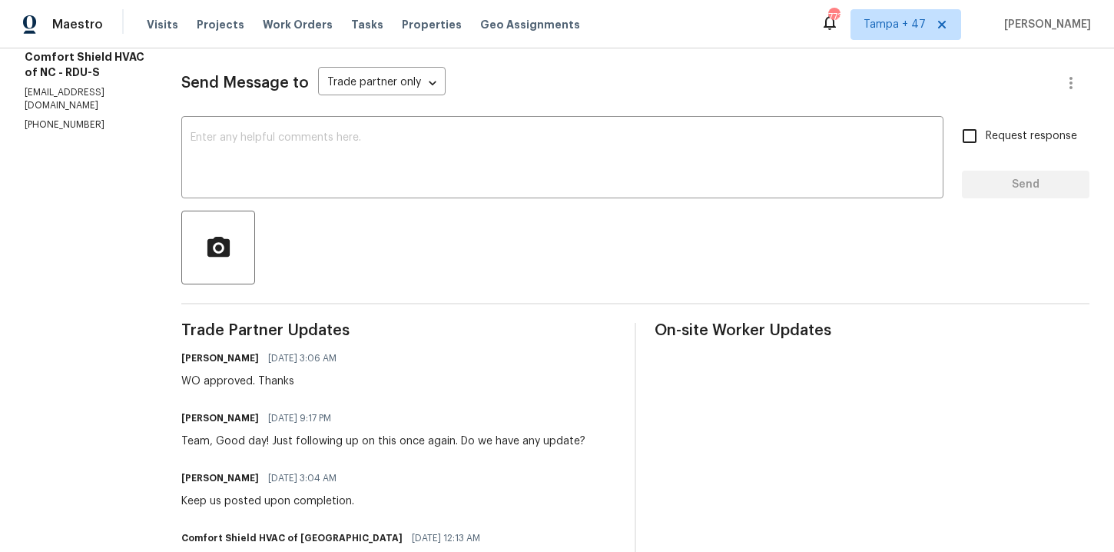
scroll to position [2, 0]
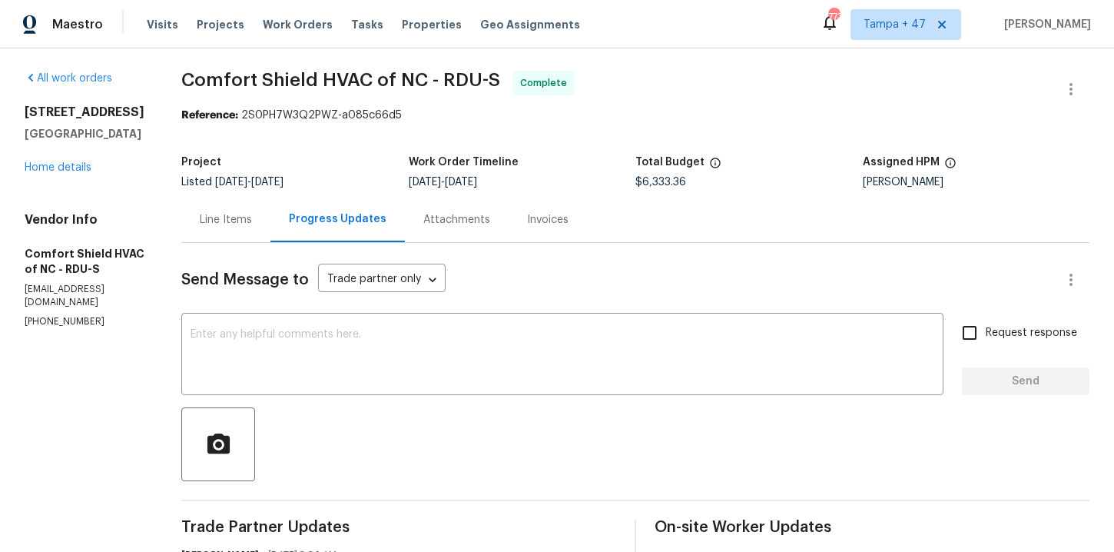
click at [569, 217] on div "Invoices" at bounding box center [547, 219] width 41 height 15
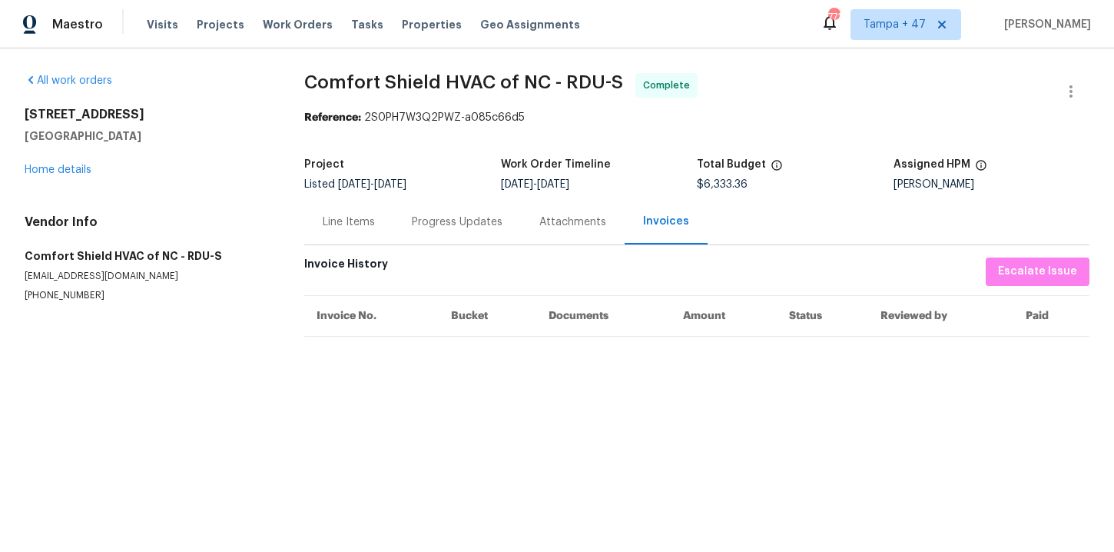
click at [463, 231] on div "Progress Updates" at bounding box center [457, 221] width 128 height 45
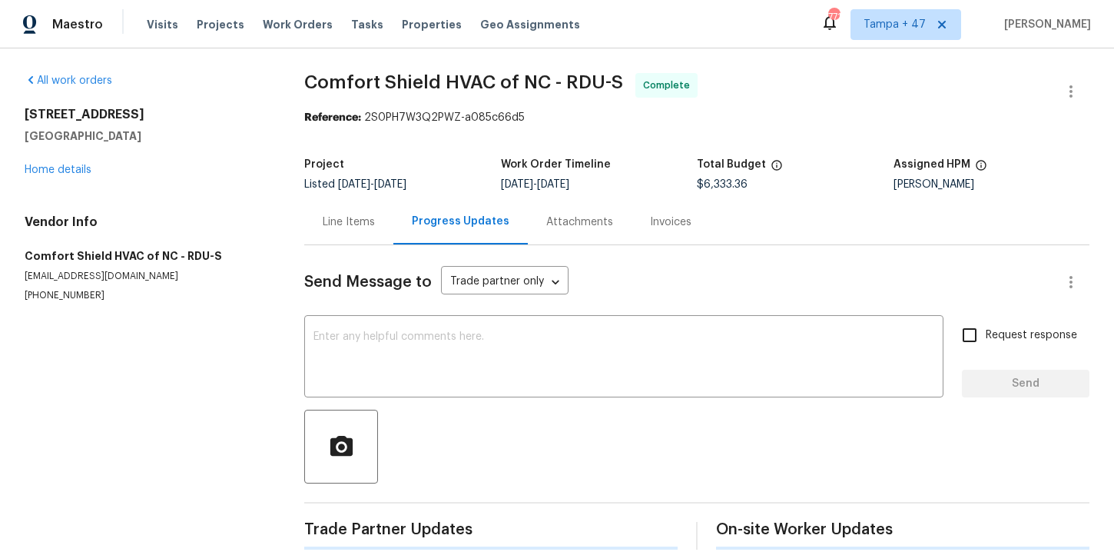
scroll to position [22, 0]
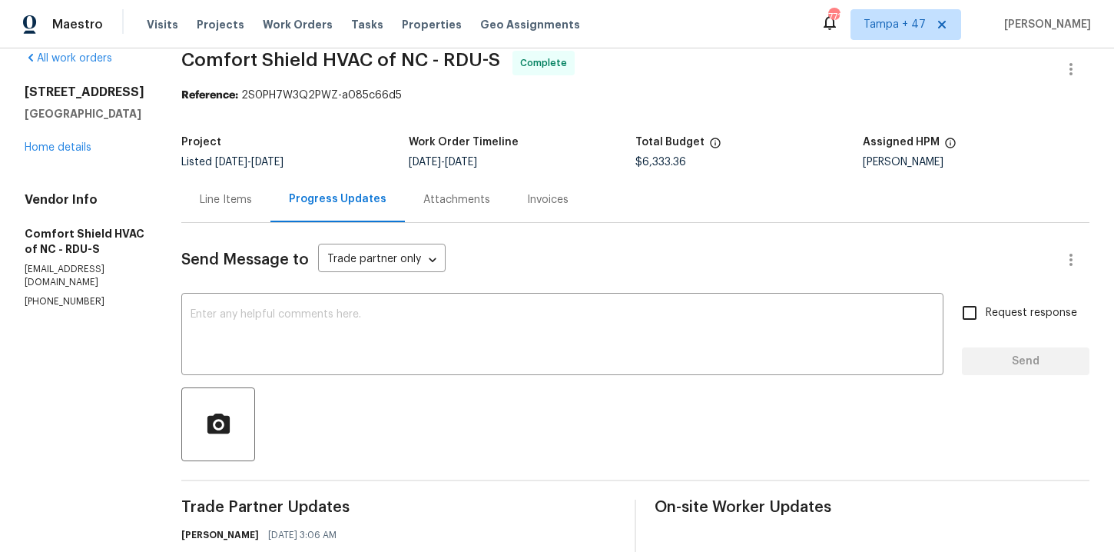
click at [252, 197] on div "Line Items" at bounding box center [226, 199] width 52 height 15
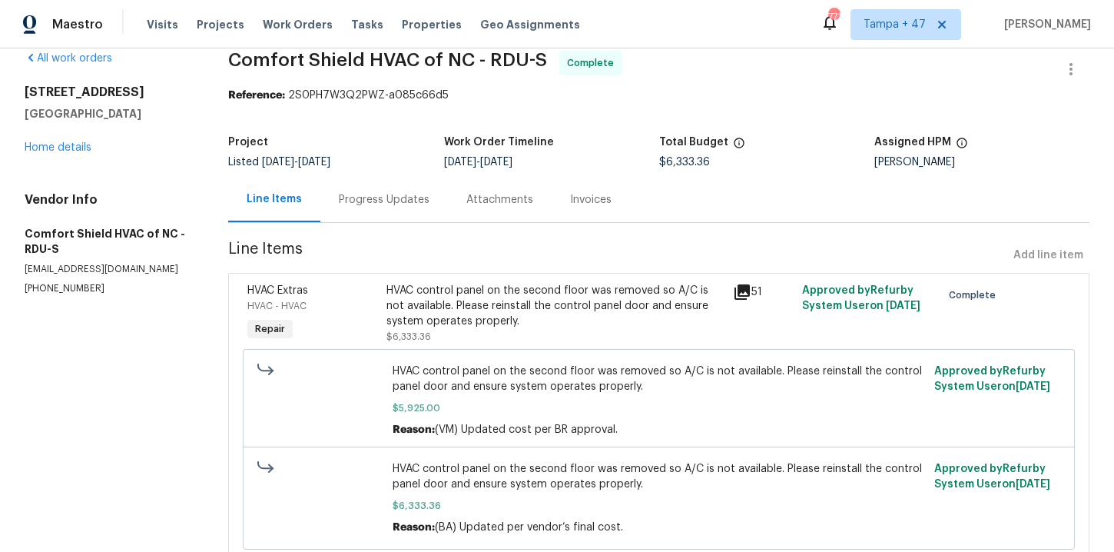
click at [501, 312] on div "HVAC control panel on the second floor was removed so A/C is not available. Ple…" at bounding box center [554, 306] width 337 height 46
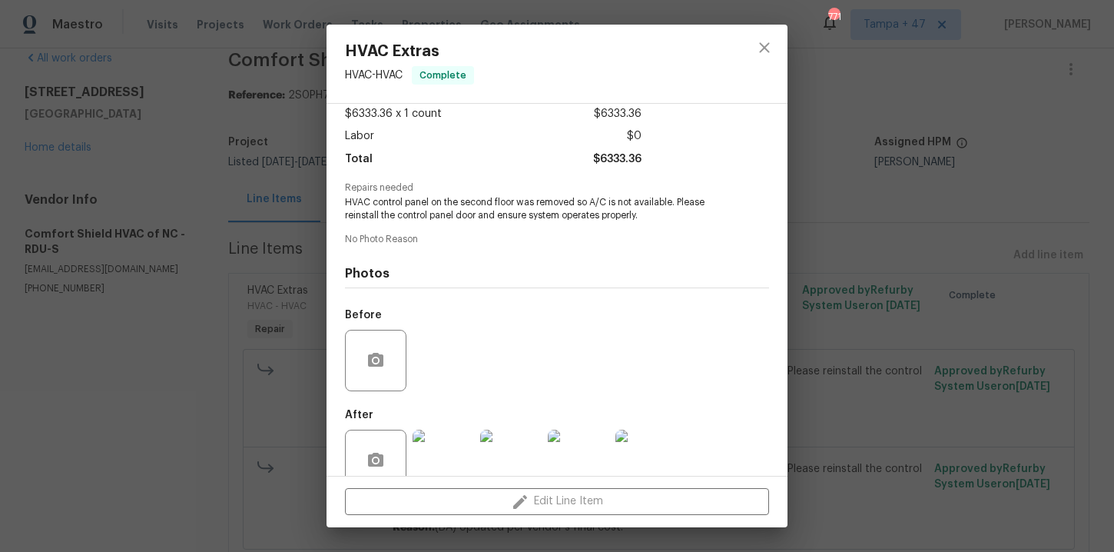
scroll to position [118, 0]
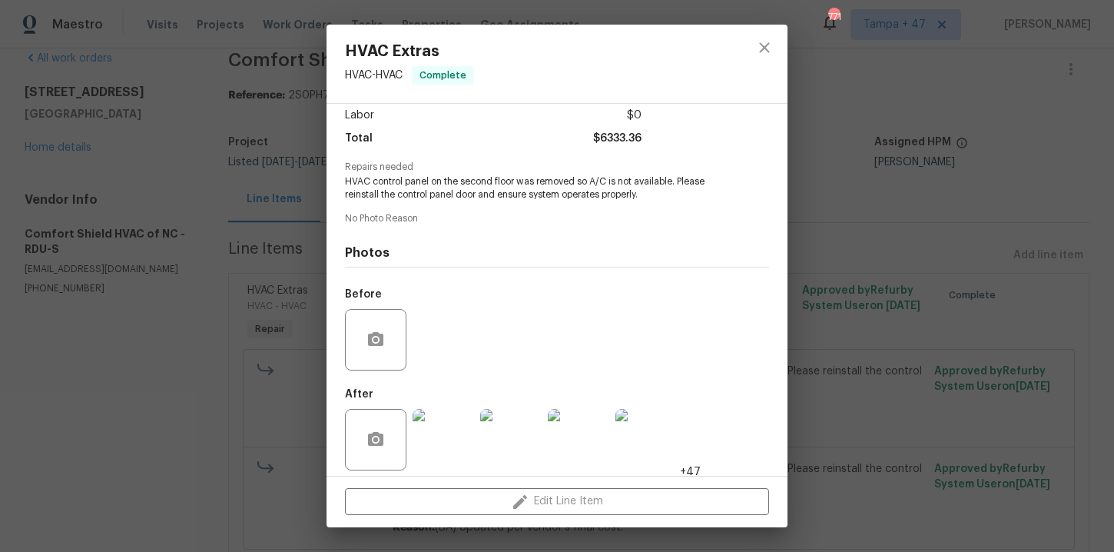
click at [455, 443] on img at bounding box center [443, 439] width 61 height 61
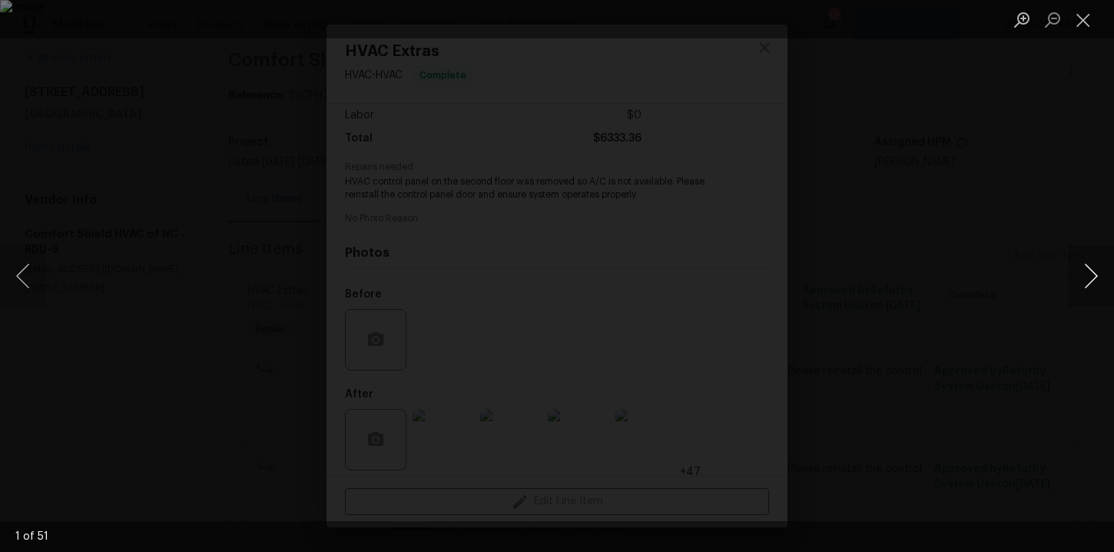
click at [1090, 274] on button "Next image" at bounding box center [1091, 275] width 46 height 61
click at [1092, 280] on button "Next image" at bounding box center [1091, 275] width 46 height 61
click at [1086, 274] on button "Next image" at bounding box center [1091, 275] width 46 height 61
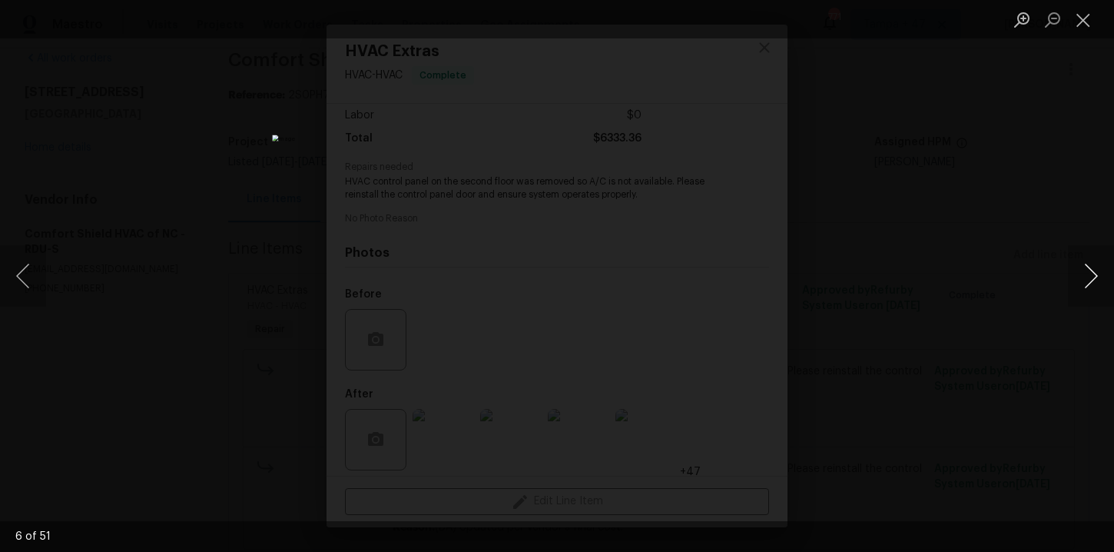
click at [1086, 274] on button "Next image" at bounding box center [1091, 275] width 46 height 61
click at [1086, 275] on button "Next image" at bounding box center [1091, 275] width 46 height 61
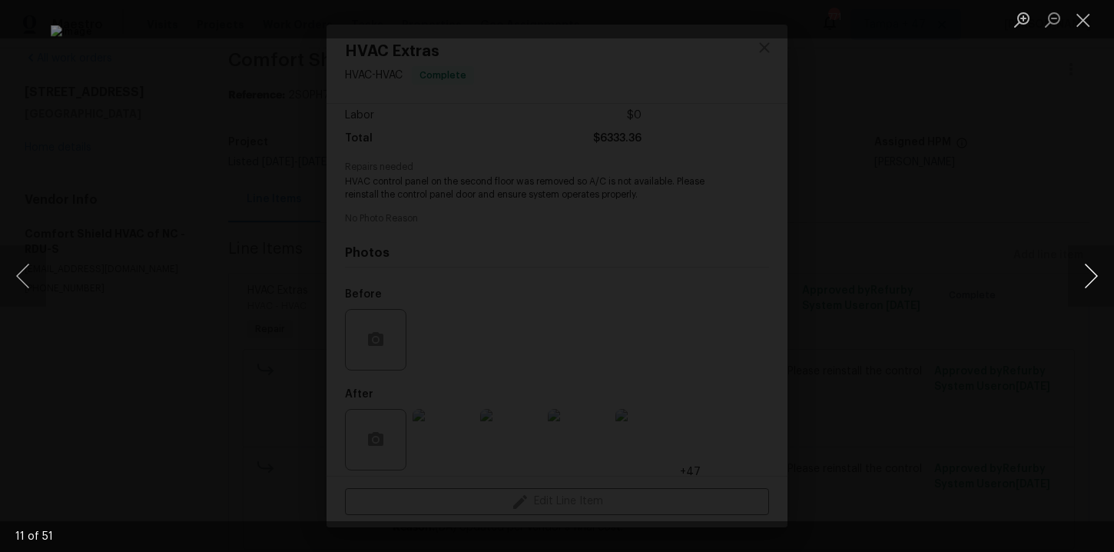
click at [1086, 275] on button "Next image" at bounding box center [1091, 275] width 46 height 61
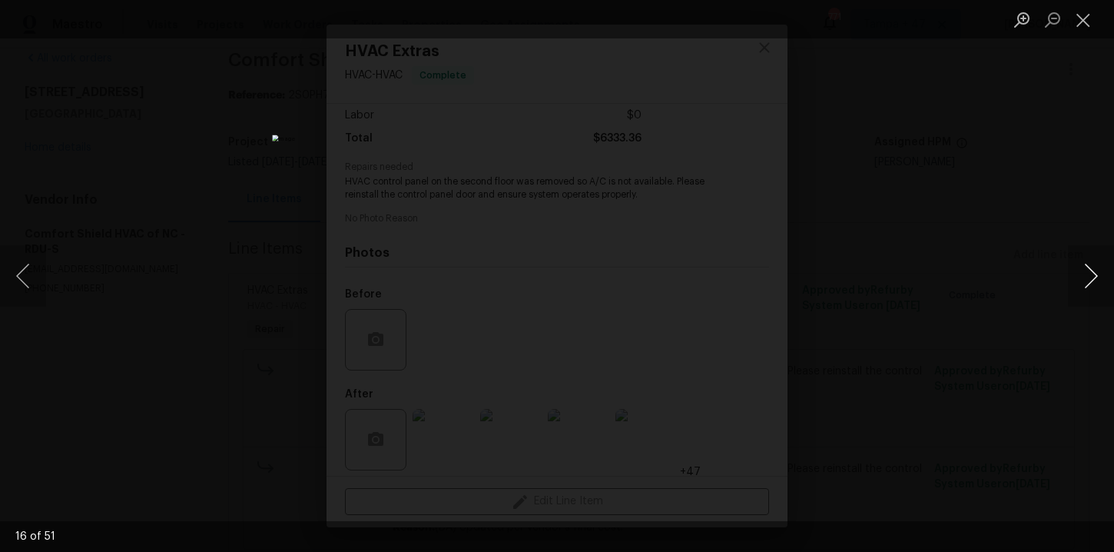
click at [1086, 275] on button "Next image" at bounding box center [1091, 275] width 46 height 61
click at [1087, 277] on button "Next image" at bounding box center [1091, 275] width 46 height 61
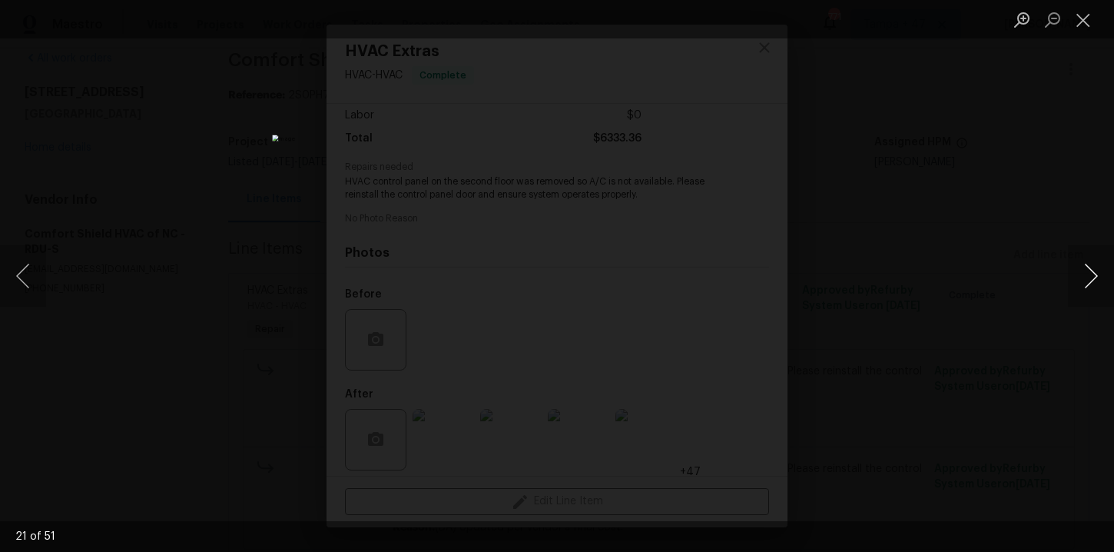
click at [1088, 271] on button "Next image" at bounding box center [1091, 275] width 46 height 61
click at [1085, 22] on button "Close lightbox" at bounding box center [1083, 19] width 31 height 27
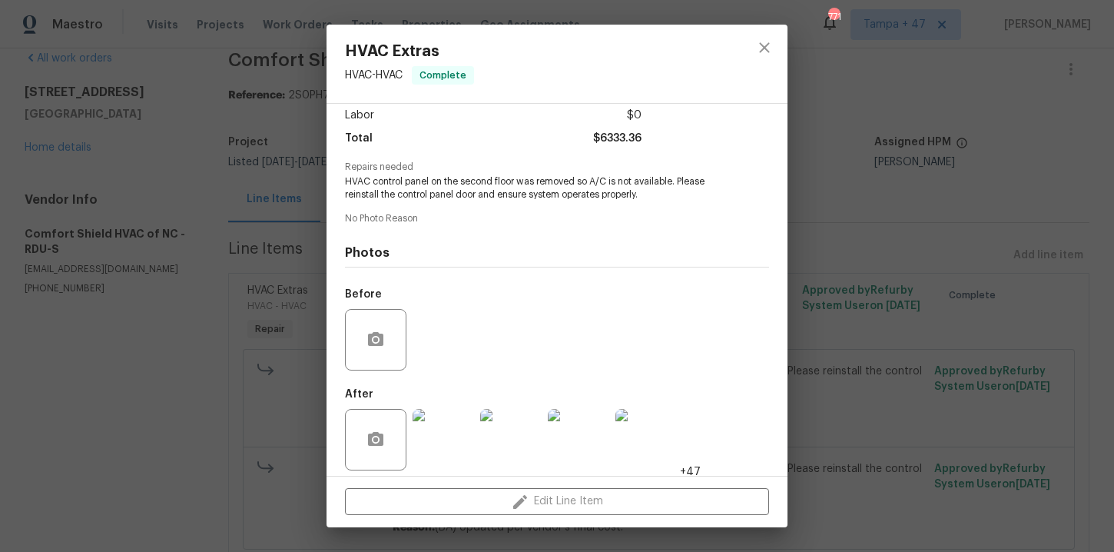
click at [1018, 164] on div "HVAC Extras HVAC - HVAC Complete Vendor Comfort Shield HVAC of NC Account Categ…" at bounding box center [557, 276] width 1114 height 552
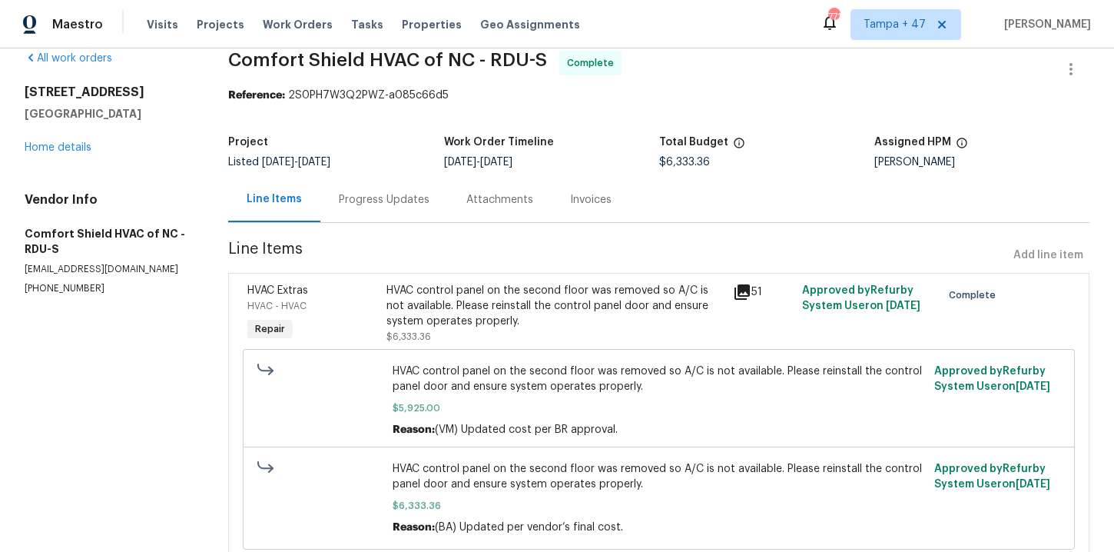
scroll to position [78, 0]
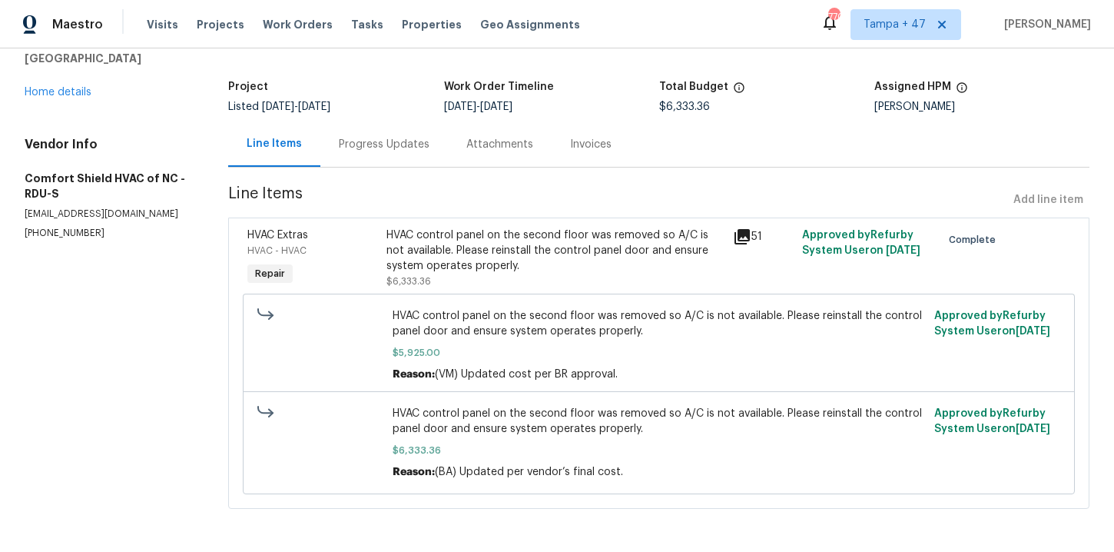
click at [384, 144] on div "Progress Updates" at bounding box center [384, 144] width 91 height 15
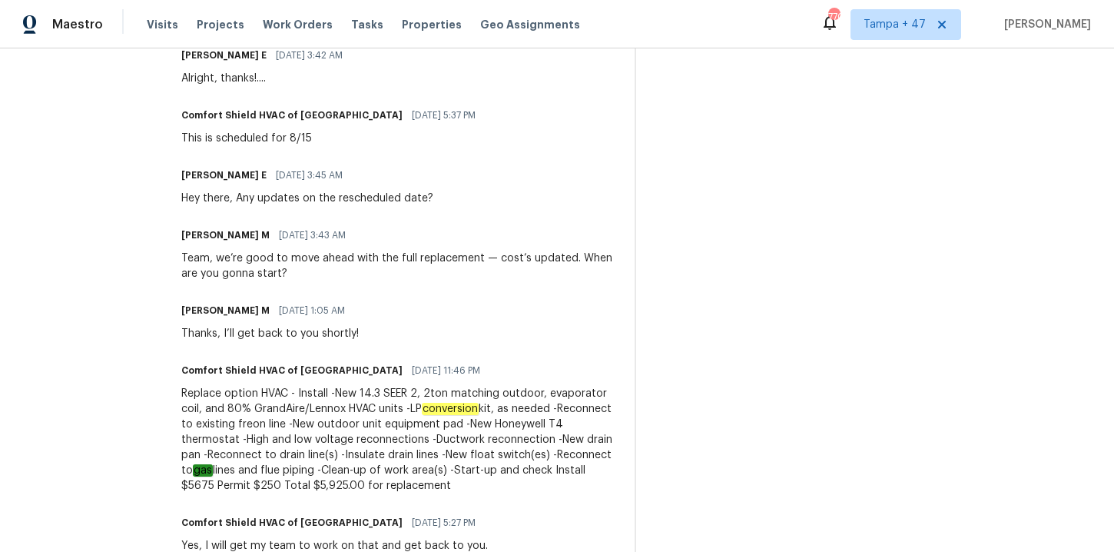
scroll to position [1292, 0]
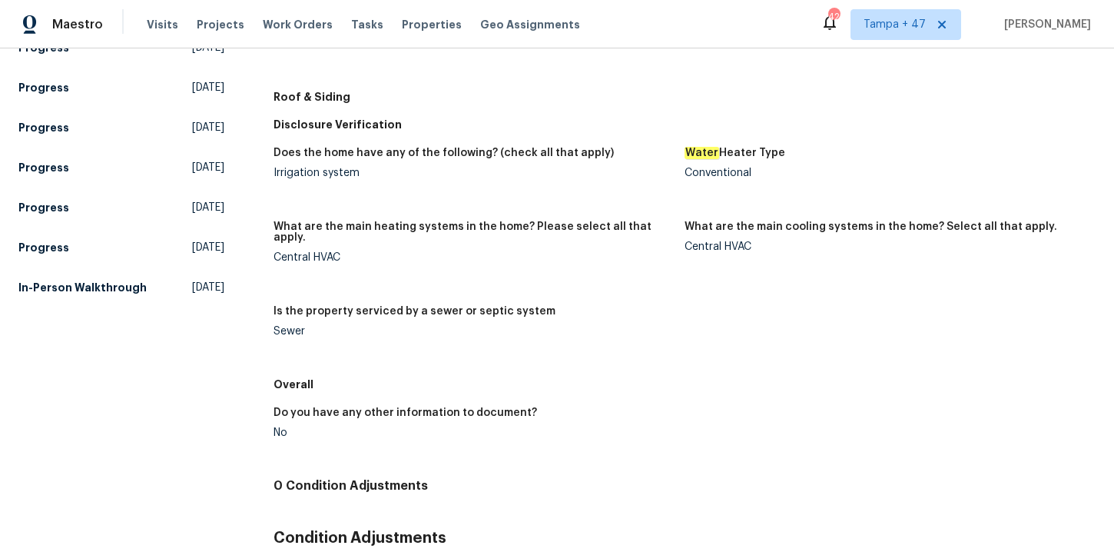
scroll to position [763, 0]
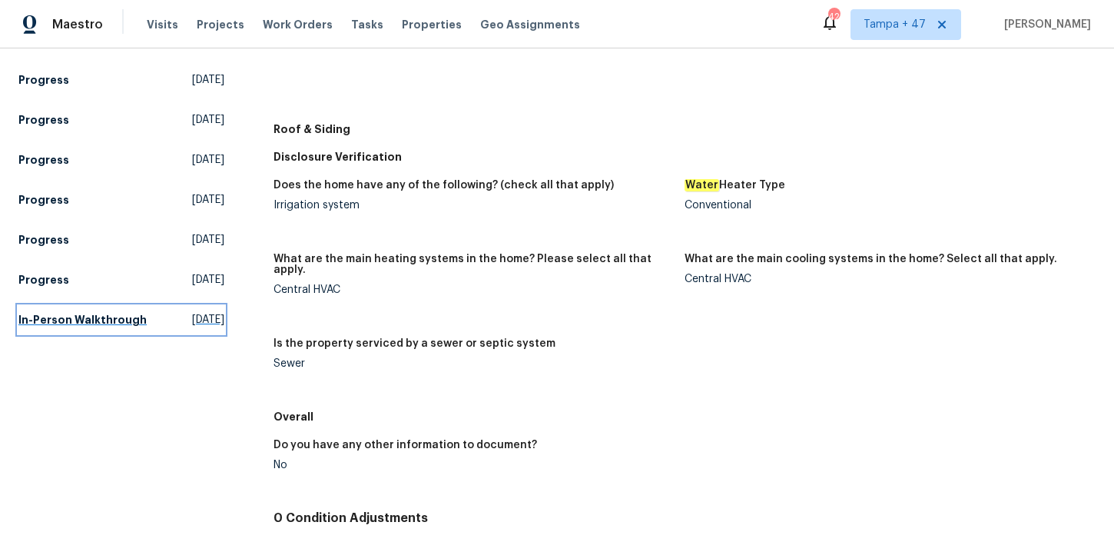
click at [86, 312] on h5 "In-Person Walkthrough" at bounding box center [82, 319] width 128 height 15
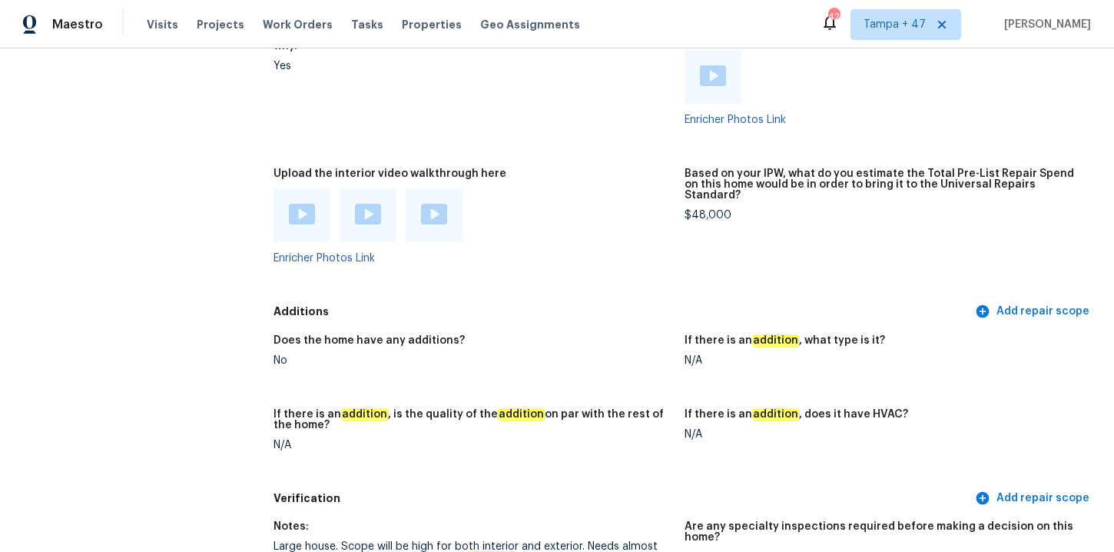
scroll to position [3557, 0]
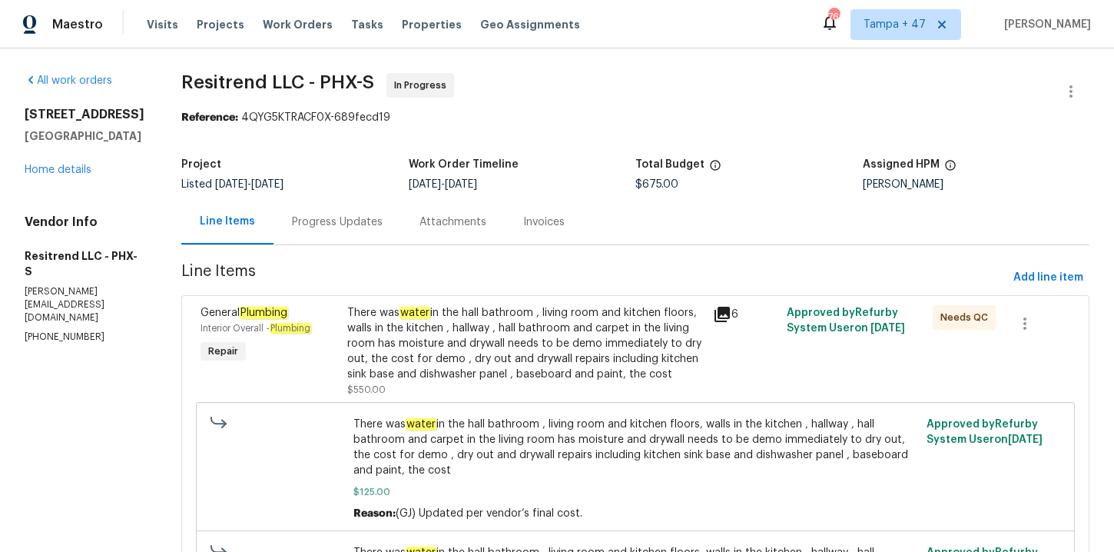
click at [328, 211] on div "Progress Updates" at bounding box center [338, 221] width 128 height 45
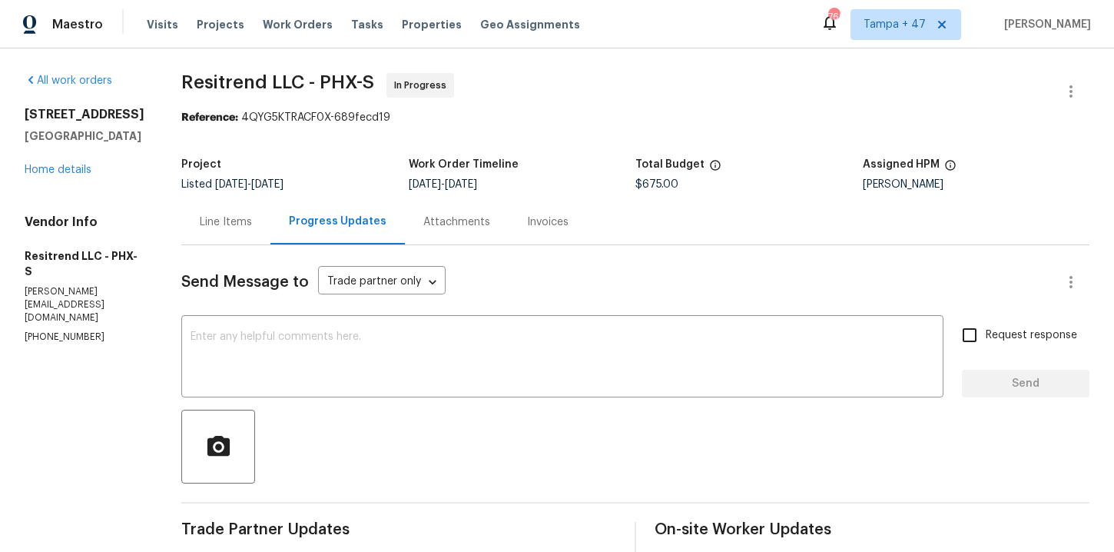
click at [227, 220] on div "Line Items" at bounding box center [226, 221] width 52 height 15
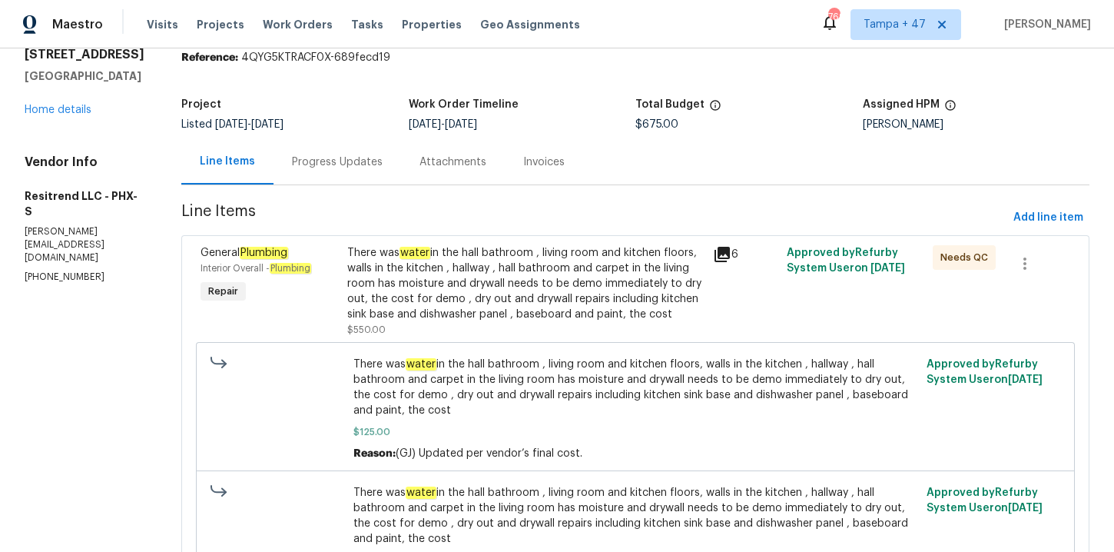
scroll to position [64, 0]
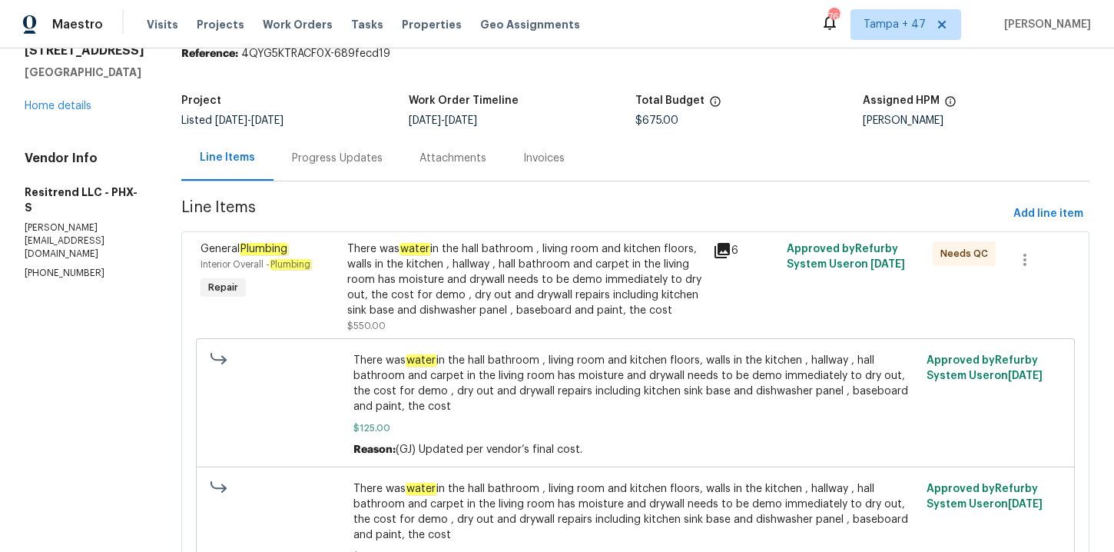
click at [572, 289] on div "There was water in the hall bathroom , living room and kitchen floors, walls in…" at bounding box center [525, 279] width 357 height 77
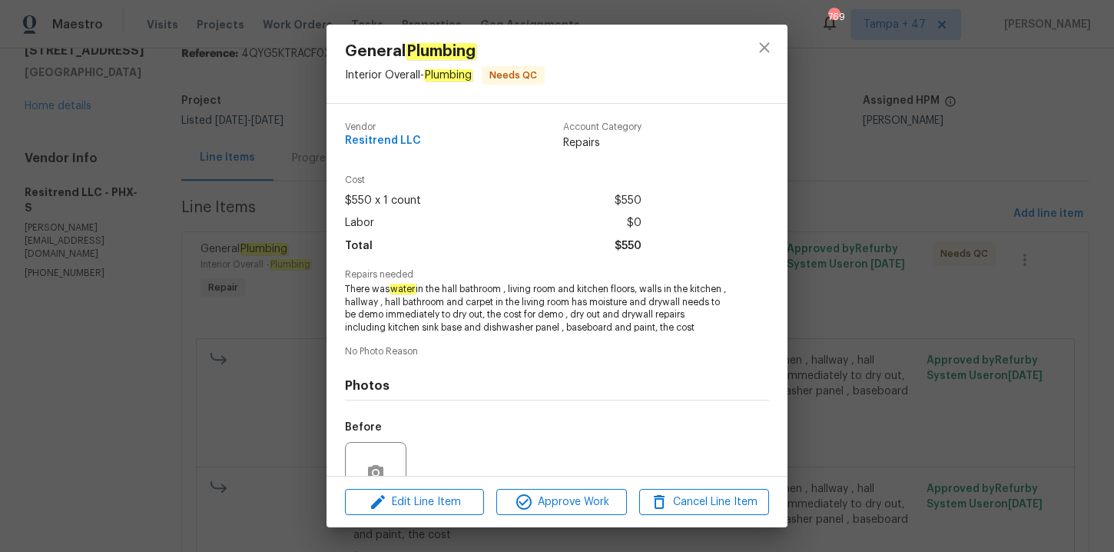
scroll to position [156, 0]
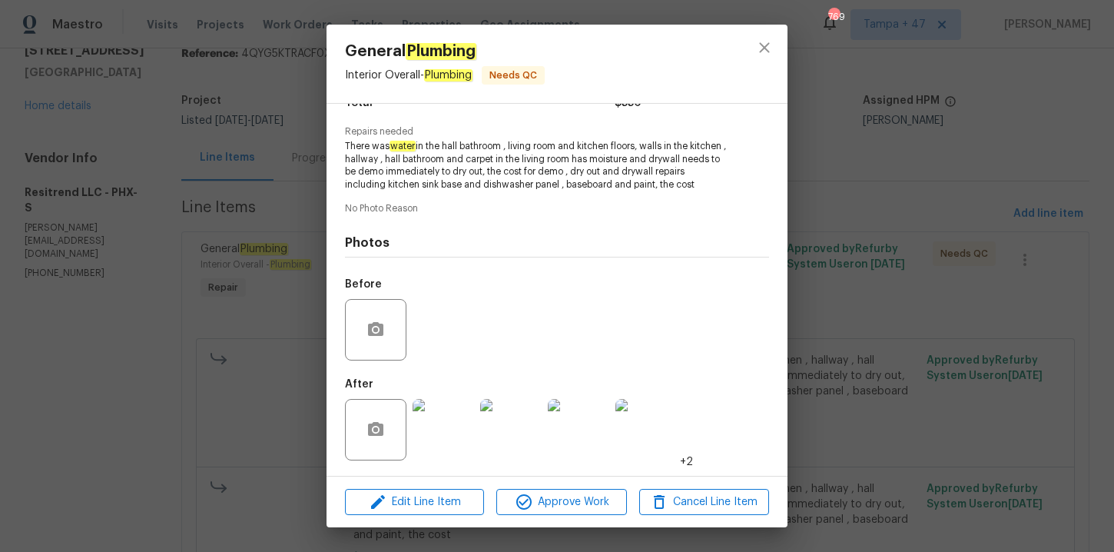
click at [453, 424] on img at bounding box center [443, 429] width 61 height 61
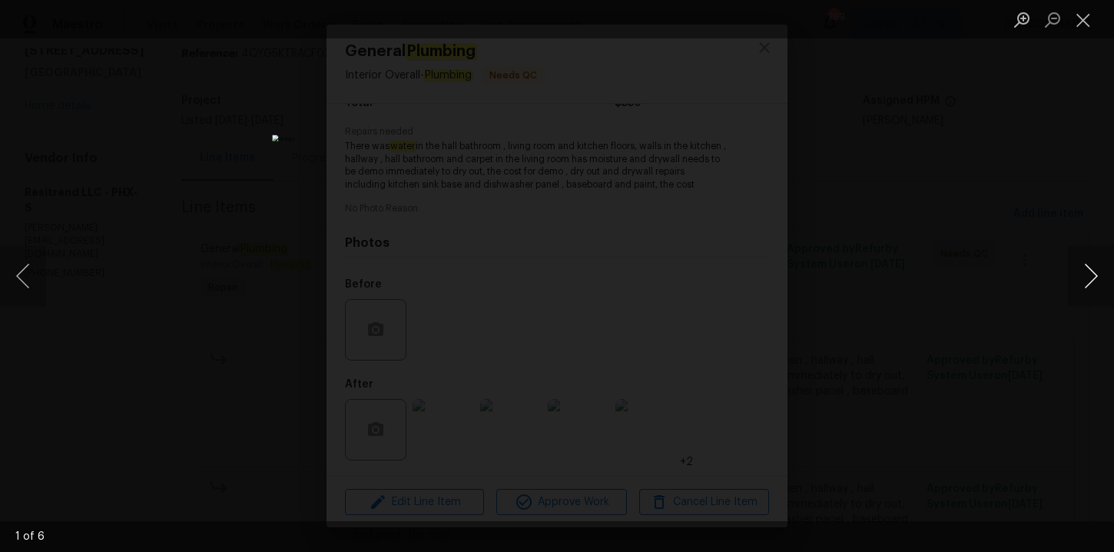
click at [1089, 274] on button "Next image" at bounding box center [1091, 275] width 46 height 61
click at [1089, 17] on button "Close lightbox" at bounding box center [1083, 19] width 31 height 27
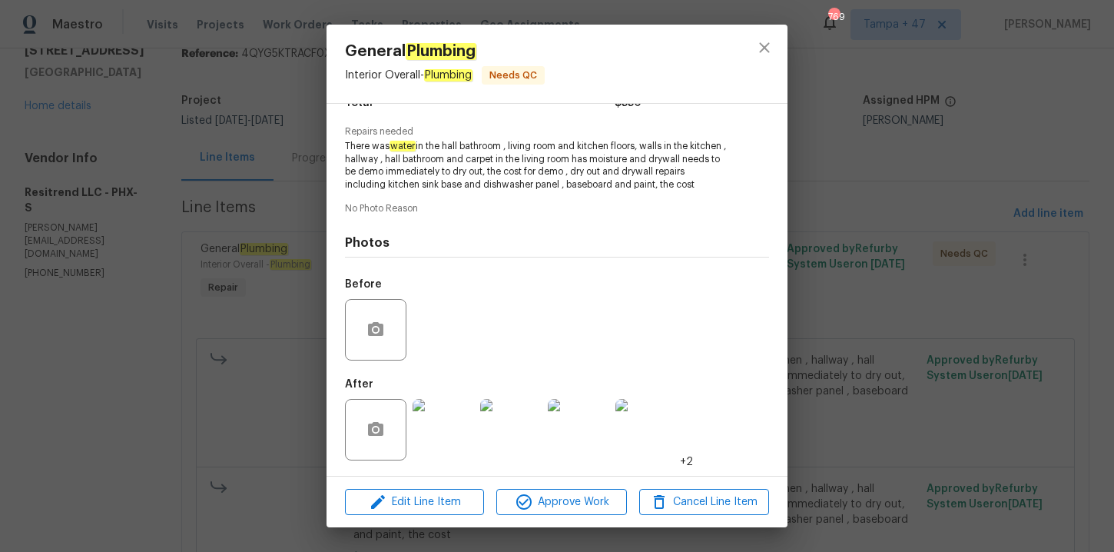
click at [1018, 230] on div "General Plumbing Interior Overall - Plumbing Needs QC Vendor Resitrend LLC Acco…" at bounding box center [557, 276] width 1114 height 552
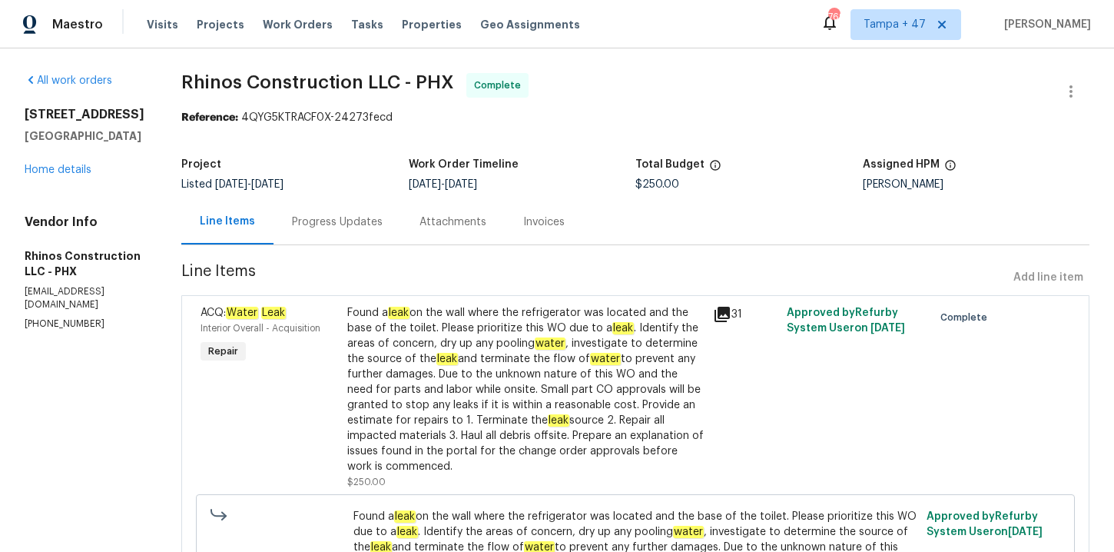
click at [333, 221] on div "Progress Updates" at bounding box center [337, 221] width 91 height 15
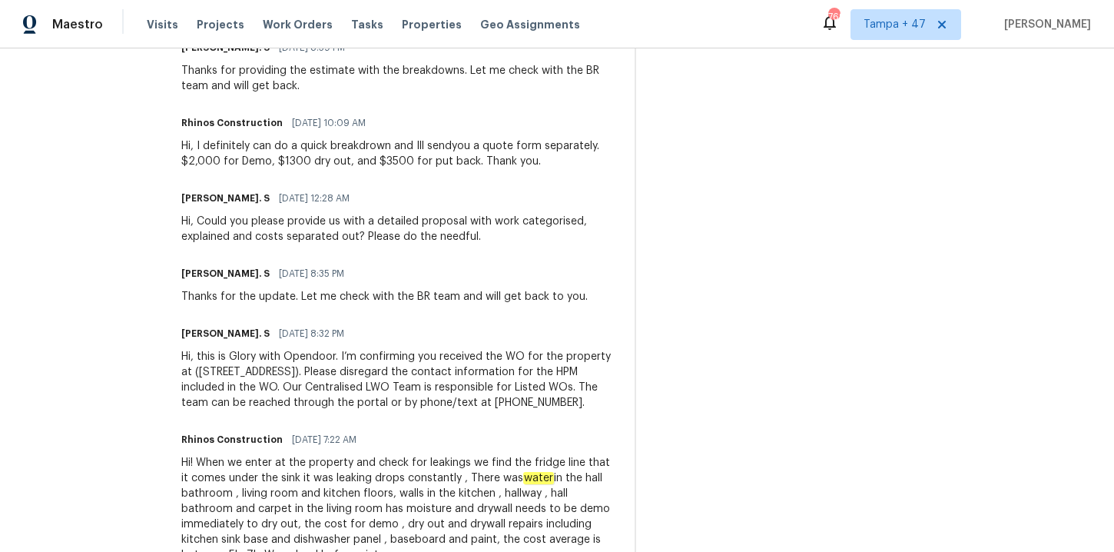
scroll to position [1106, 0]
